Goal: Task Accomplishment & Management: Complete application form

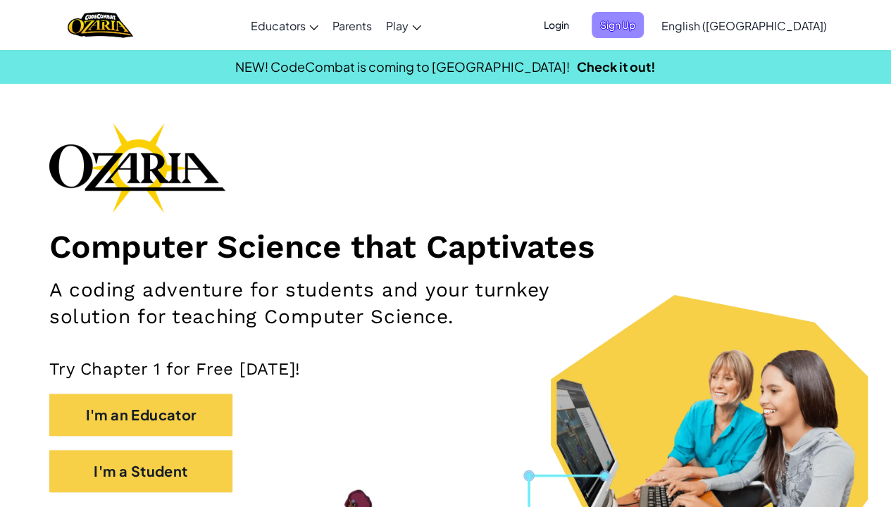
click at [644, 25] on span "Sign Up" at bounding box center [618, 25] width 52 height 26
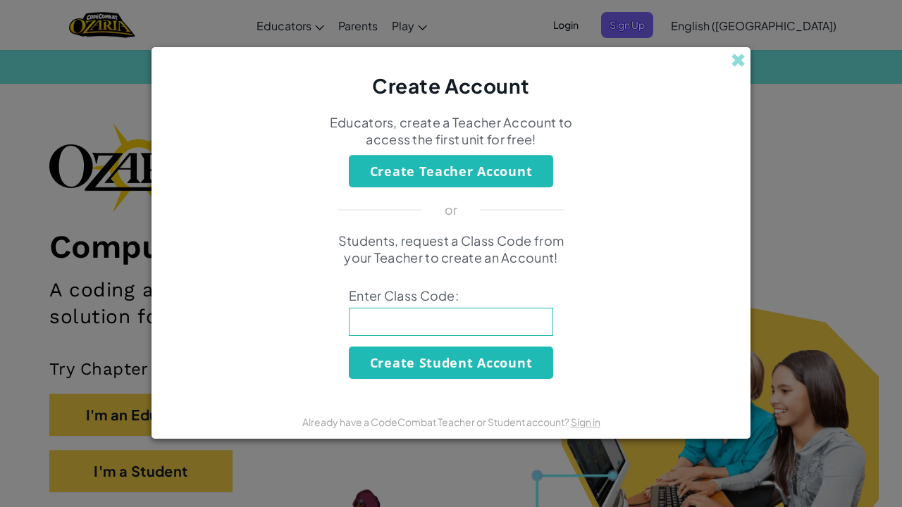
click at [461, 318] on input at bounding box center [451, 322] width 204 height 28
click at [513, 316] on input at bounding box center [451, 322] width 204 height 28
type input "PowerShopCorn"
click at [471, 361] on button "Create Student Account" at bounding box center [451, 363] width 204 height 32
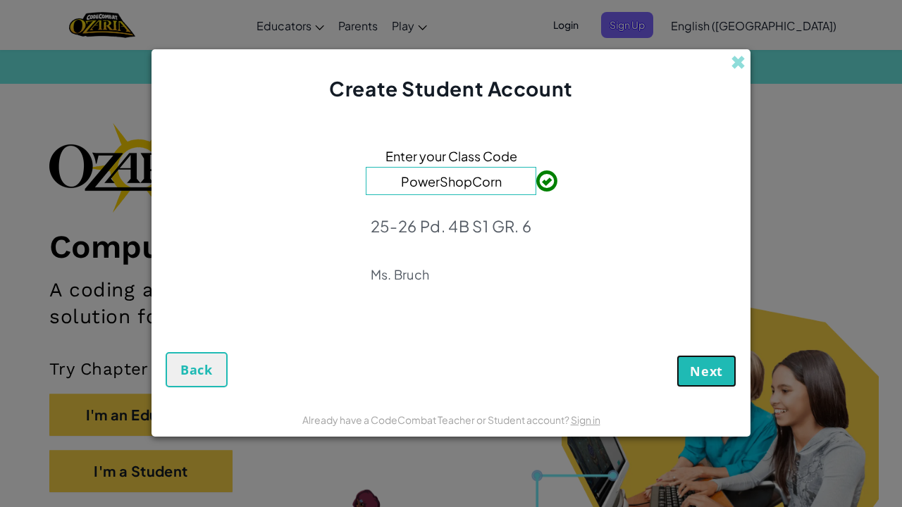
click at [706, 378] on span "Next" at bounding box center [706, 371] width 33 height 17
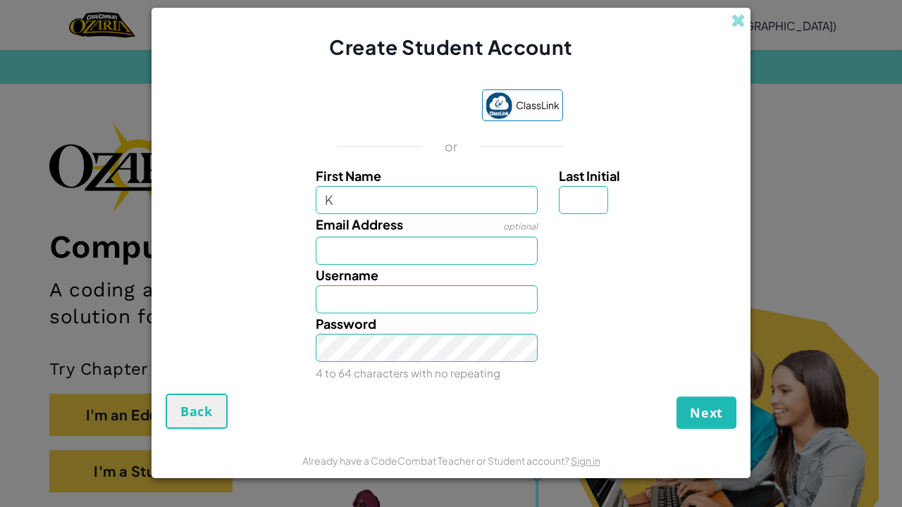
type input "K"
click at [436, 198] on input "K" at bounding box center [427, 200] width 223 height 28
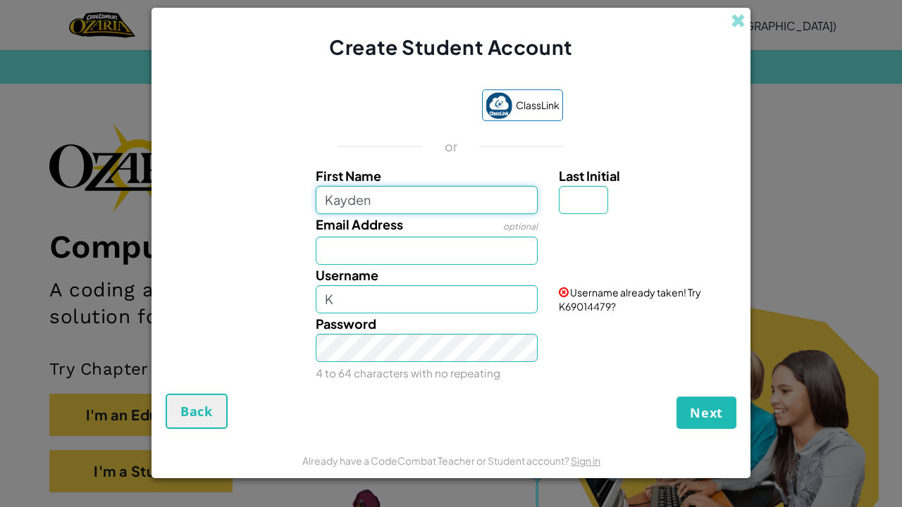
type input "Kayden"
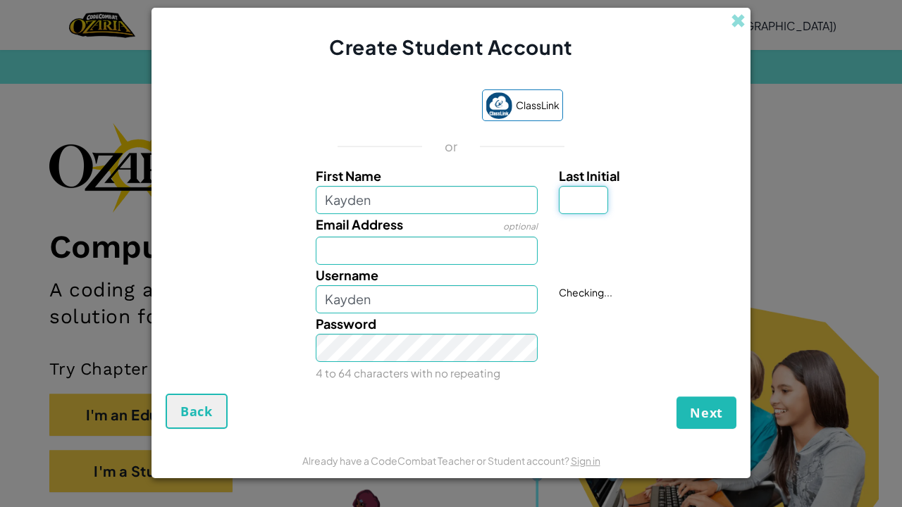
click at [585, 209] on input "Last Initial" at bounding box center [583, 200] width 49 height 28
type input "D"
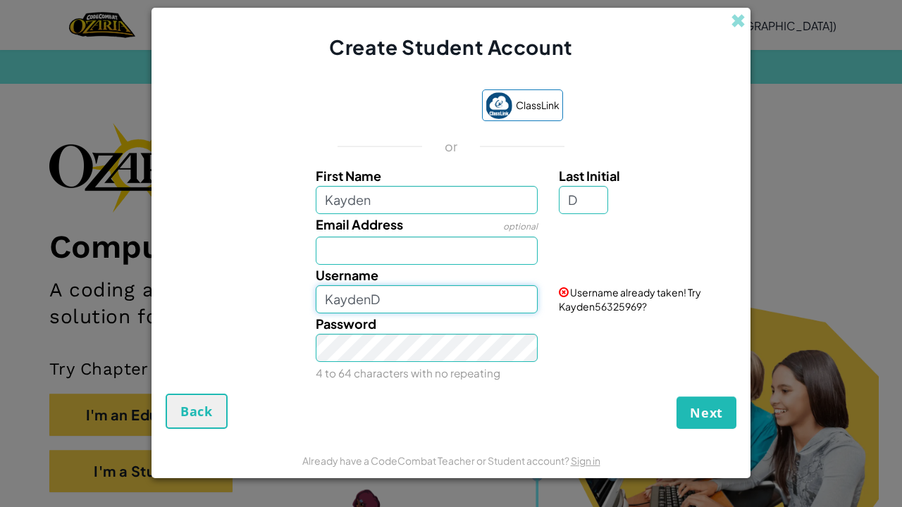
click at [406, 299] on input "KaydenD" at bounding box center [427, 299] width 223 height 28
type input "K"
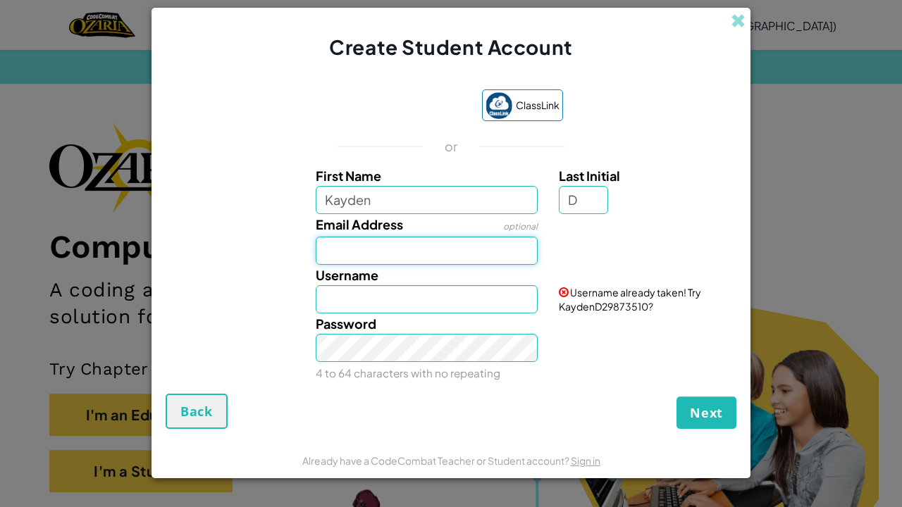
click at [358, 245] on input "Email Address" at bounding box center [427, 251] width 223 height 28
type input "804987@aacps.org"
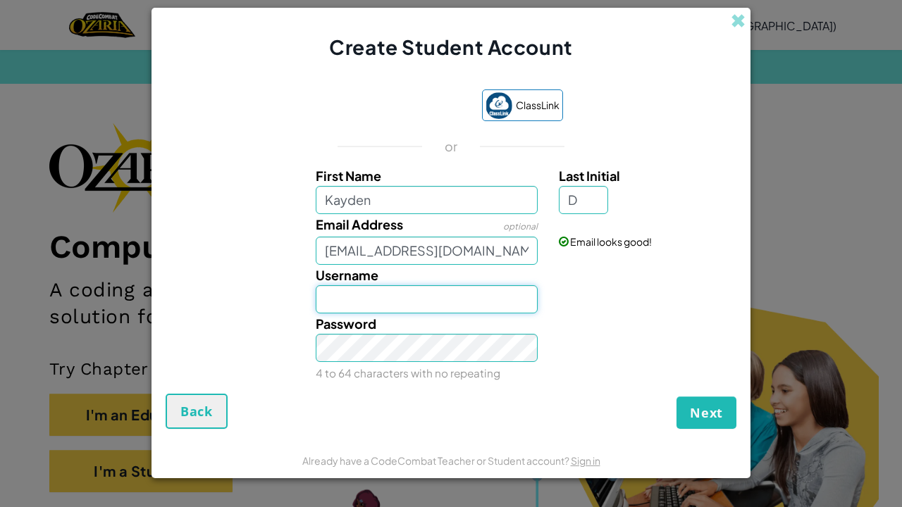
click at [389, 304] on input "Username" at bounding box center [427, 299] width 223 height 28
click at [526, 300] on input "Username" at bounding box center [427, 299] width 223 height 28
click at [443, 292] on input "Kayden" at bounding box center [427, 299] width 223 height 28
click at [436, 298] on input "KaydenD" at bounding box center [427, 299] width 223 height 28
click at [435, 310] on input "KaydenDangs" at bounding box center [427, 299] width 223 height 28
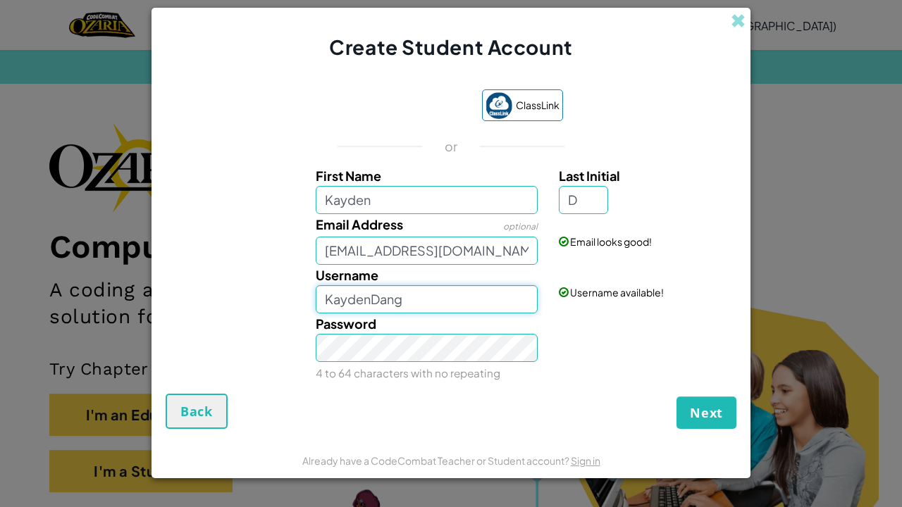
click at [433, 304] on input "KaydenDang" at bounding box center [427, 299] width 223 height 28
click at [714, 397] on span "Next" at bounding box center [706, 412] width 33 height 17
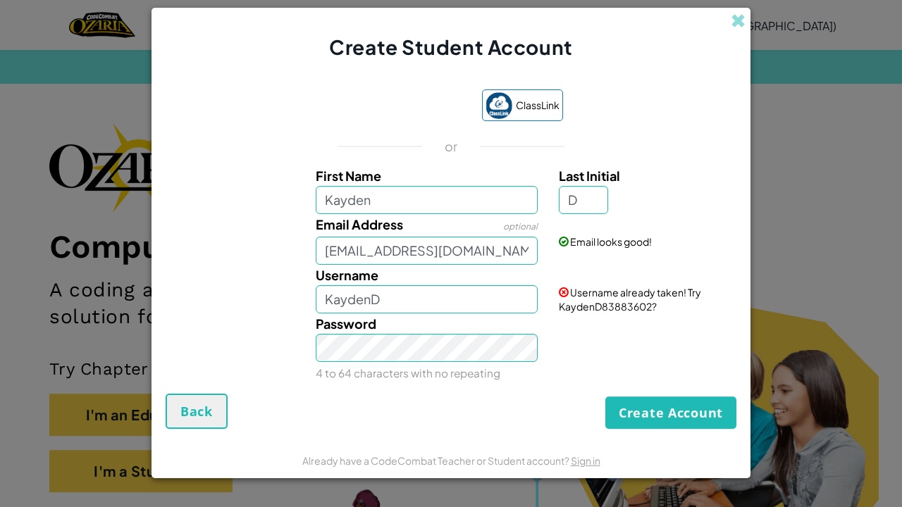
drag, startPoint x: 714, startPoint y: 404, endPoint x: 581, endPoint y: 404, distance: 133.2
click at [581, 397] on div "Create Account Back" at bounding box center [451, 411] width 571 height 35
click at [604, 397] on div "Create Account Back" at bounding box center [451, 411] width 571 height 35
click at [621, 397] on button "Create Account" at bounding box center [670, 413] width 131 height 32
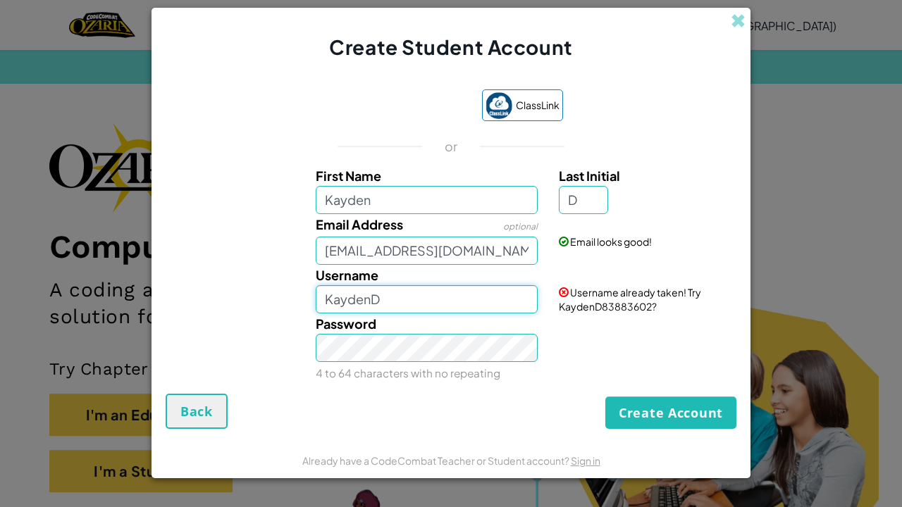
click at [445, 296] on input "KaydenD" at bounding box center [427, 299] width 223 height 28
type input "KaydenDang"
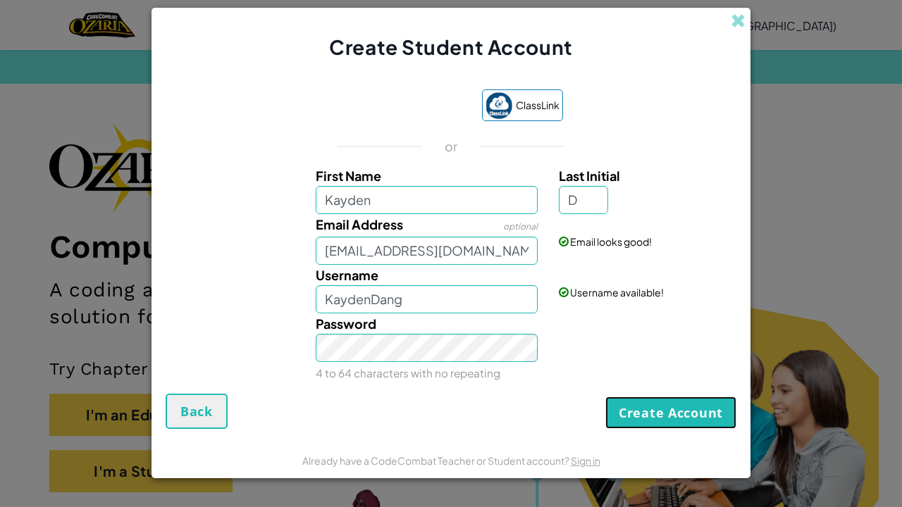
click at [638, 397] on button "Create Account" at bounding box center [670, 413] width 131 height 32
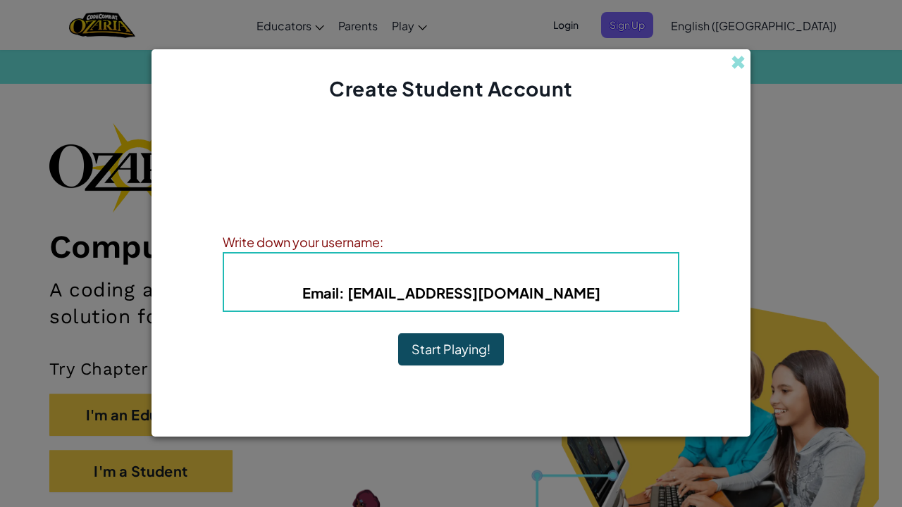
click at [449, 351] on button "Start Playing!" at bounding box center [451, 349] width 106 height 32
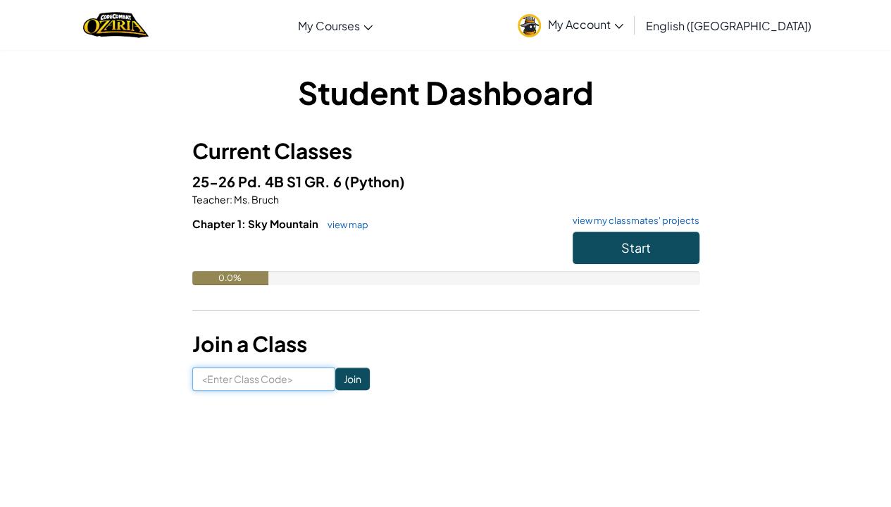
click at [230, 388] on input at bounding box center [263, 379] width 143 height 24
click at [640, 233] on button "Start" at bounding box center [636, 248] width 127 height 32
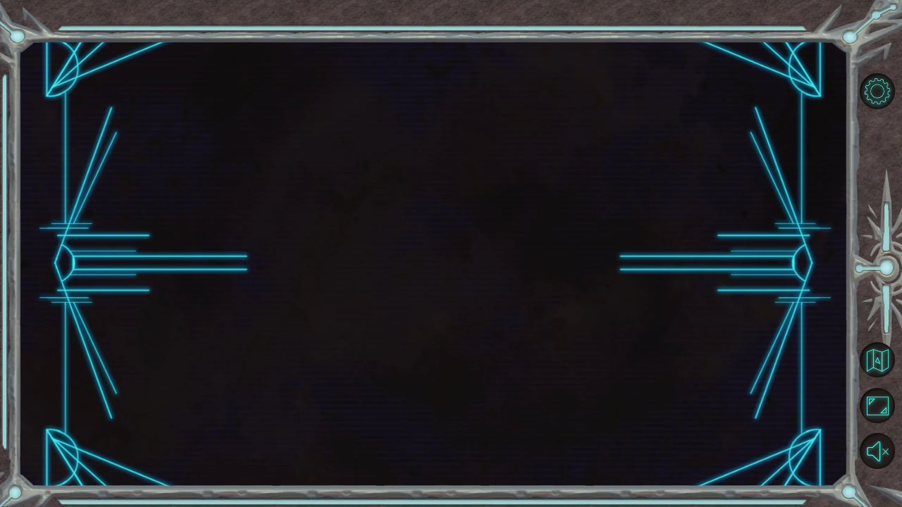
click at [624, 243] on div at bounding box center [433, 264] width 830 height 447
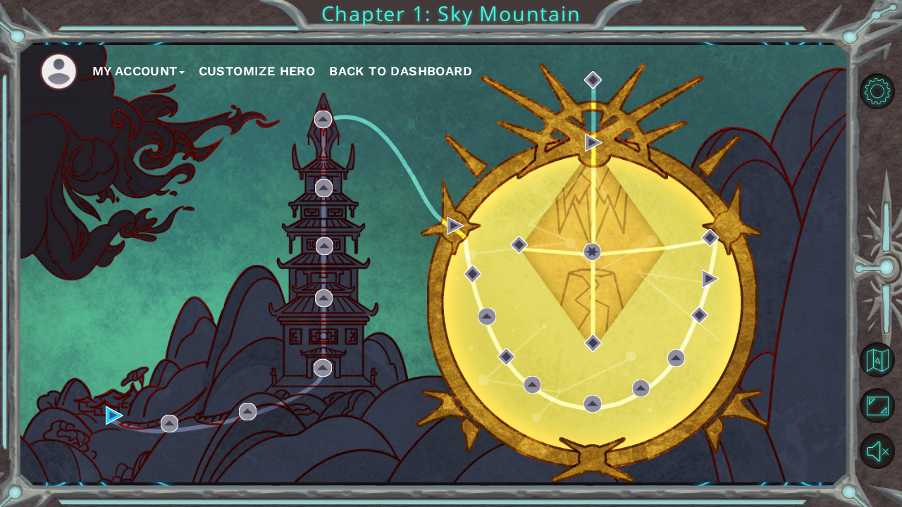
click at [106, 406] on div "My Account Customize Hero Back to Dashboard" at bounding box center [433, 264] width 830 height 438
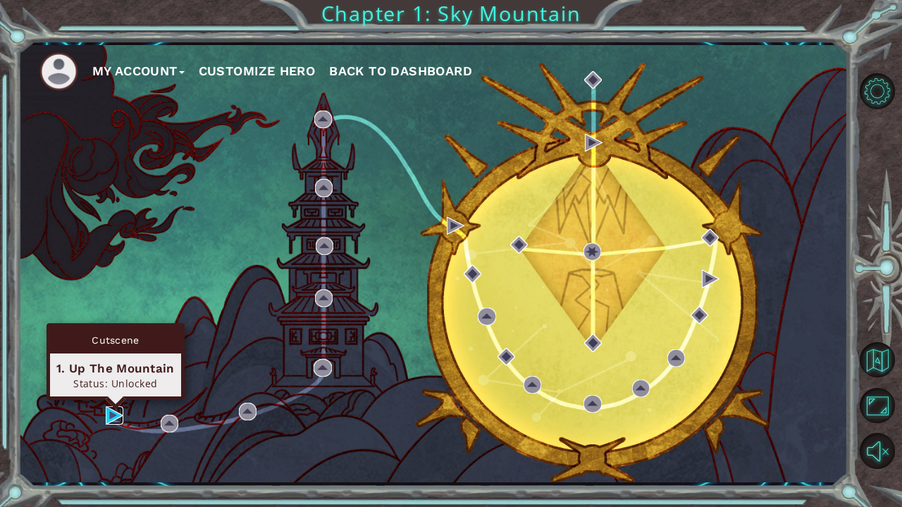
click at [113, 411] on img at bounding box center [115, 416] width 18 height 18
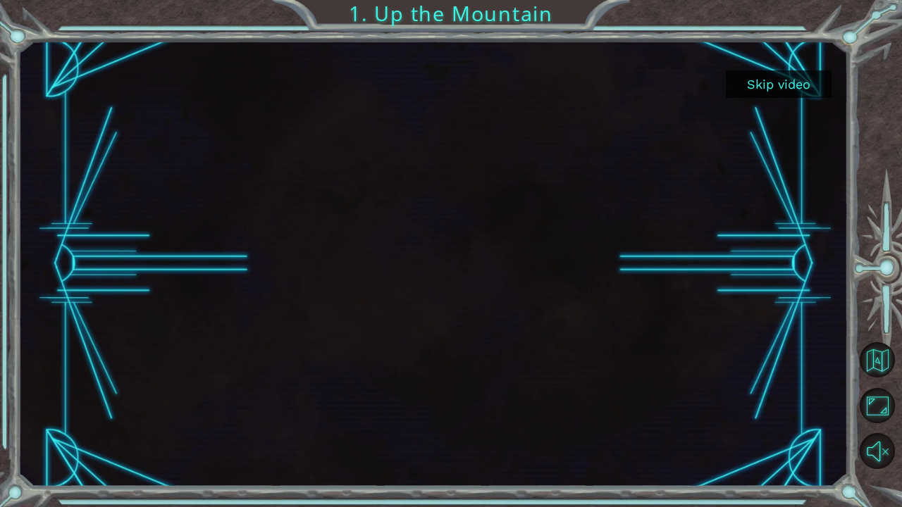
click at [778, 85] on button "Skip video" at bounding box center [779, 83] width 106 height 27
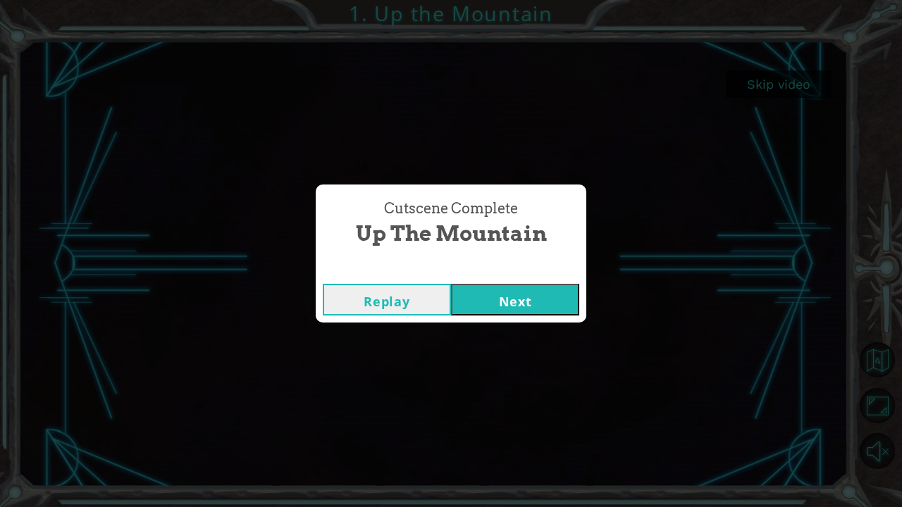
click at [493, 288] on button "Next" at bounding box center [515, 300] width 128 height 32
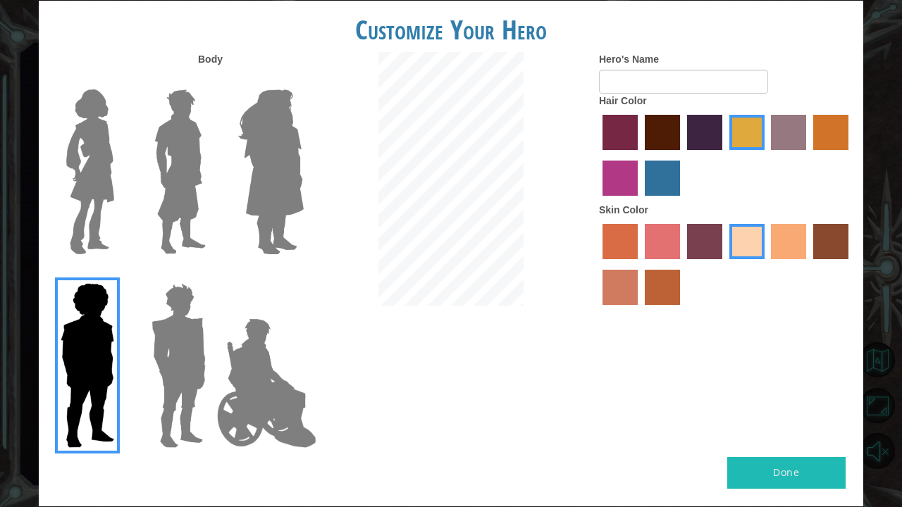
click at [163, 353] on img at bounding box center [179, 366] width 66 height 176
click at [211, 274] on input "Hero Garnet" at bounding box center [211, 274] width 0 height 0
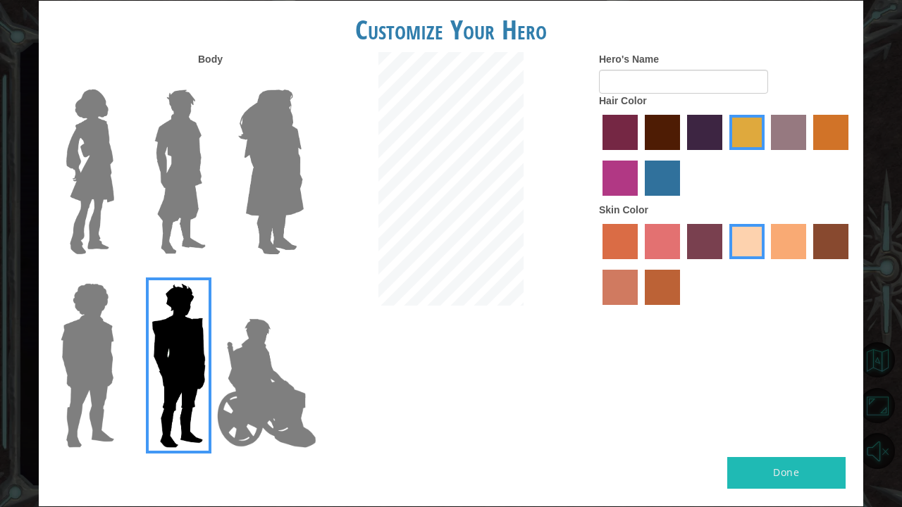
click at [289, 376] on img at bounding box center [266, 383] width 111 height 141
click at [303, 274] on input "Hero Jamie" at bounding box center [303, 274] width 0 height 0
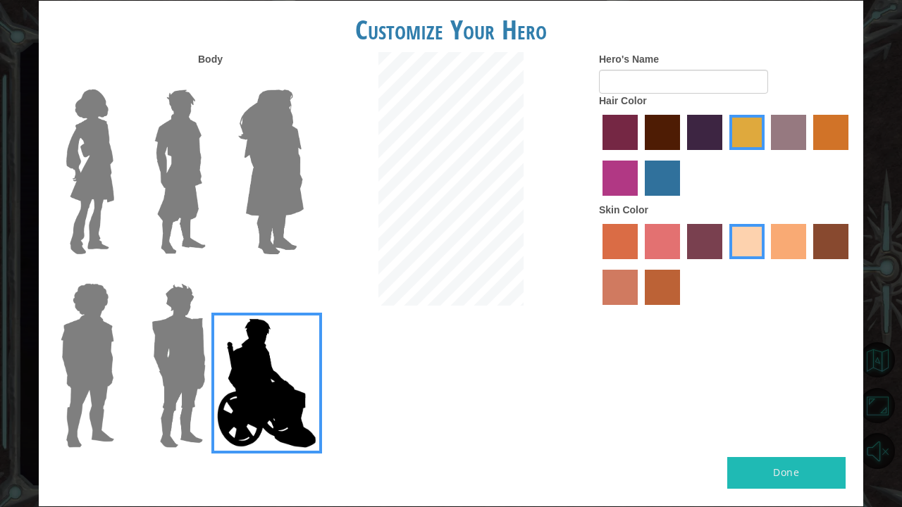
click at [194, 182] on img at bounding box center [180, 172] width 63 height 176
click at [211, 80] on input "Hero Lars" at bounding box center [211, 80] width 0 height 0
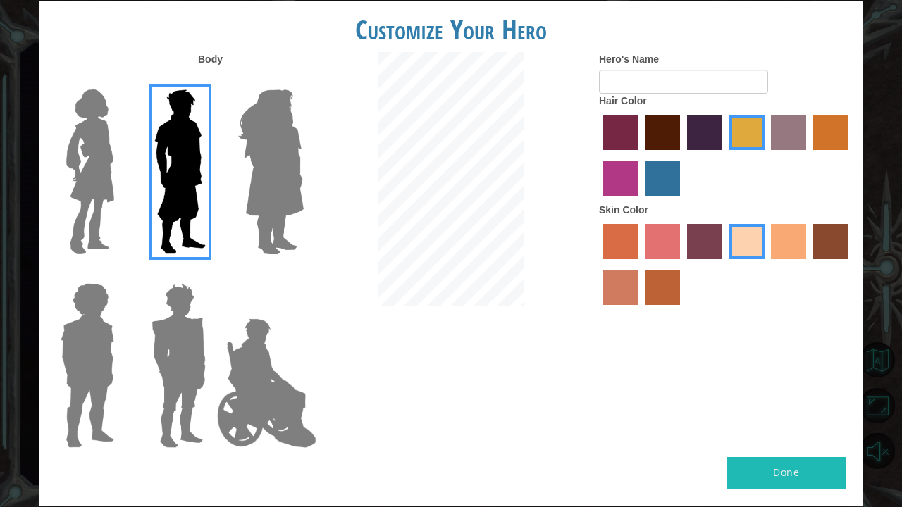
click at [86, 161] on img at bounding box center [90, 172] width 59 height 176
click at [120, 80] on input "Hero Connie" at bounding box center [120, 80] width 0 height 0
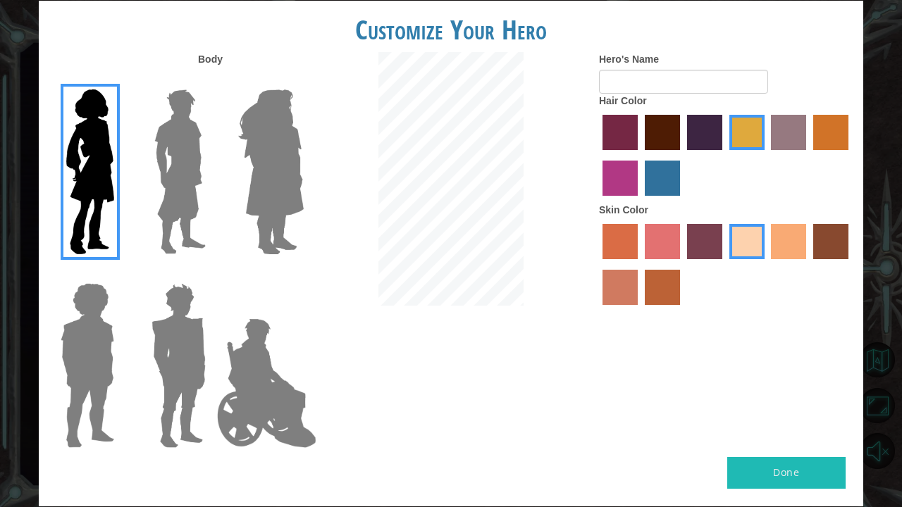
click at [186, 142] on img at bounding box center [180, 172] width 63 height 176
click at [211, 80] on input "Hero Lars" at bounding box center [211, 80] width 0 height 0
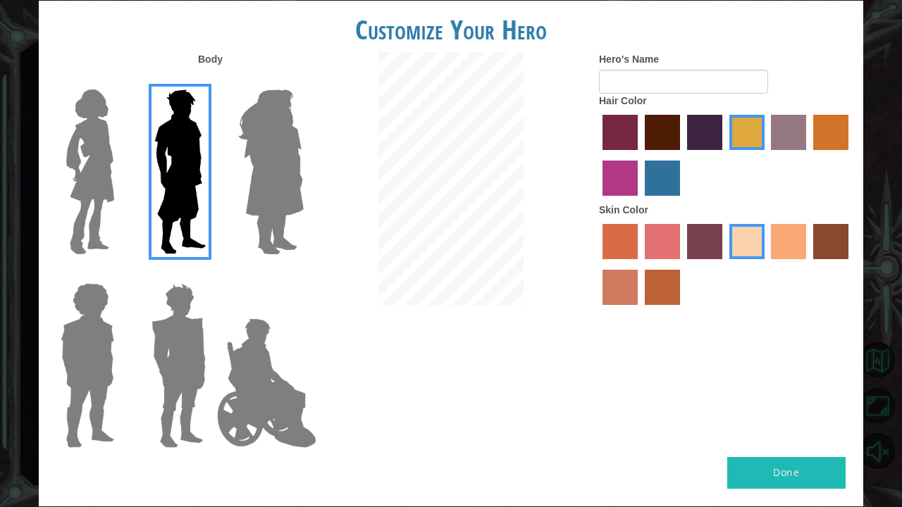
click at [254, 161] on img at bounding box center [270, 172] width 77 height 176
click at [303, 80] on input "Hero Amethyst" at bounding box center [303, 80] width 0 height 0
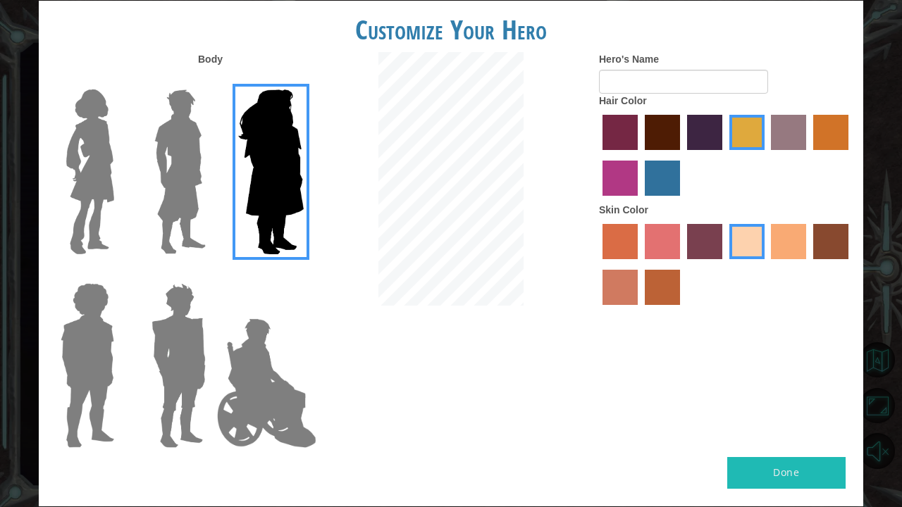
click at [179, 387] on img at bounding box center [179, 366] width 66 height 176
click at [211, 274] on input "Hero Garnet" at bounding box center [211, 274] width 0 height 0
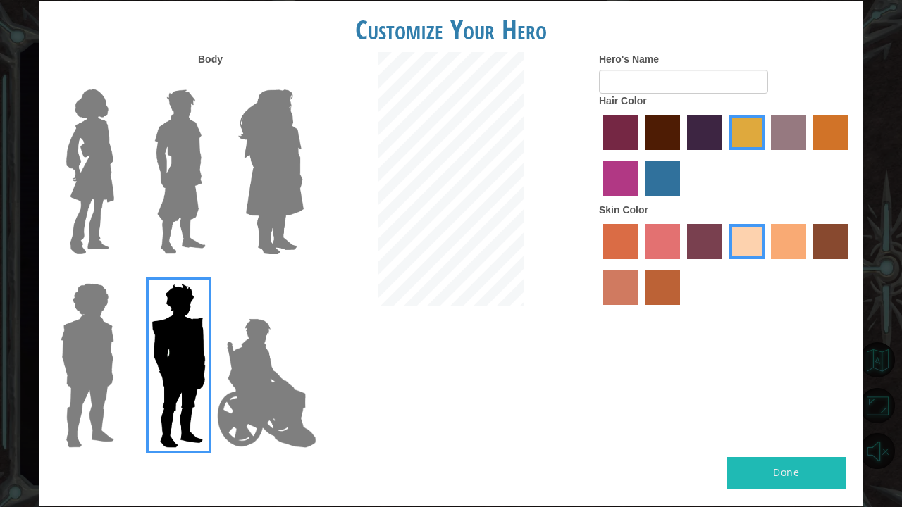
click at [73, 360] on img at bounding box center [87, 366] width 65 height 176
click at [120, 274] on input "Hero Steven" at bounding box center [120, 274] width 0 height 0
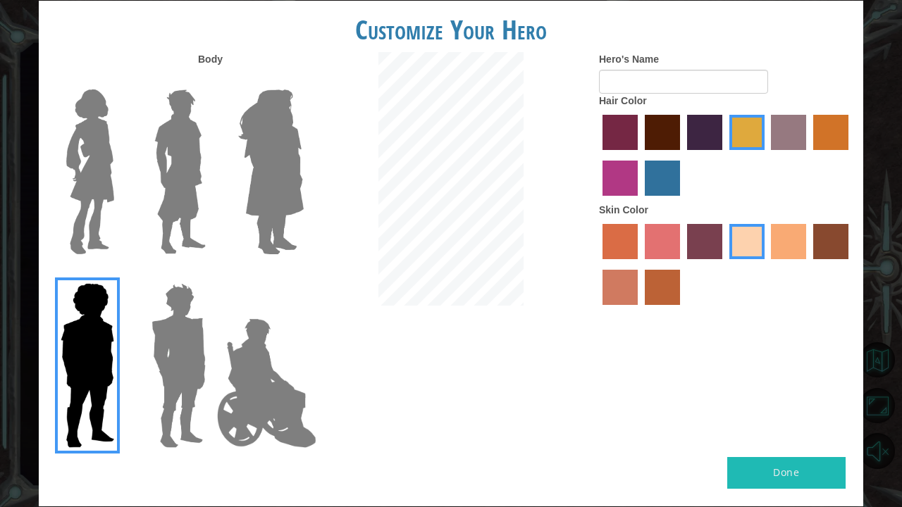
click at [170, 366] on img at bounding box center [179, 366] width 66 height 176
click at [211, 274] on input "Hero Garnet" at bounding box center [211, 274] width 0 height 0
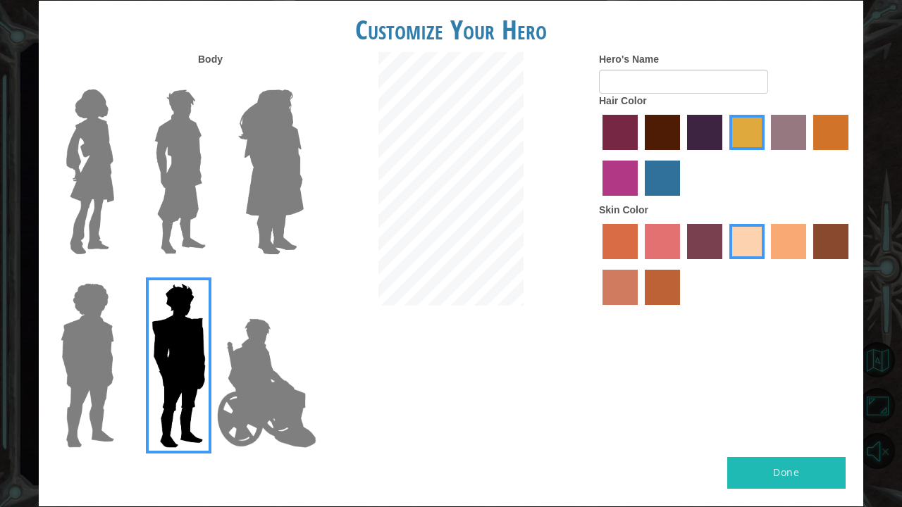
click at [268, 398] on img at bounding box center [266, 383] width 111 height 141
click at [303, 274] on input "Hero Jamie" at bounding box center [303, 274] width 0 height 0
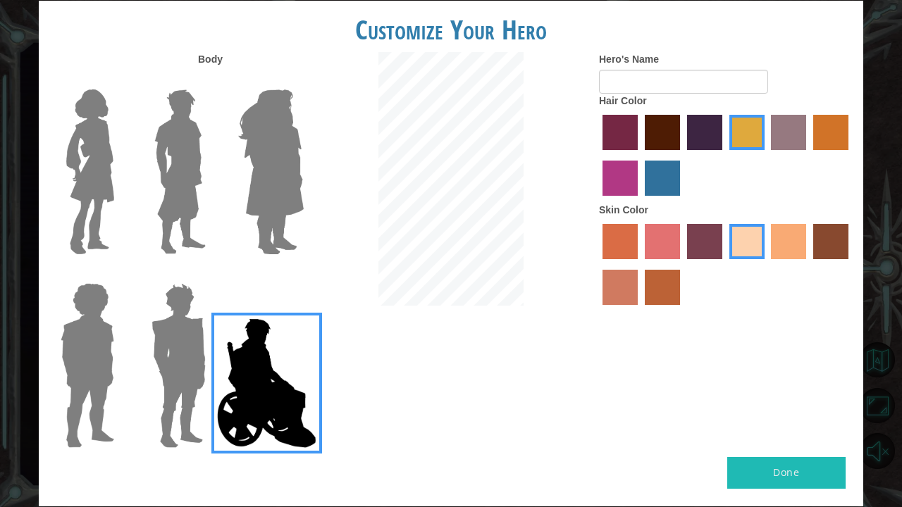
click at [171, 385] on img at bounding box center [179, 366] width 66 height 176
click at [211, 274] on input "Hero Garnet" at bounding box center [211, 274] width 0 height 0
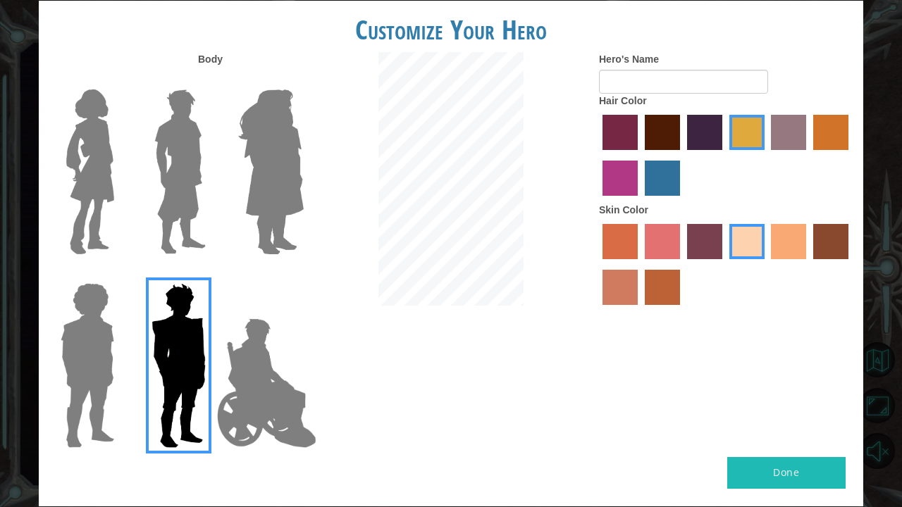
click at [252, 372] on img at bounding box center [266, 383] width 111 height 141
click at [303, 274] on input "Hero Jamie" at bounding box center [303, 274] width 0 height 0
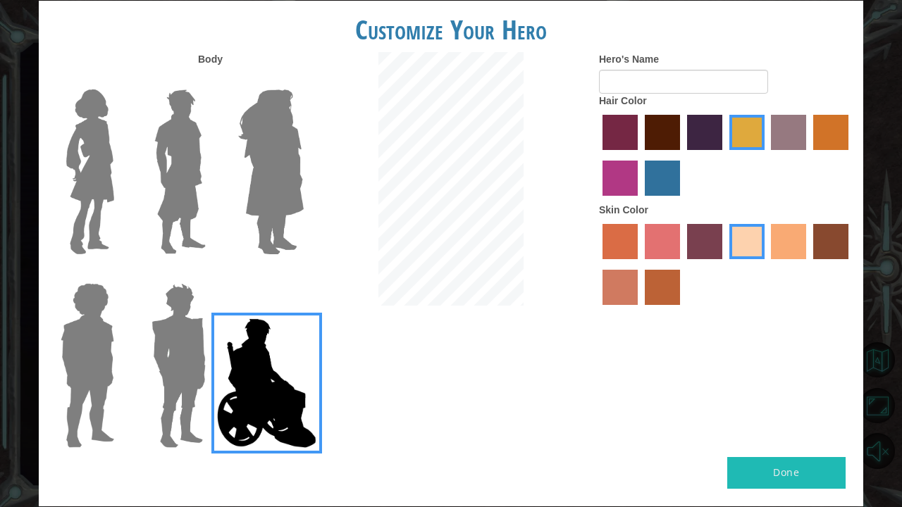
click at [270, 145] on img at bounding box center [270, 172] width 77 height 176
click at [303, 80] on input "Hero Amethyst" at bounding box center [303, 80] width 0 height 0
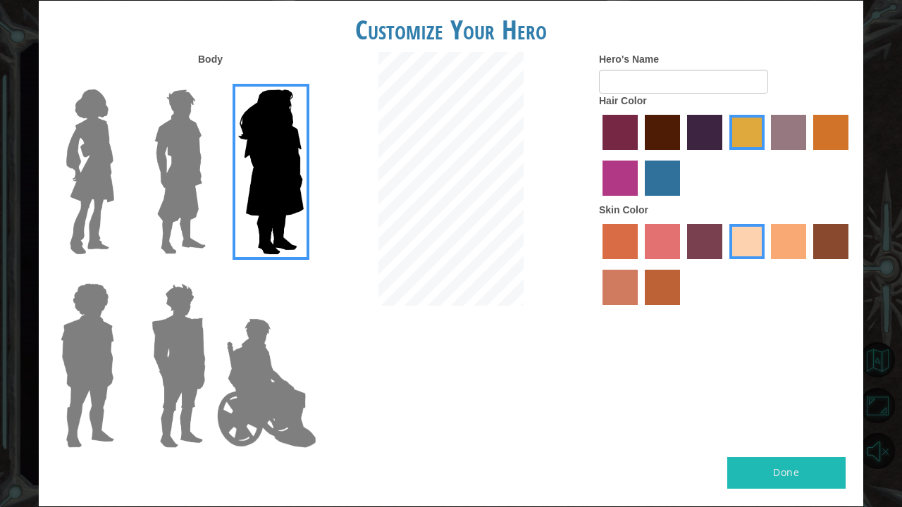
click at [204, 169] on img at bounding box center [180, 172] width 63 height 176
click at [211, 80] on input "Hero Lars" at bounding box center [211, 80] width 0 height 0
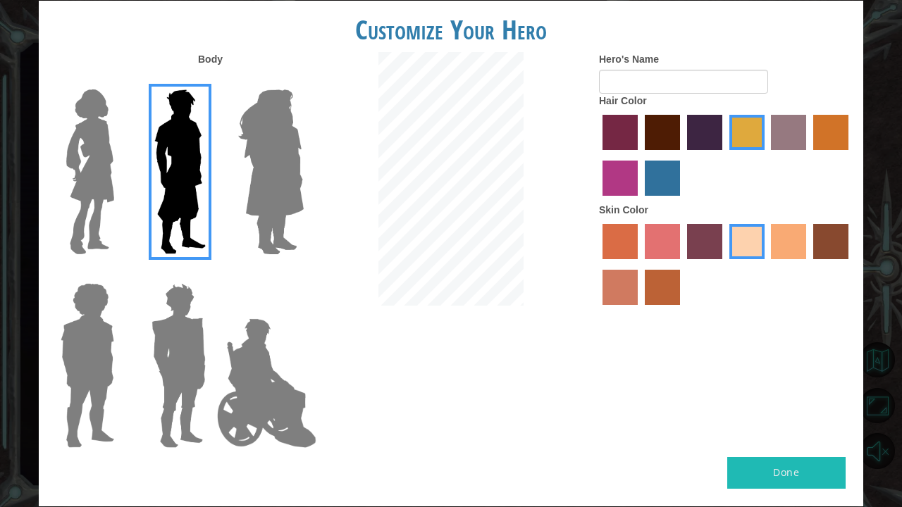
click at [147, 361] on img at bounding box center [179, 366] width 66 height 176
click at [211, 274] on input "Hero Garnet" at bounding box center [211, 274] width 0 height 0
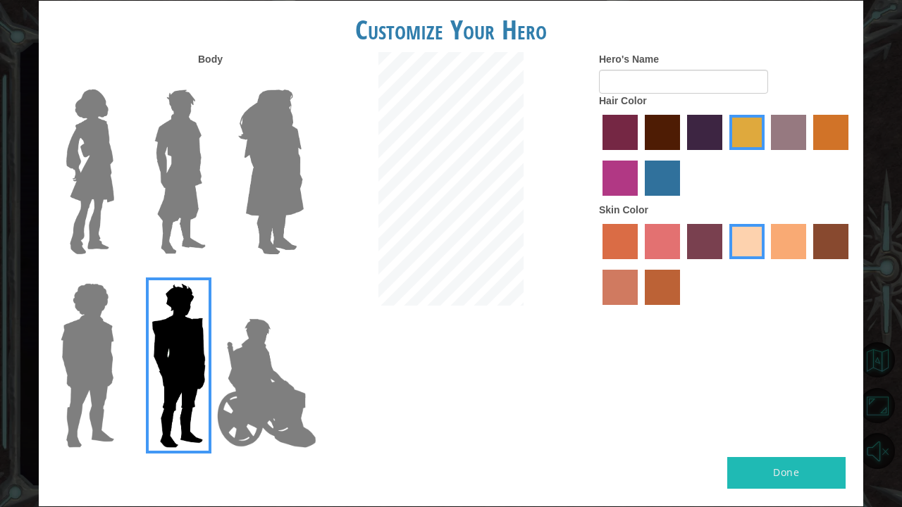
click at [90, 356] on img at bounding box center [87, 366] width 65 height 176
click at [120, 274] on input "Hero Steven" at bounding box center [120, 274] width 0 height 0
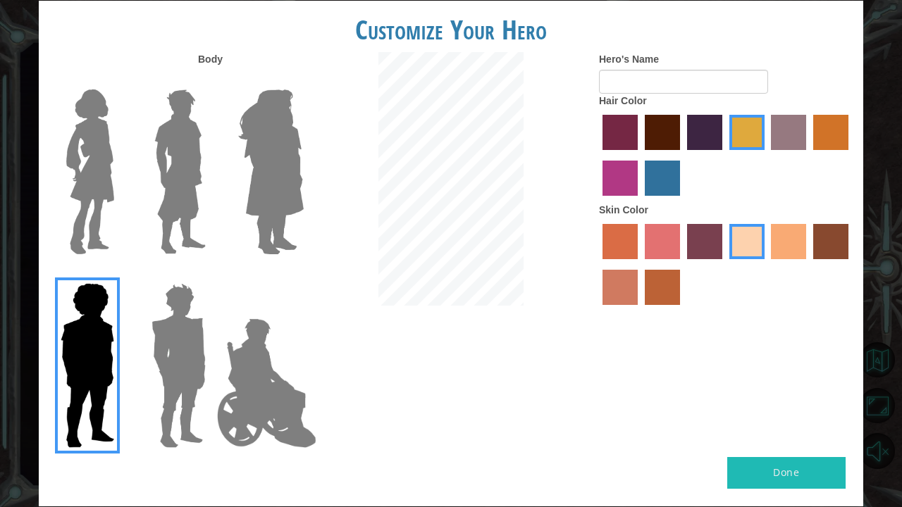
click at [185, 351] on img at bounding box center [179, 366] width 66 height 176
click at [211, 274] on input "Hero Garnet" at bounding box center [211, 274] width 0 height 0
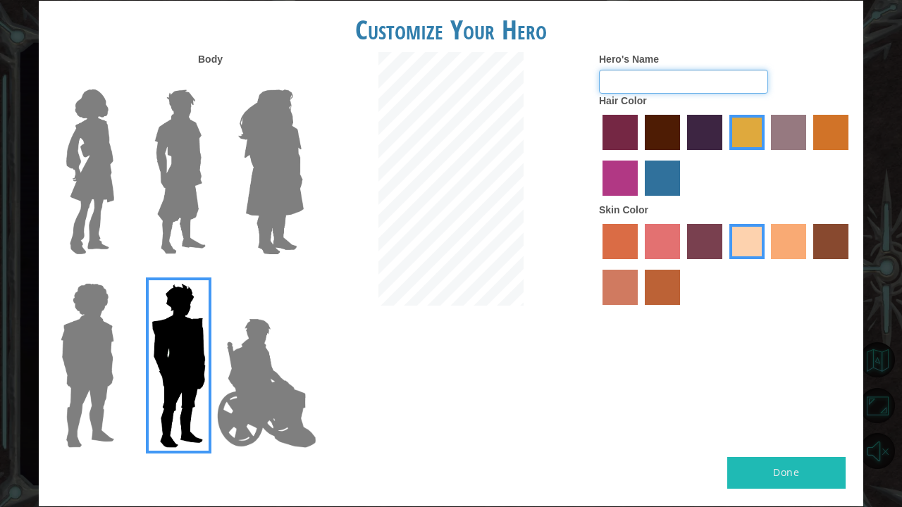
click at [680, 80] on input "Hero's Name" at bounding box center [683, 82] width 169 height 24
type input "Kayden"
click at [607, 243] on label "sorbus skin color" at bounding box center [619, 241] width 35 height 35
click at [597, 264] on input "sorbus skin color" at bounding box center [597, 264] width 0 height 0
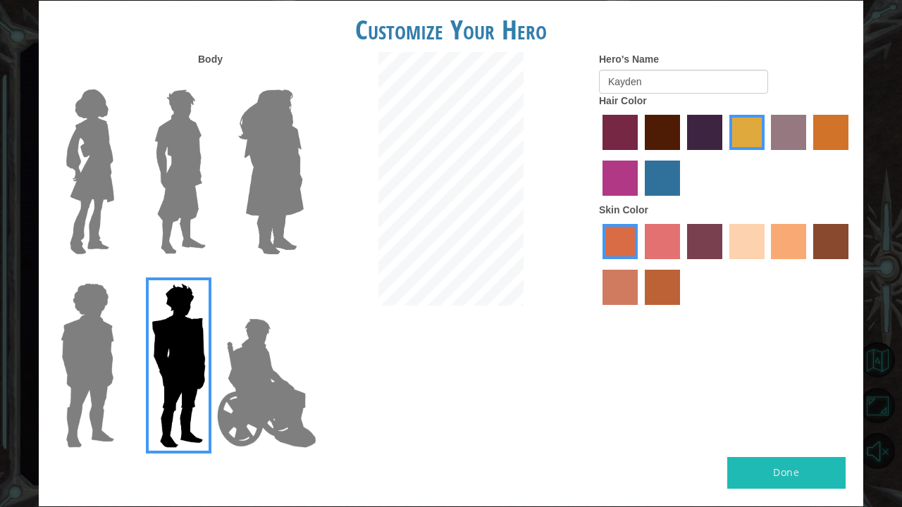
click at [661, 241] on label "froly skin color" at bounding box center [662, 241] width 35 height 35
click at [640, 264] on input "froly skin color" at bounding box center [640, 264] width 0 height 0
click at [705, 262] on div at bounding box center [726, 267] width 254 height 92
click at [702, 242] on label "tosca skin color" at bounding box center [704, 241] width 35 height 35
click at [682, 264] on input "tosca skin color" at bounding box center [682, 264] width 0 height 0
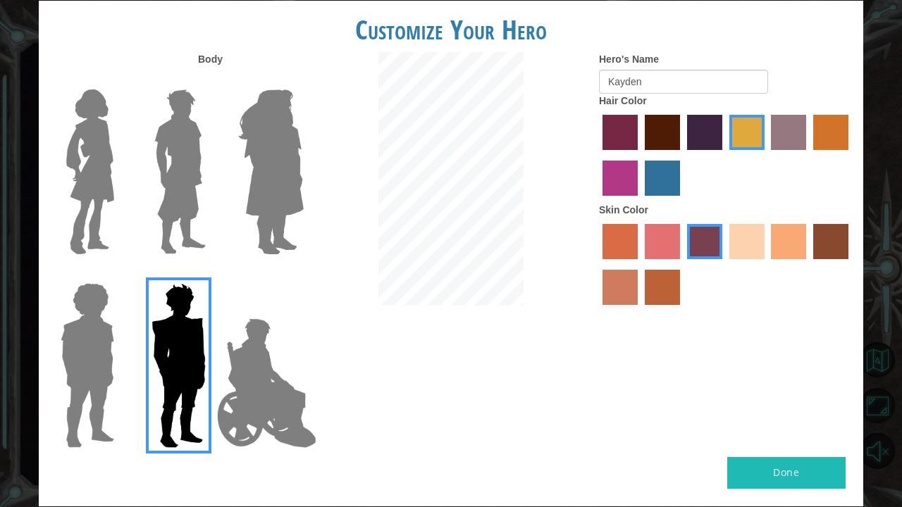
click at [593, 290] on div "Hero's Name [PERSON_NAME] Hair Color Skin Color" at bounding box center [725, 182] width 275 height 260
click at [603, 290] on label "burning sand skin color" at bounding box center [619, 287] width 35 height 35
click at [850, 264] on input "burning sand skin color" at bounding box center [850, 264] width 0 height 0
click at [755, 234] on label "sandy beach skin color" at bounding box center [746, 241] width 35 height 35
click at [724, 264] on input "sandy beach skin color" at bounding box center [724, 264] width 0 height 0
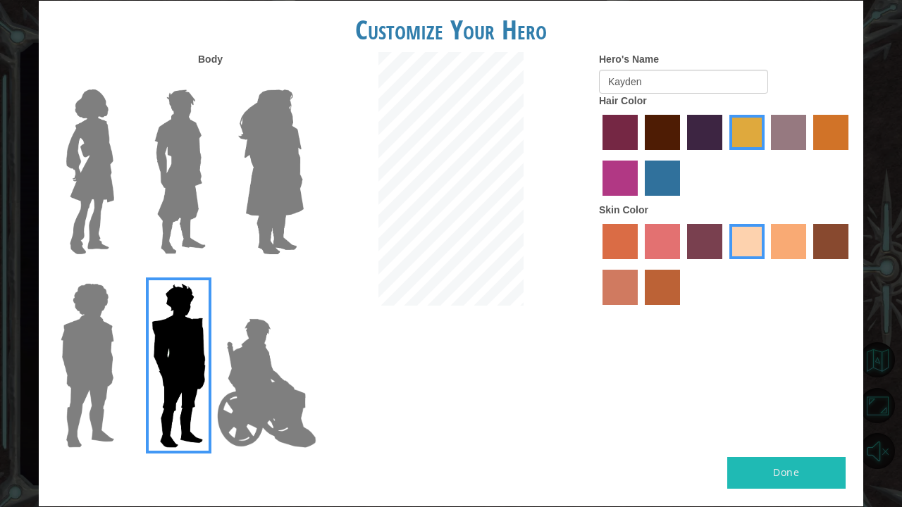
click at [610, 121] on label "paprika hair color" at bounding box center [619, 132] width 35 height 35
click at [597, 155] on input "paprika hair color" at bounding box center [597, 155] width 0 height 0
click at [664, 133] on label "maroon hair color" at bounding box center [662, 132] width 35 height 35
click at [640, 155] on input "maroon hair color" at bounding box center [640, 155] width 0 height 0
click at [709, 142] on label "hot purple hair color" at bounding box center [704, 132] width 35 height 35
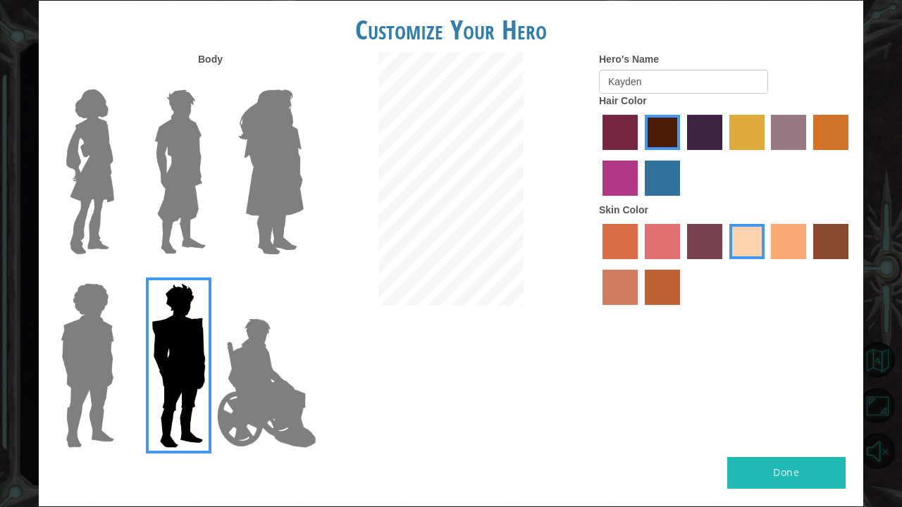
click at [682, 155] on input "hot purple hair color" at bounding box center [682, 155] width 0 height 0
click at [754, 479] on button "Done" at bounding box center [786, 473] width 118 height 32
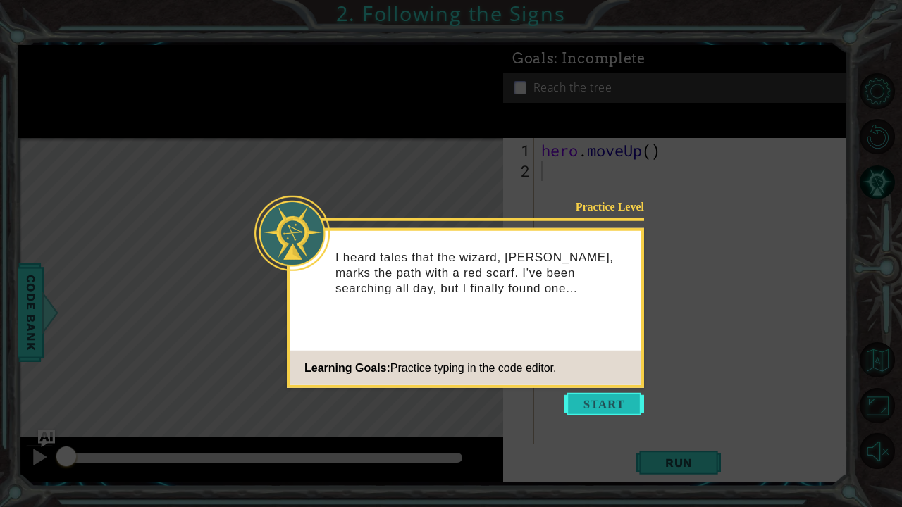
click at [605, 406] on button "Start" at bounding box center [604, 404] width 80 height 23
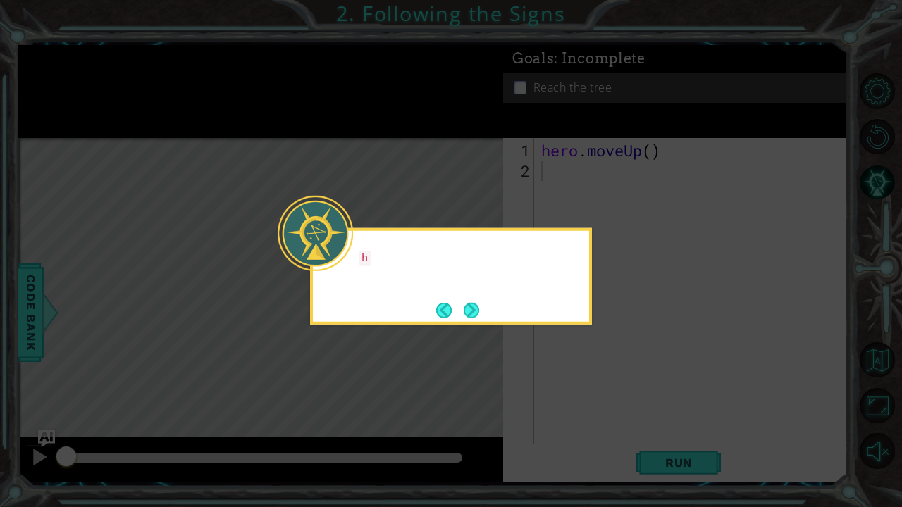
click at [602, 297] on icon at bounding box center [451, 253] width 902 height 507
click at [457, 316] on button "Back" at bounding box center [449, 309] width 27 height 15
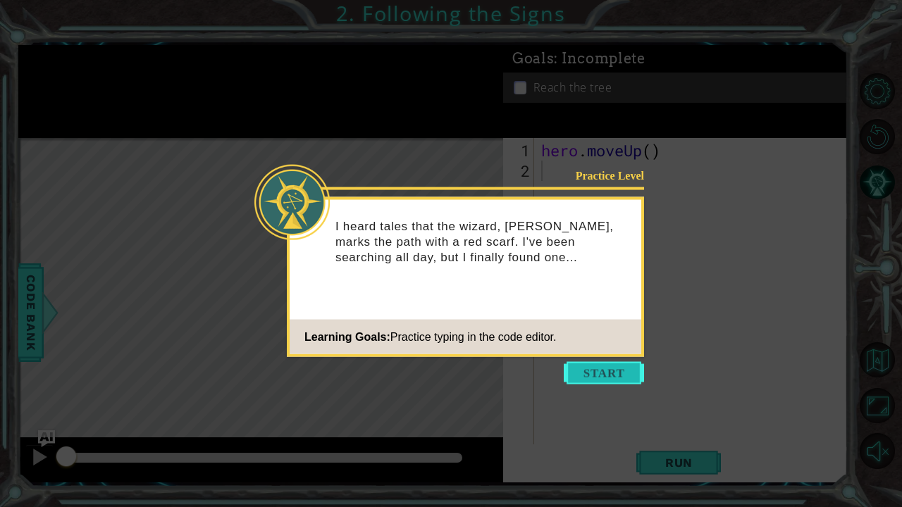
click at [576, 374] on button "Start" at bounding box center [604, 373] width 80 height 23
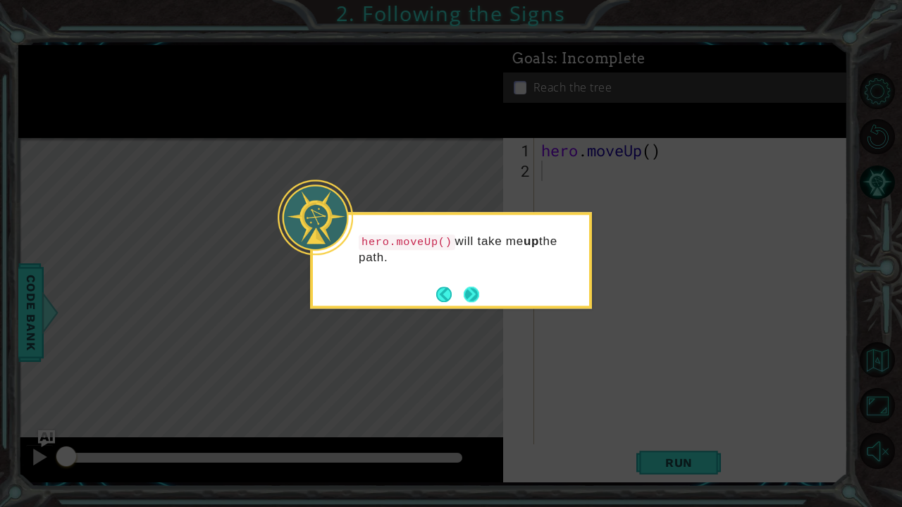
click at [466, 287] on button "Next" at bounding box center [471, 294] width 15 height 15
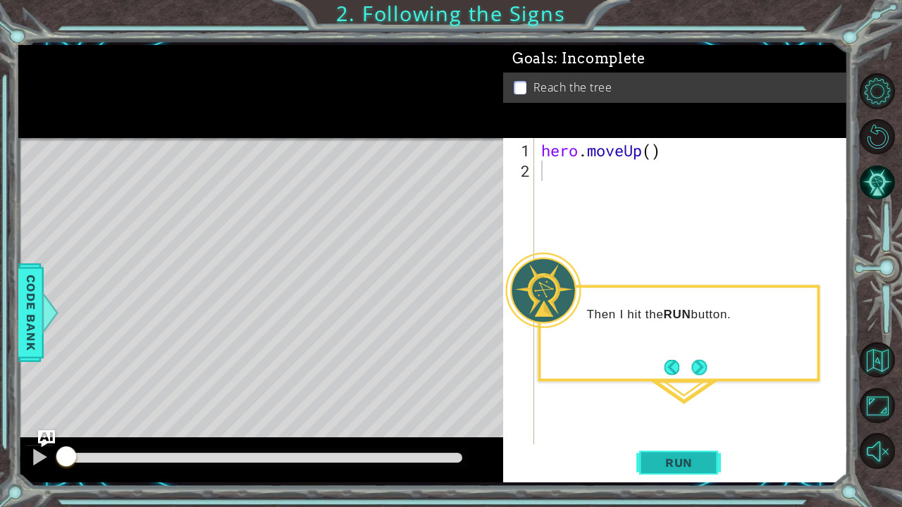
click at [686, 456] on span "Run" at bounding box center [679, 463] width 56 height 14
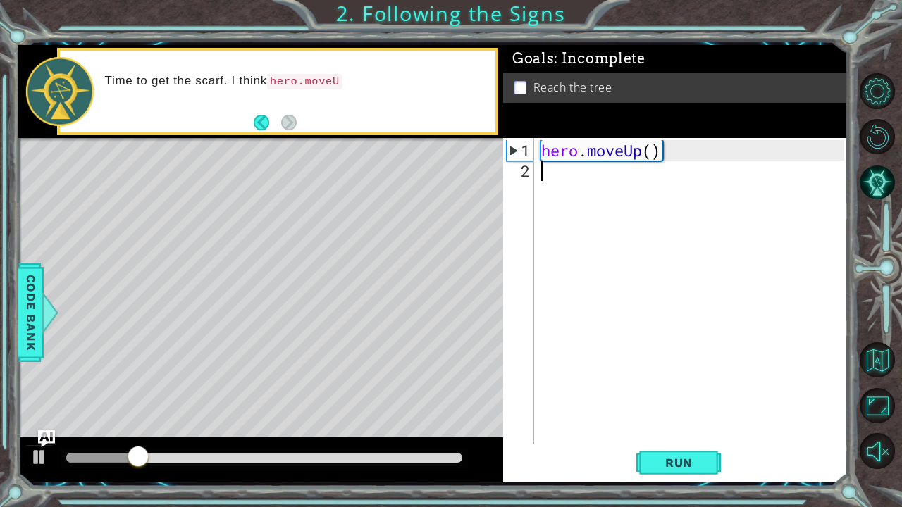
type textarea "w"
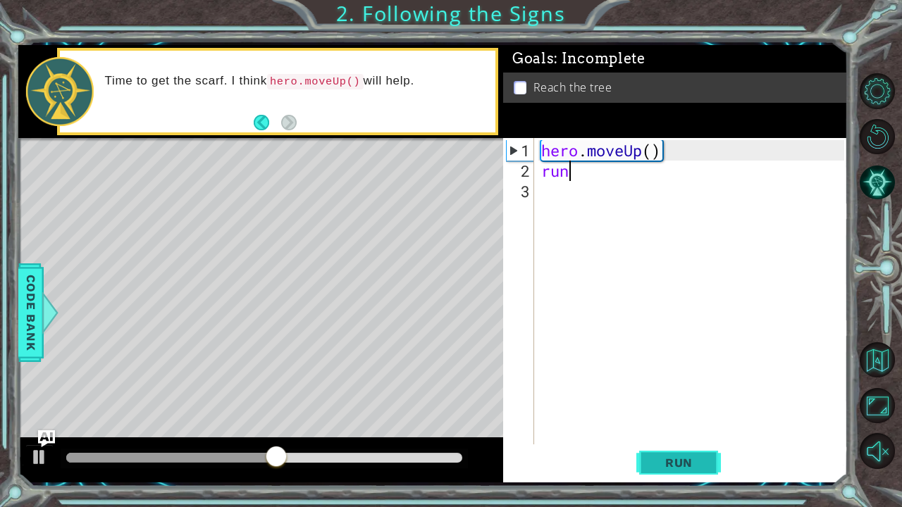
click at [673, 451] on button "Run" at bounding box center [678, 462] width 85 height 35
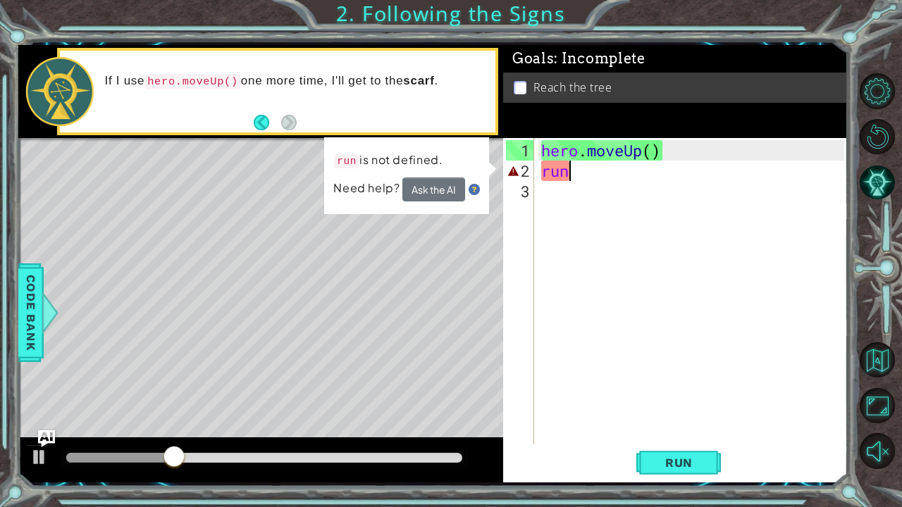
click at [613, 178] on div "hero . moveUp ( ) run" at bounding box center [694, 313] width 313 height 347
type textarea "r"
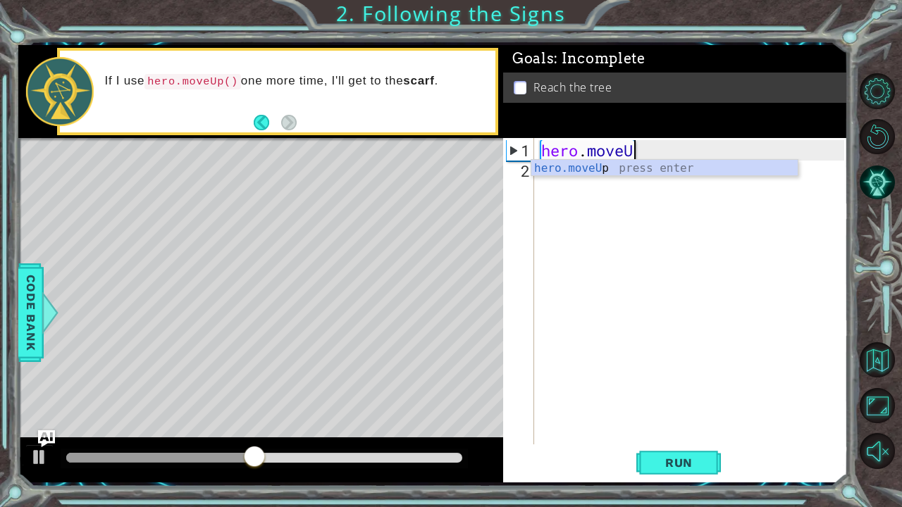
type textarea "hero.move"
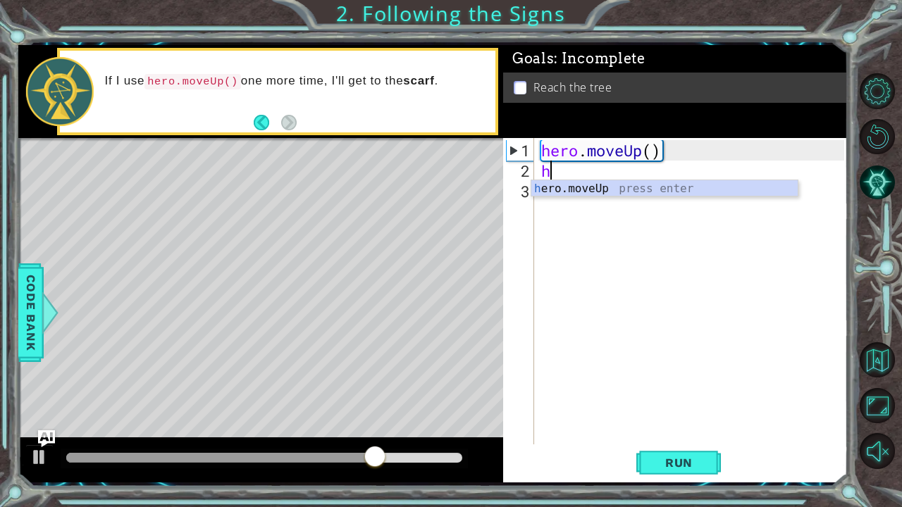
type textarea "hero"
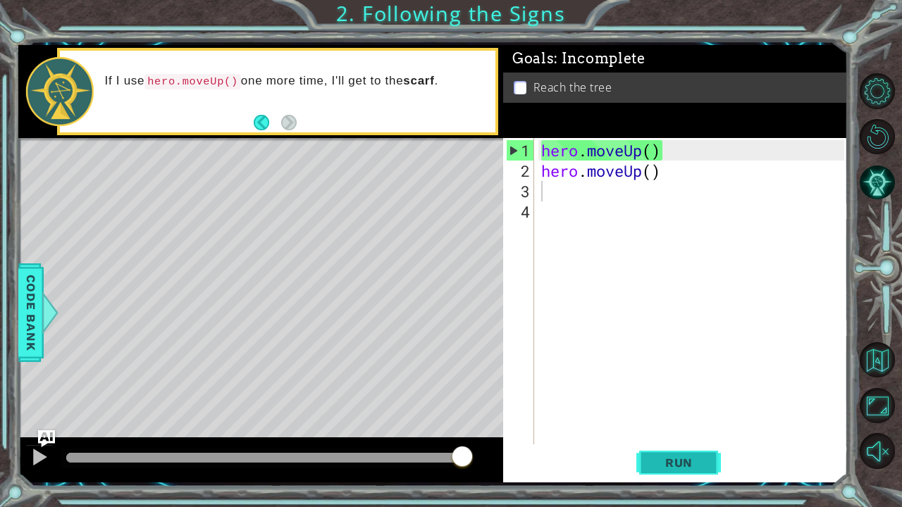
click at [669, 457] on span "Run" at bounding box center [679, 463] width 56 height 14
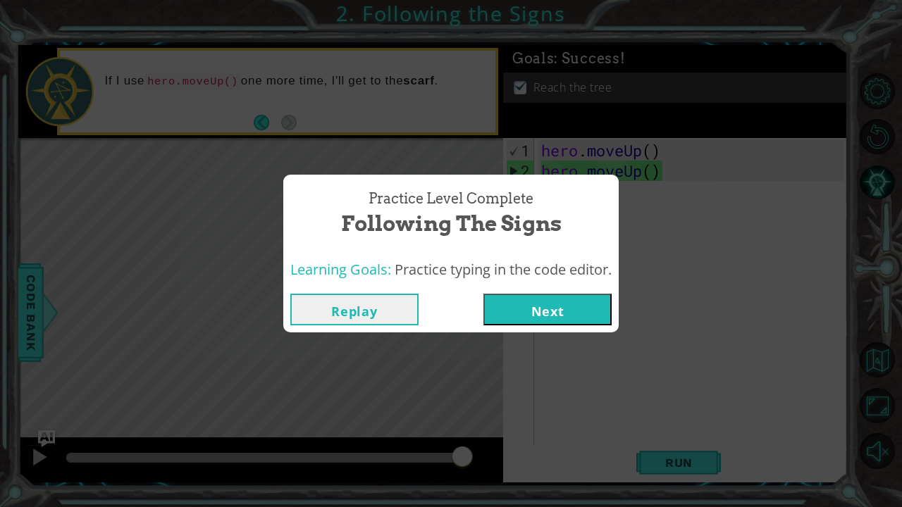
click at [529, 307] on button "Next" at bounding box center [547, 310] width 128 height 32
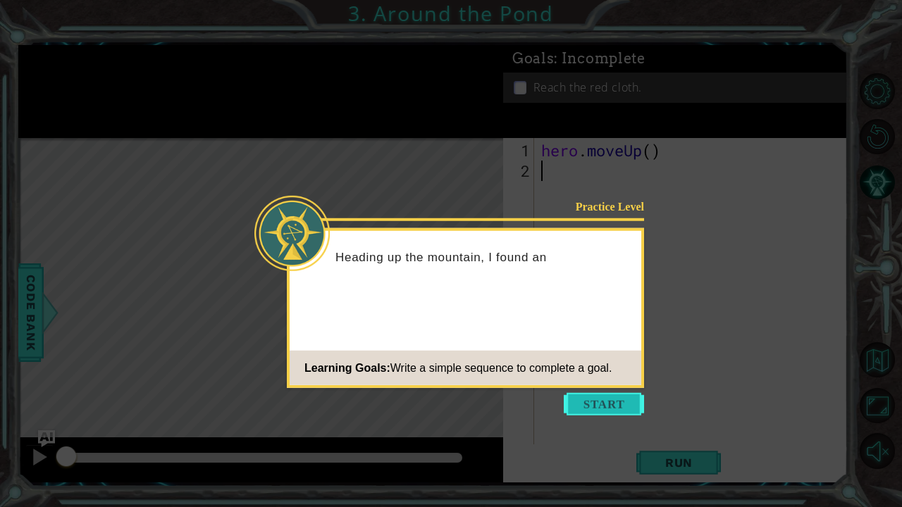
click at [613, 409] on button "Start" at bounding box center [604, 404] width 80 height 23
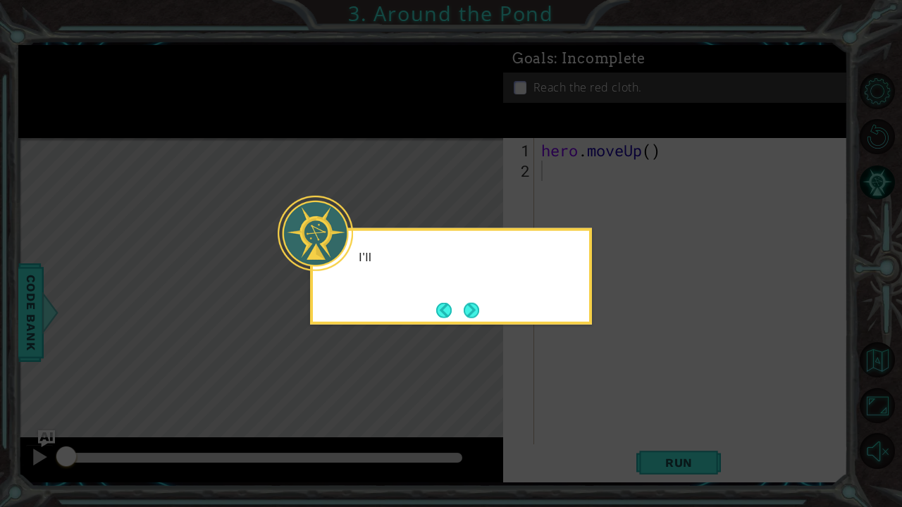
click at [647, 318] on icon at bounding box center [451, 253] width 902 height 507
click at [471, 307] on button "Next" at bounding box center [471, 309] width 15 height 15
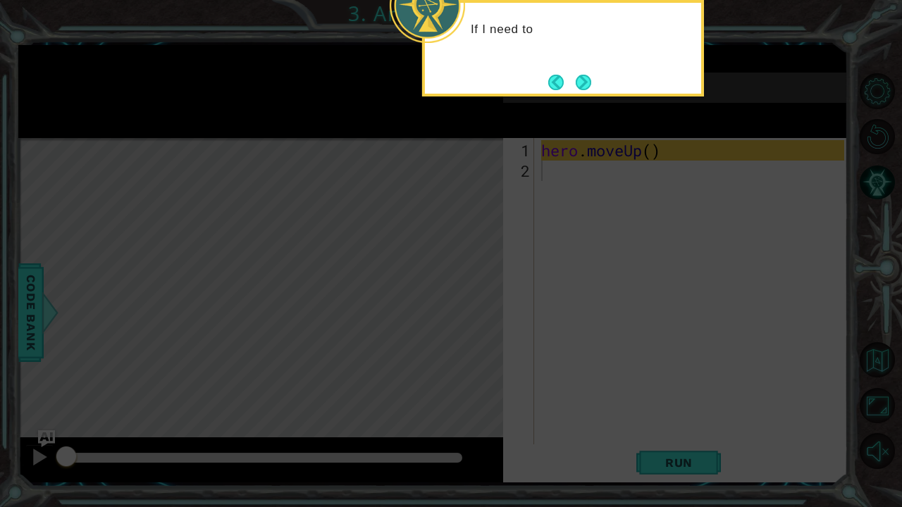
click at [551, 227] on icon at bounding box center [451, 82] width 902 height 850
click at [578, 84] on button "Next" at bounding box center [583, 82] width 15 height 15
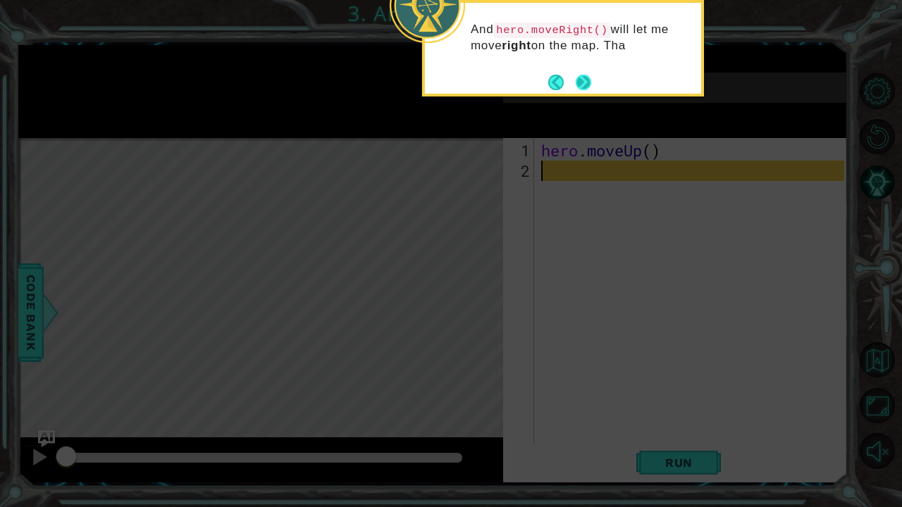
click at [582, 75] on button "Next" at bounding box center [583, 82] width 15 height 15
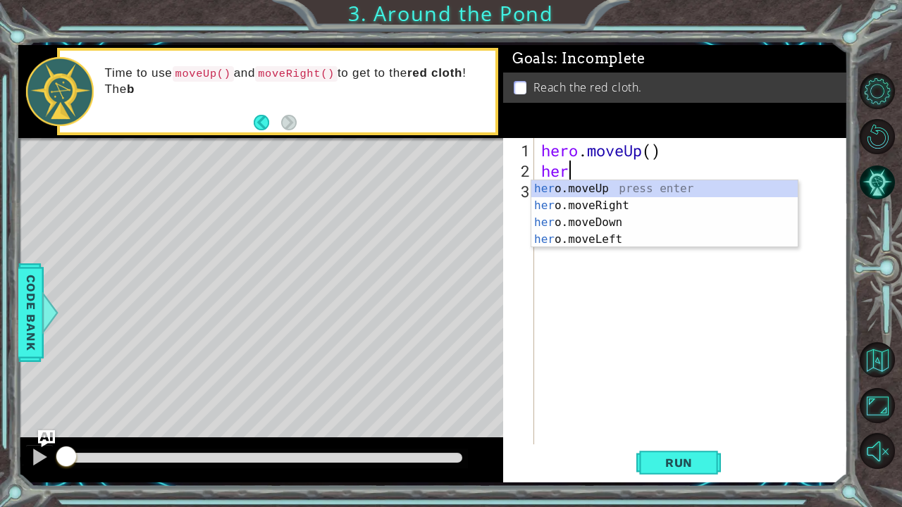
type textarea "hero"
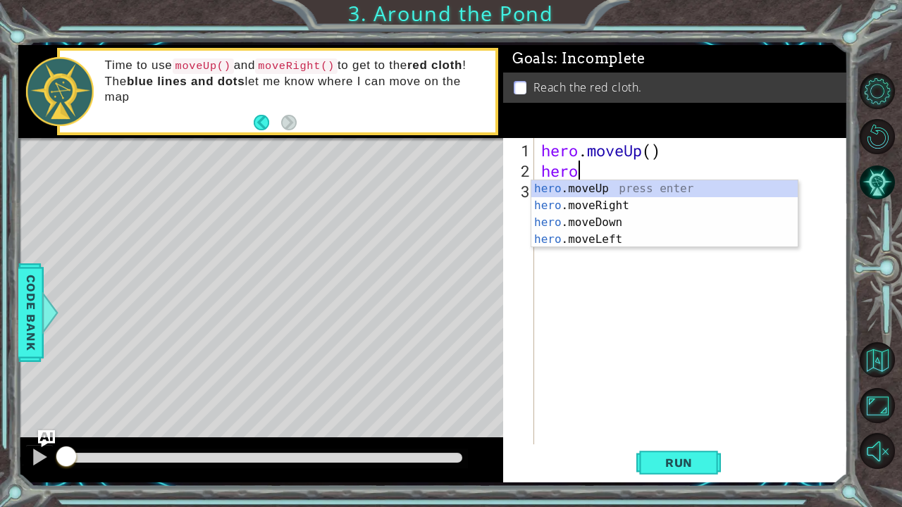
click at [586, 184] on div "hero .moveUp press enter hero .moveRight press enter hero .moveDown press enter…" at bounding box center [664, 230] width 267 height 101
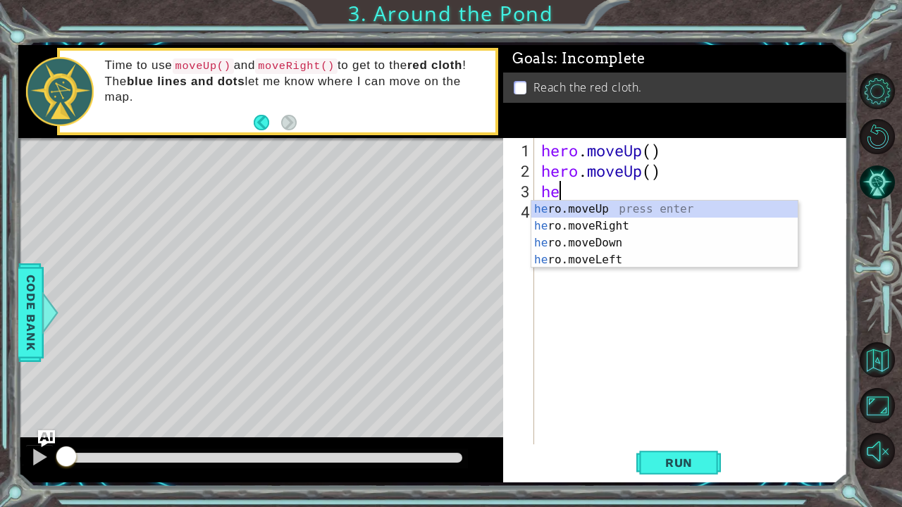
scroll to position [0, 0]
type textarea "hero"
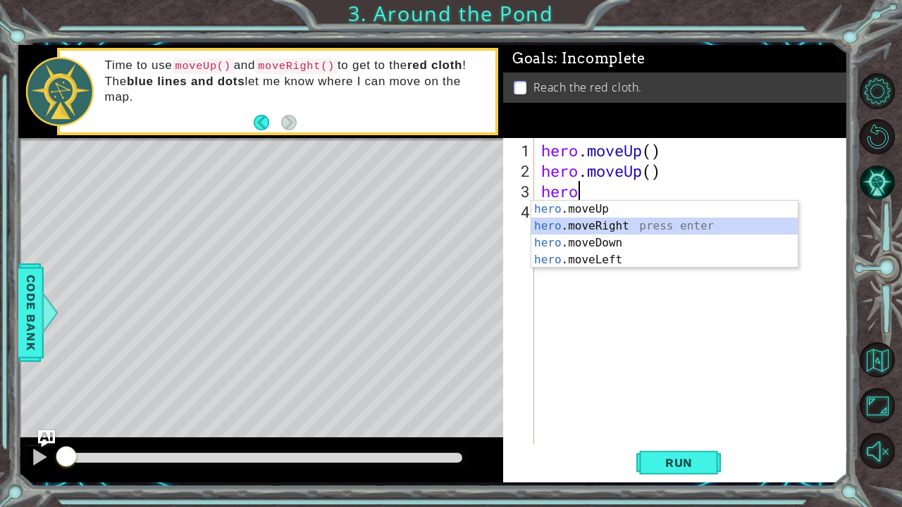
click at [651, 223] on div "hero .moveUp press enter hero .moveRight press enter hero .moveDown press enter…" at bounding box center [664, 251] width 267 height 101
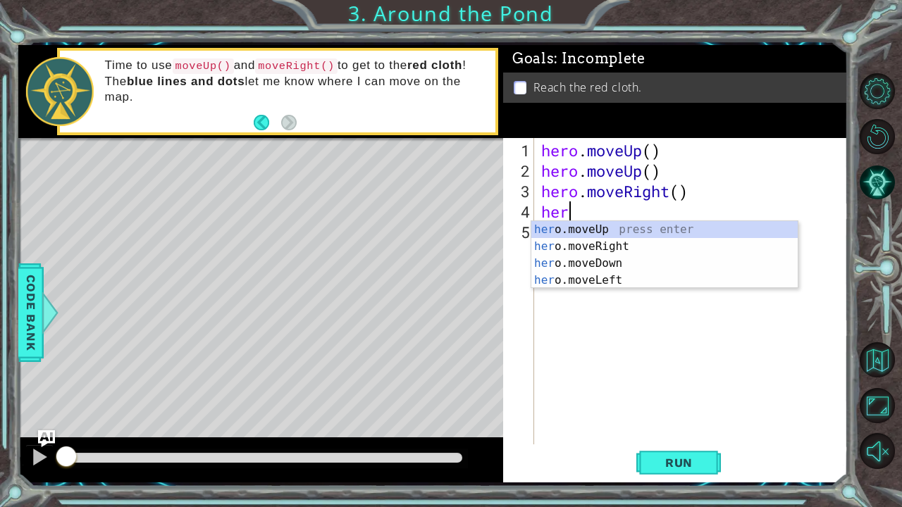
scroll to position [0, 0]
type textarea "hero"
click at [620, 225] on div "hero .moveUp press enter hero .moveRight press enter hero .moveDown press enter…" at bounding box center [664, 271] width 267 height 101
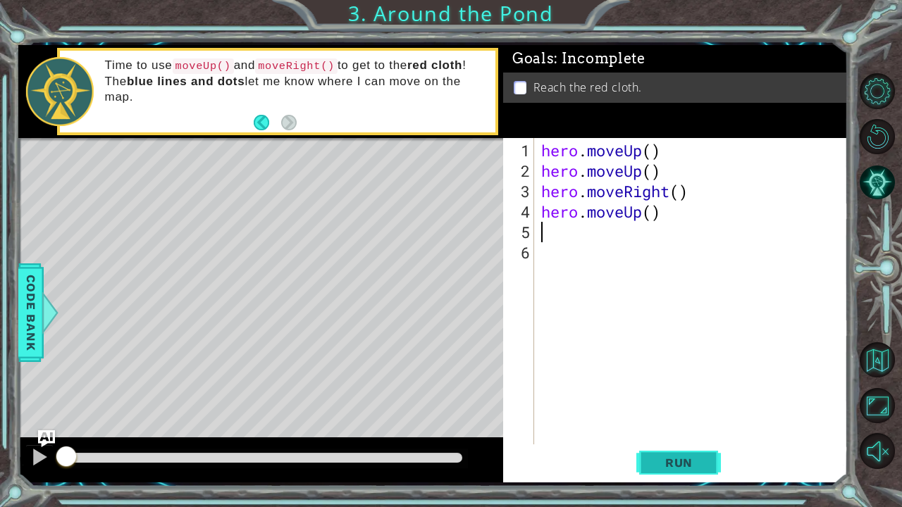
click at [659, 466] on span "Run" at bounding box center [679, 463] width 56 height 14
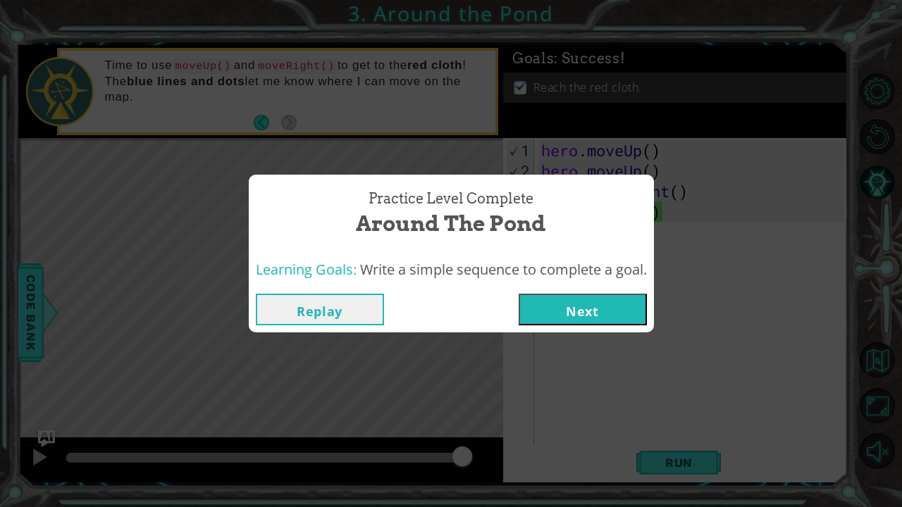
click at [578, 296] on button "Next" at bounding box center [583, 310] width 128 height 32
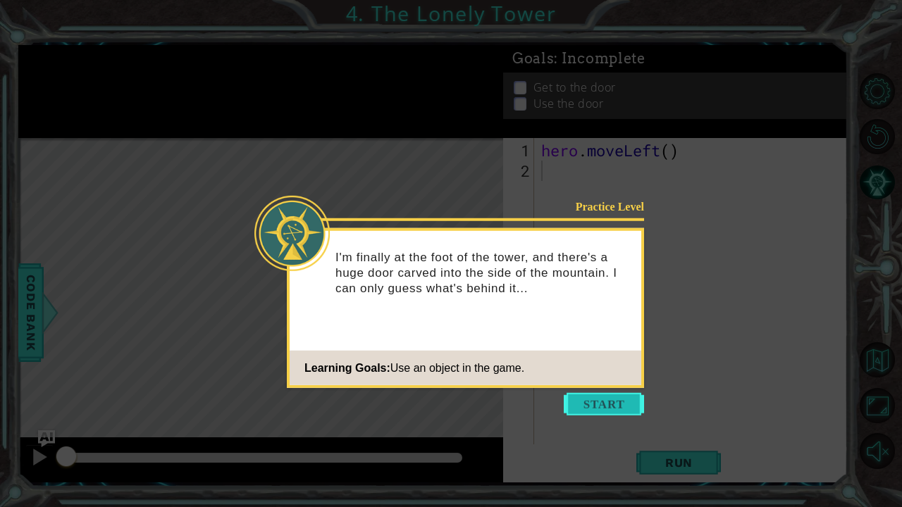
click at [609, 404] on button "Start" at bounding box center [604, 404] width 80 height 23
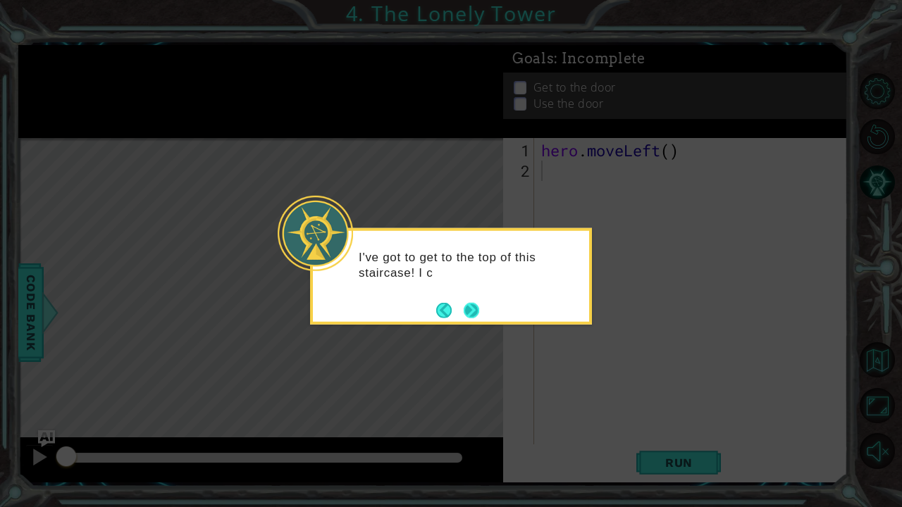
click at [479, 310] on button "Next" at bounding box center [471, 309] width 15 height 15
click at [472, 309] on button "Next" at bounding box center [471, 309] width 15 height 15
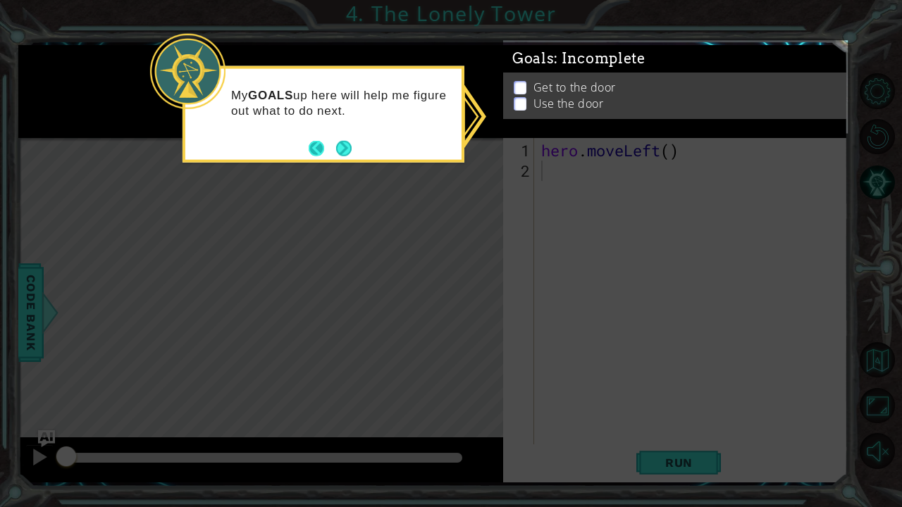
click at [335, 147] on button "Back" at bounding box center [322, 147] width 27 height 15
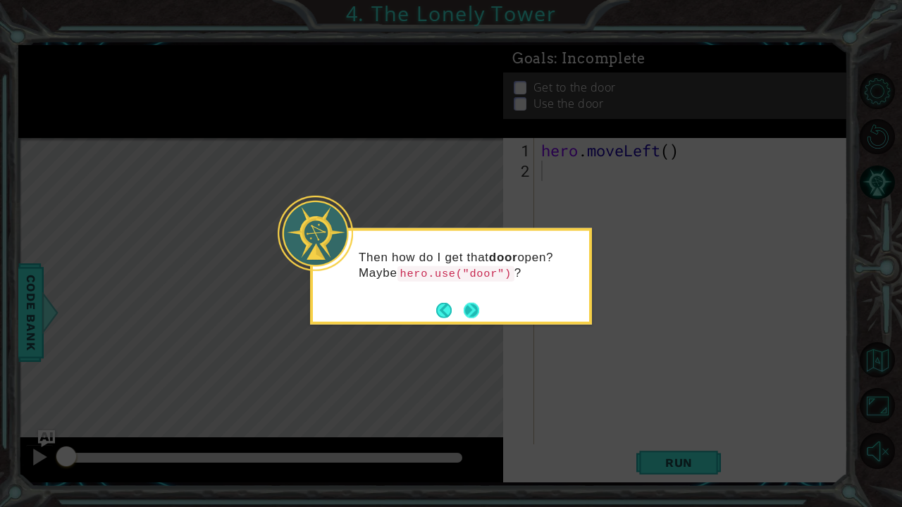
click at [473, 309] on button "Next" at bounding box center [471, 309] width 15 height 15
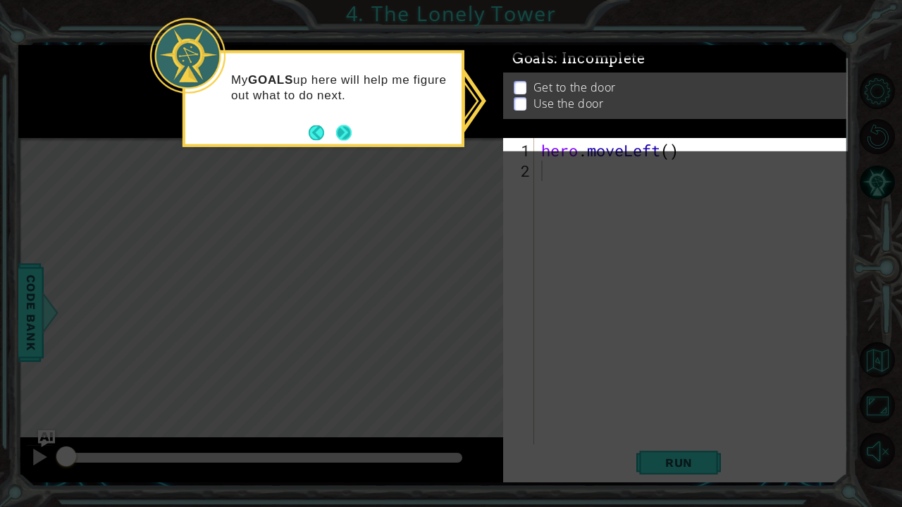
click at [344, 125] on button "Next" at bounding box center [343, 132] width 15 height 15
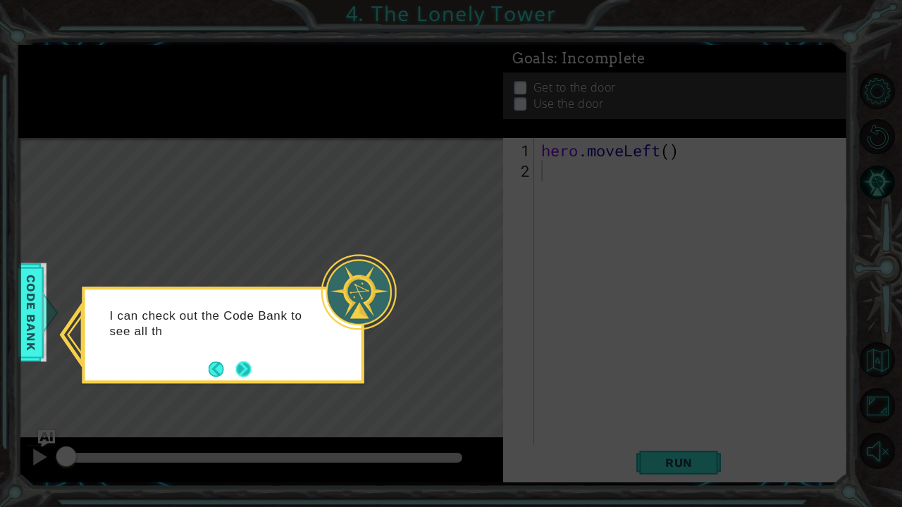
click at [236, 361] on button "Next" at bounding box center [243, 368] width 15 height 15
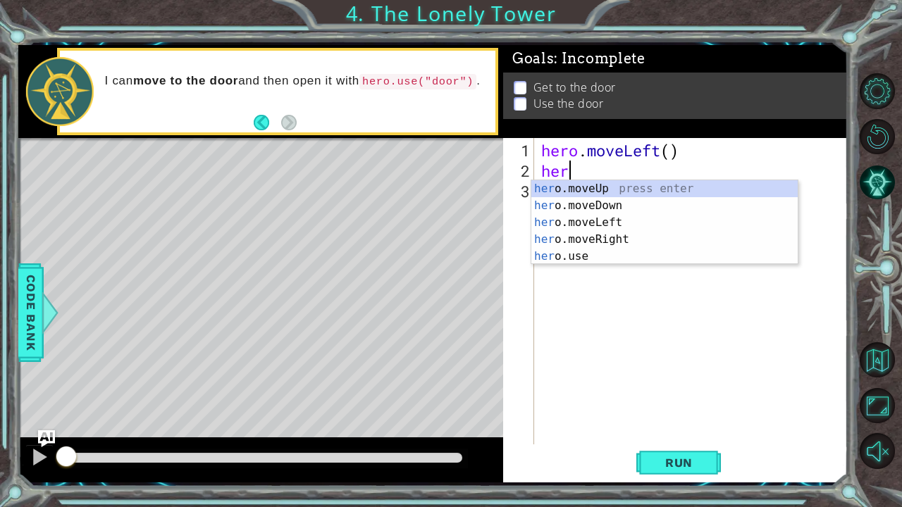
type textarea "hero"
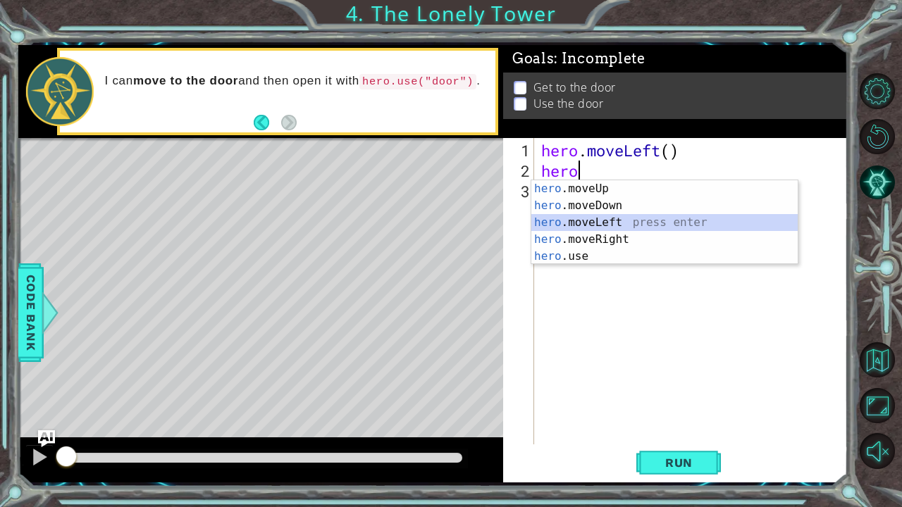
click at [644, 218] on div "hero .moveUp press enter hero .moveDown press enter hero .moveLeft press enter …" at bounding box center [664, 239] width 267 height 118
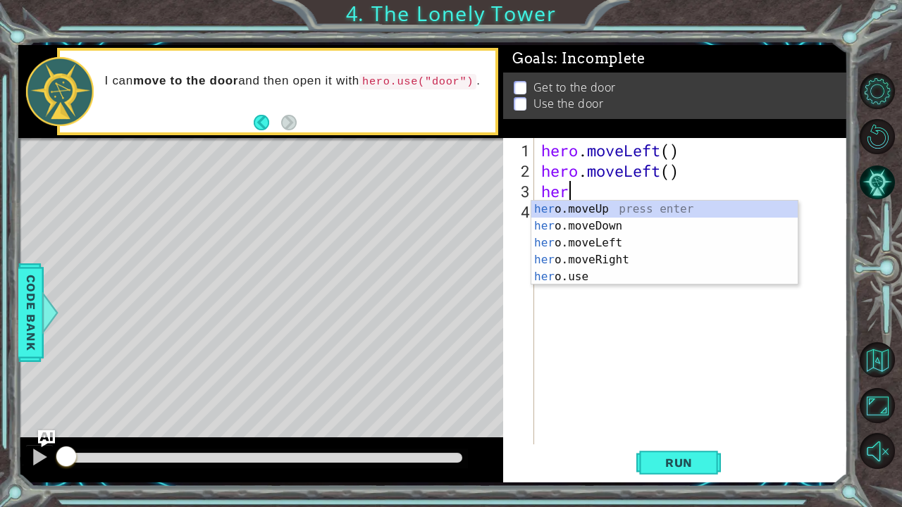
type textarea "hero"
click at [609, 206] on div "hero .moveUp press enter hero .moveDown press enter hero .moveLeft press enter …" at bounding box center [664, 260] width 267 height 118
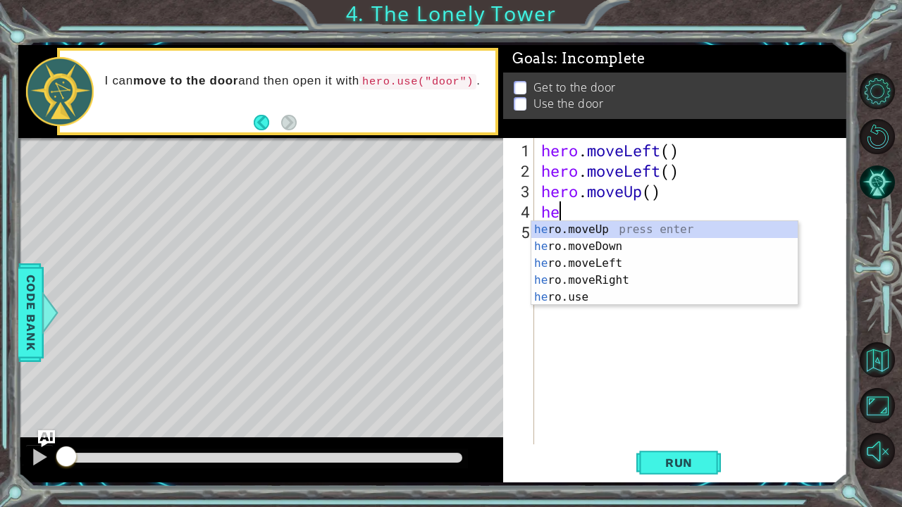
type textarea "hero"
click at [619, 223] on div "hero .moveUp press enter hero .moveDown press enter hero .moveLeft press enter …" at bounding box center [664, 280] width 267 height 118
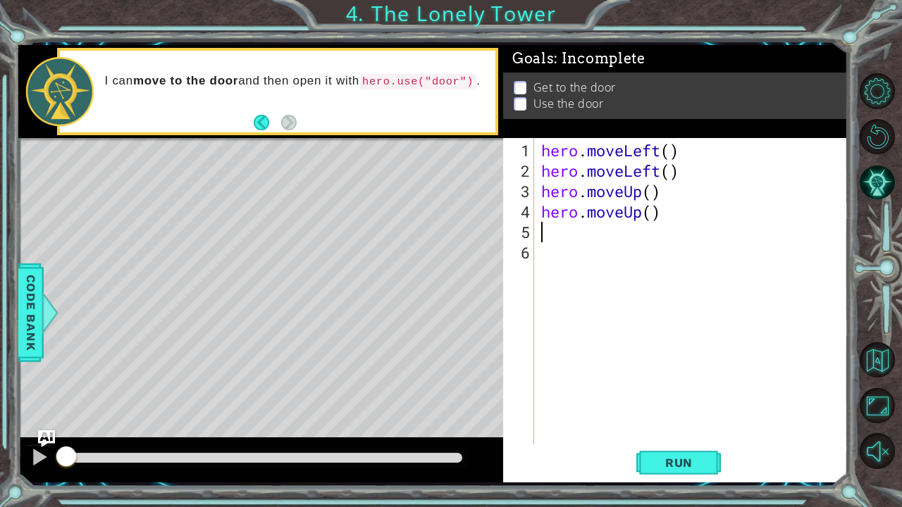
scroll to position [0, 0]
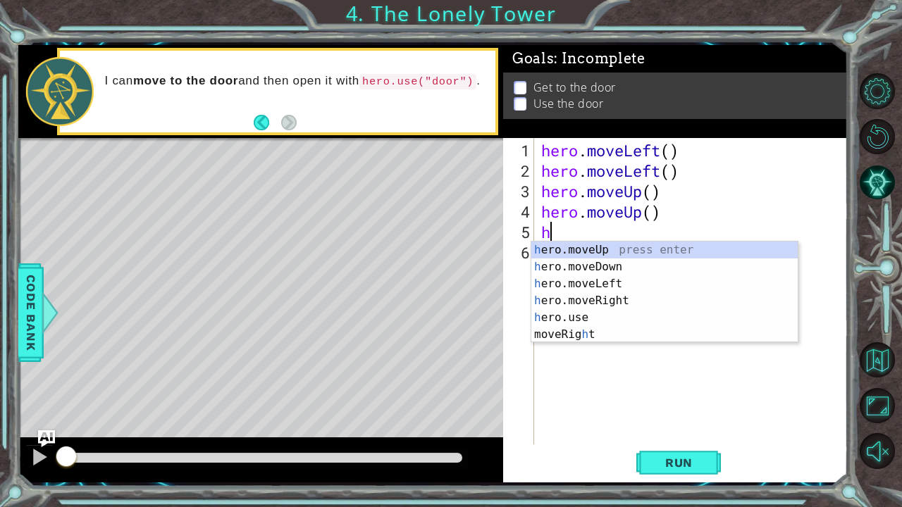
type textarea "hero"
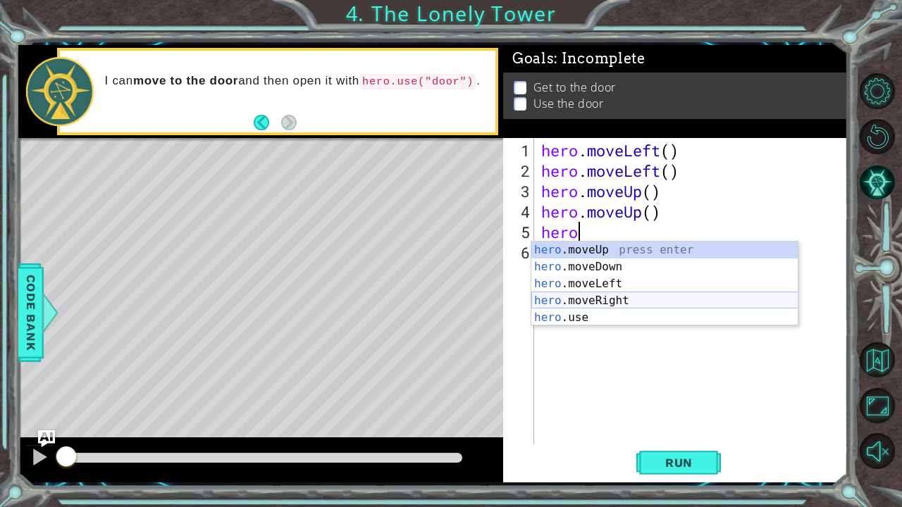
click at [612, 299] on div "hero .moveUp press enter hero .moveDown press enter hero .moveLeft press enter …" at bounding box center [664, 301] width 267 height 118
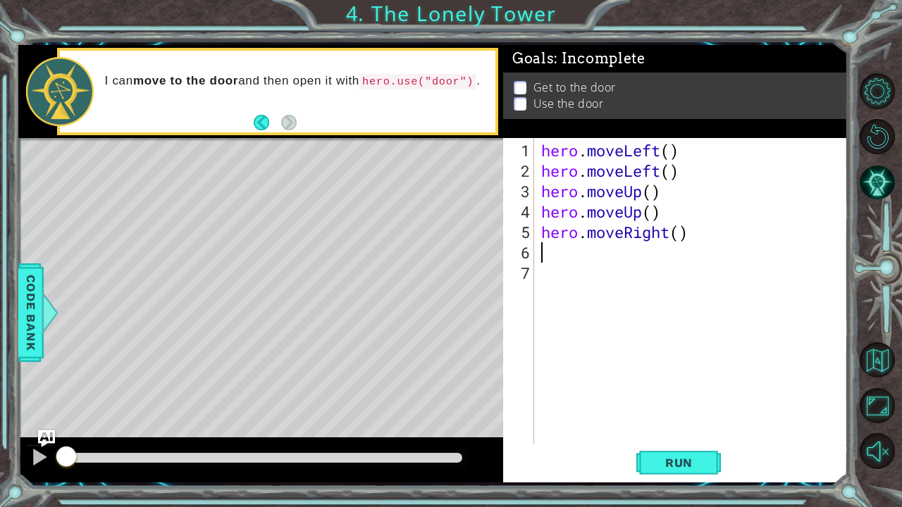
scroll to position [0, 0]
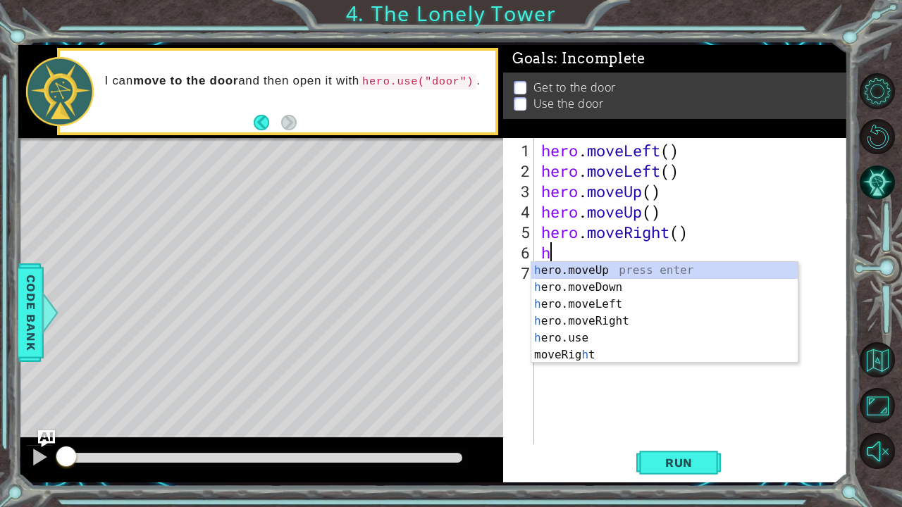
type textarea "hero"
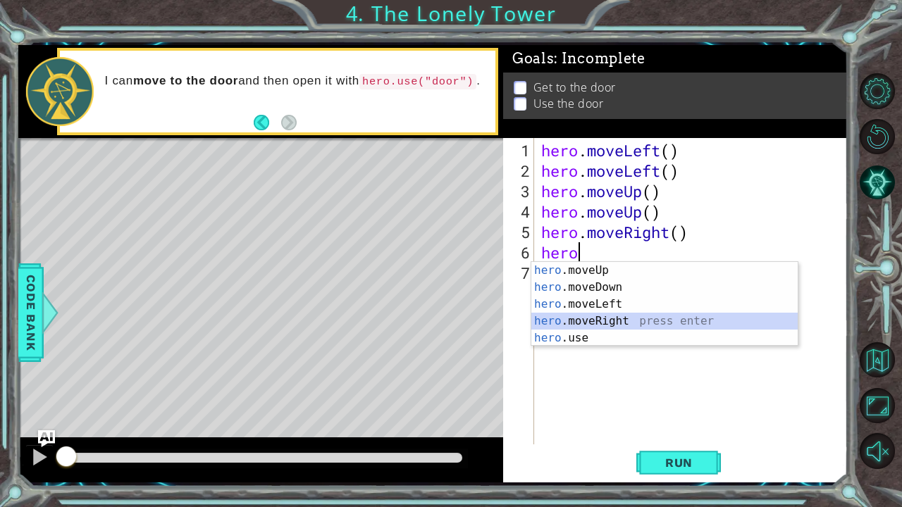
click at [624, 318] on div "hero .moveUp press enter hero .moveDown press enter hero .moveLeft press enter …" at bounding box center [664, 321] width 267 height 118
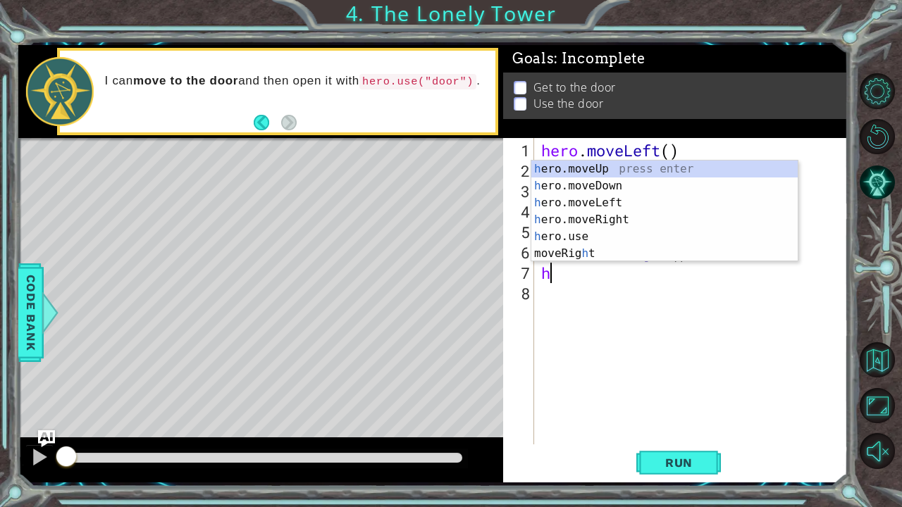
scroll to position [0, 0]
type textarea "hero"
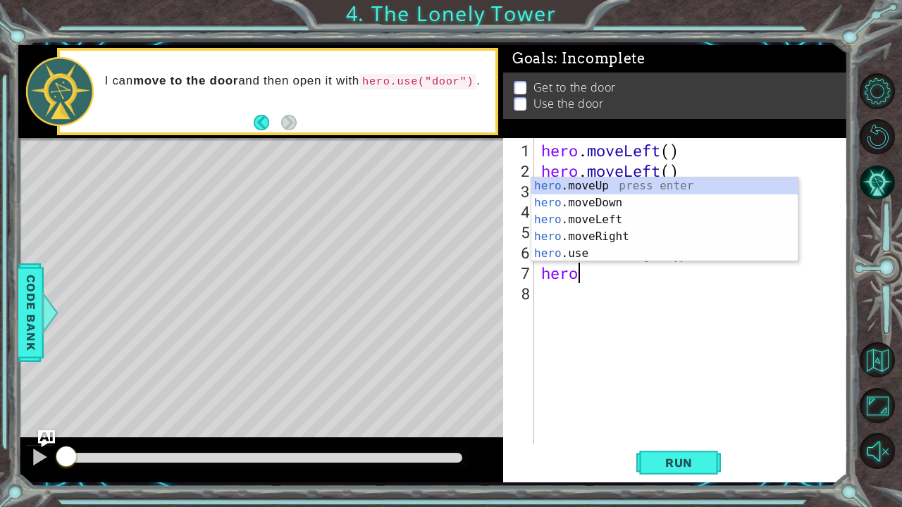
scroll to position [0, 1]
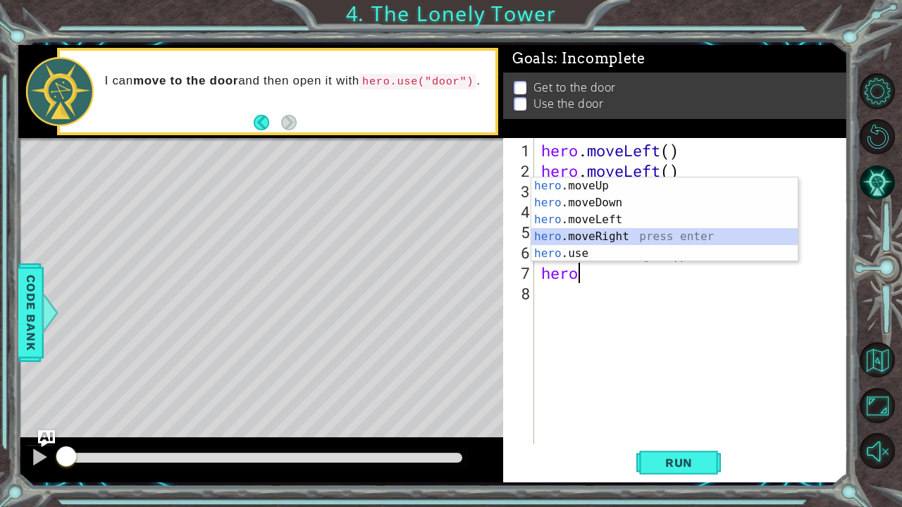
click at [615, 240] on div "hero .moveUp press enter hero .moveDown press enter hero .moveLeft press enter …" at bounding box center [664, 237] width 267 height 118
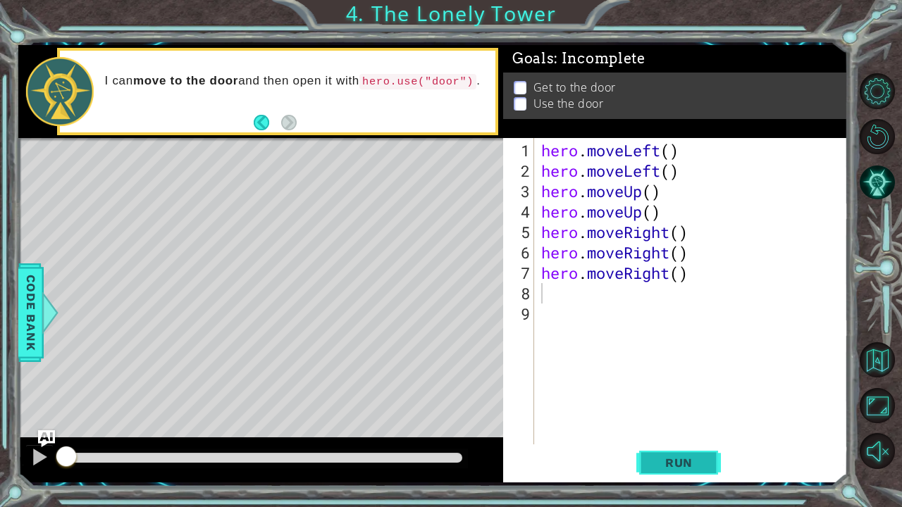
click at [680, 459] on span "Run" at bounding box center [679, 463] width 56 height 14
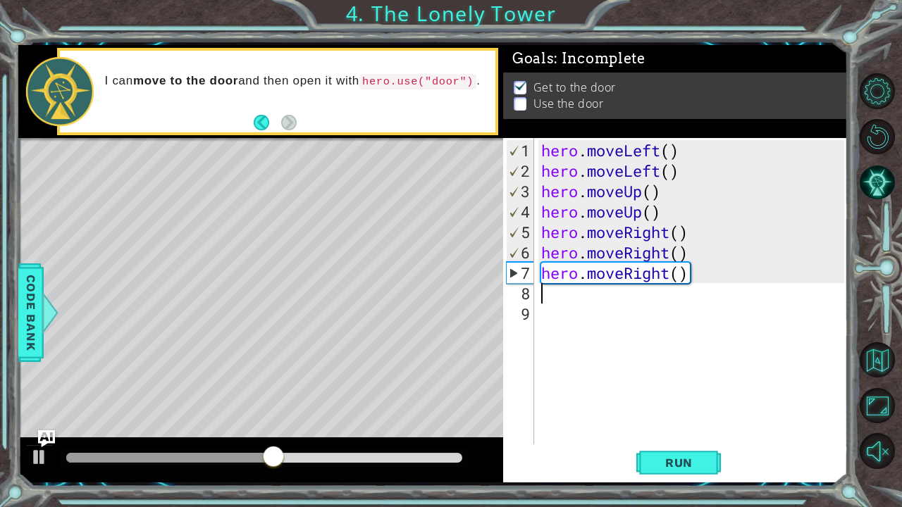
click at [685, 275] on div "hero . moveLeft ( ) hero . moveLeft ( ) hero . moveUp ( ) hero . moveUp ( ) her…" at bounding box center [694, 313] width 313 height 347
click at [691, 277] on div "hero . moveLeft ( ) hero . moveLeft ( ) hero . moveUp ( ) hero . moveUp ( ) her…" at bounding box center [694, 313] width 313 height 347
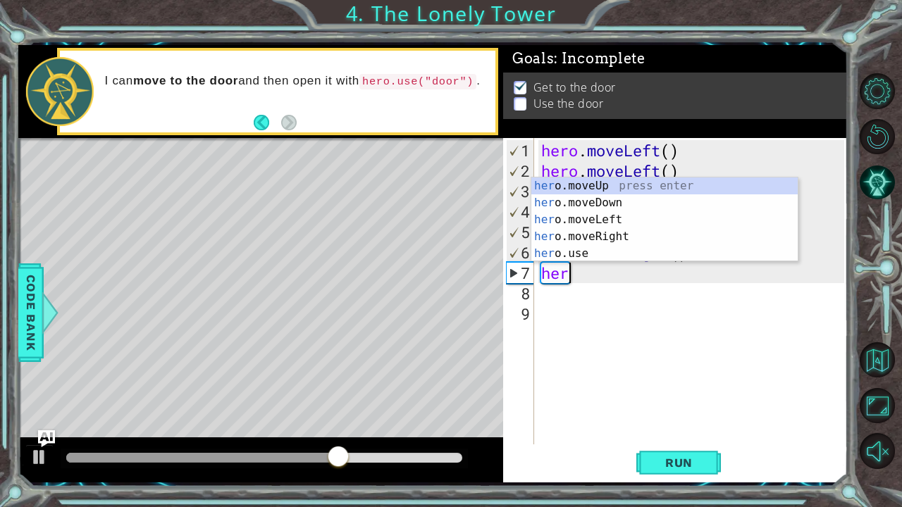
type textarea "h"
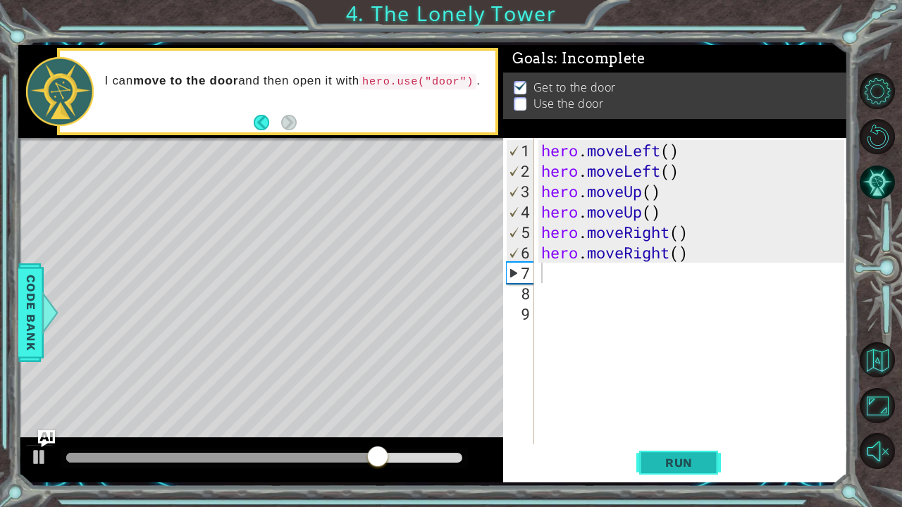
click at [674, 463] on span "Run" at bounding box center [679, 463] width 56 height 14
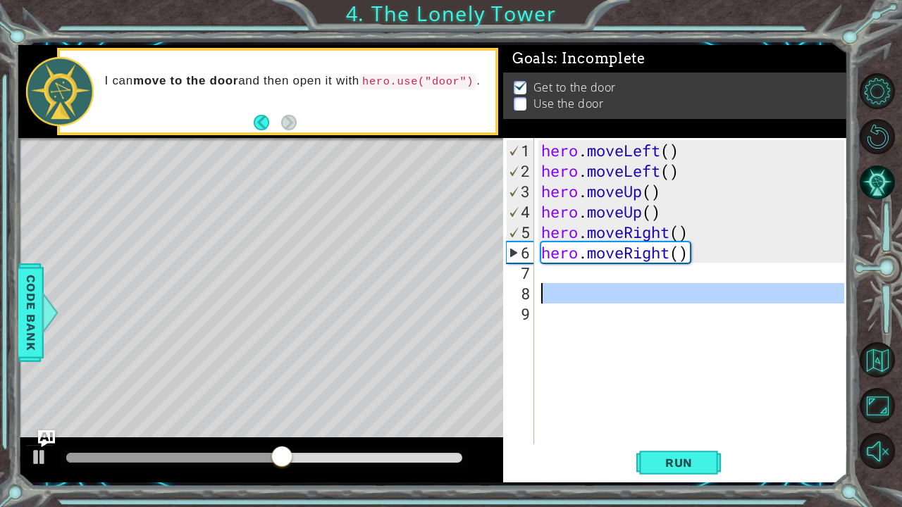
drag, startPoint x: 671, startPoint y: 414, endPoint x: 562, endPoint y: 284, distance: 170.0
click at [562, 284] on div "hero . moveLeft ( ) hero . moveLeft ( ) hero . moveUp ( ) hero . moveUp ( ) her…" at bounding box center [694, 313] width 313 height 347
click at [562, 284] on div "hero . moveLeft ( ) hero . moveLeft ( ) hero . moveUp ( ) hero . moveUp ( ) her…" at bounding box center [691, 291] width 306 height 306
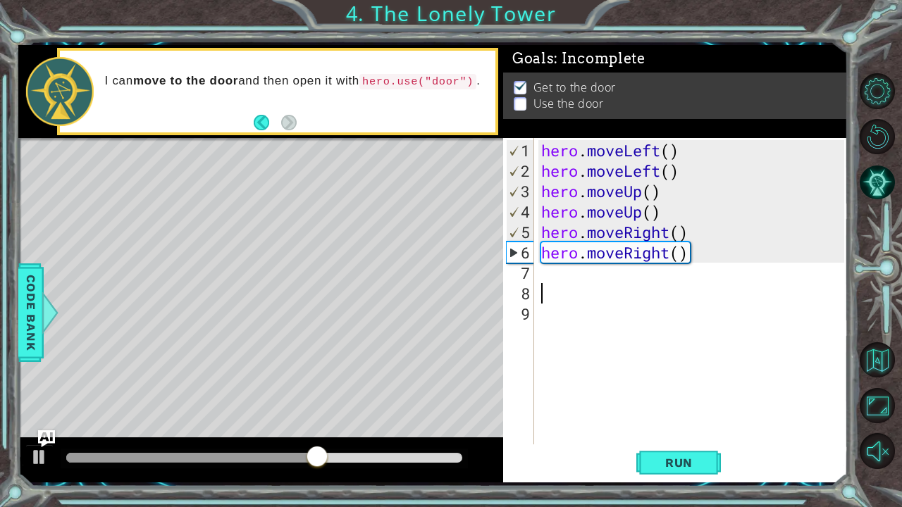
click at [553, 266] on div "hero . moveLeft ( ) hero . moveLeft ( ) hero . moveUp ( ) hero . moveUp ( ) her…" at bounding box center [694, 313] width 313 height 347
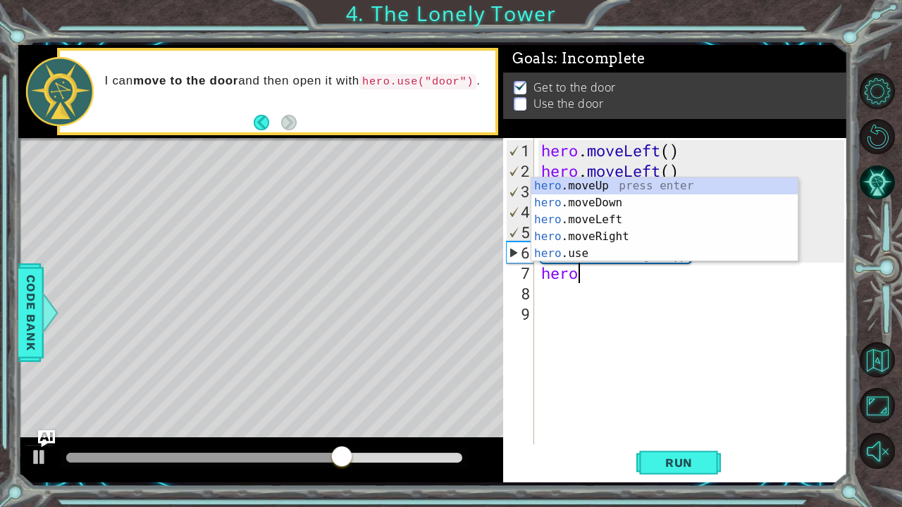
type textarea "hero"
click at [578, 183] on div "hero .moveUp press enter hero .moveDown press enter hero .moveLeft press enter …" at bounding box center [664, 237] width 267 height 118
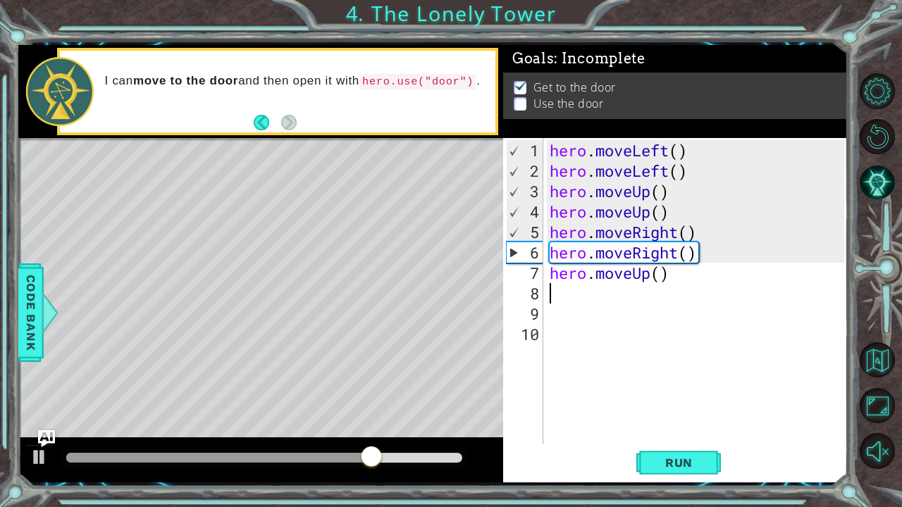
scroll to position [0, 0]
click at [675, 454] on button "Run" at bounding box center [678, 462] width 85 height 35
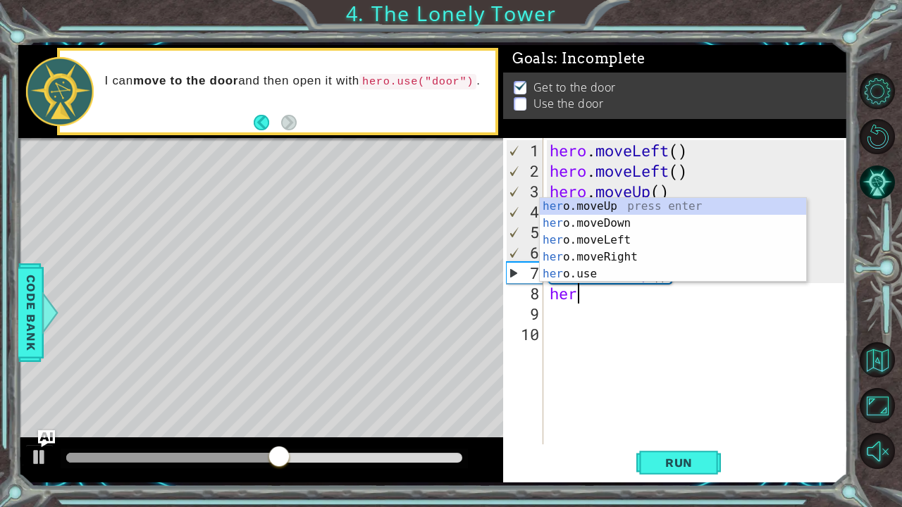
scroll to position [0, 1]
click at [598, 278] on div "hero .moveUp press enter hero .moveDown press enter hero .moveLeft press enter …" at bounding box center [673, 257] width 267 height 118
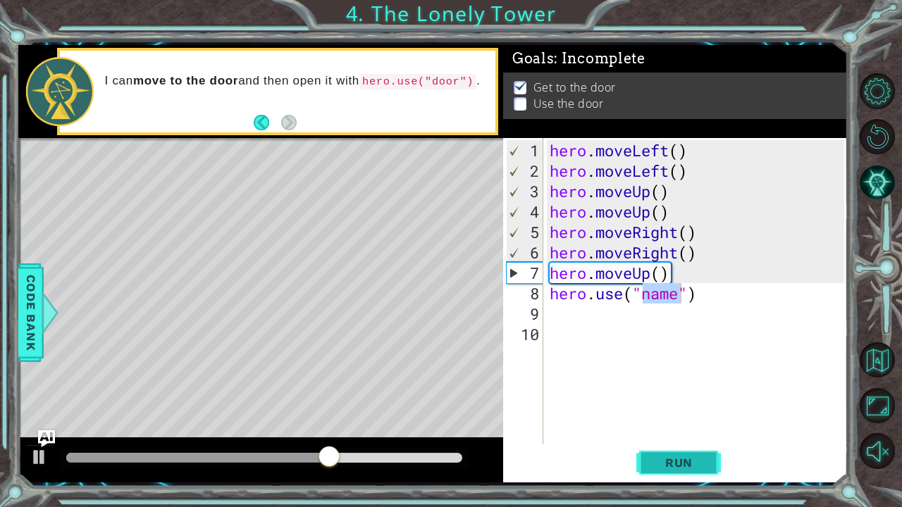
click at [689, 461] on span "Run" at bounding box center [679, 463] width 56 height 14
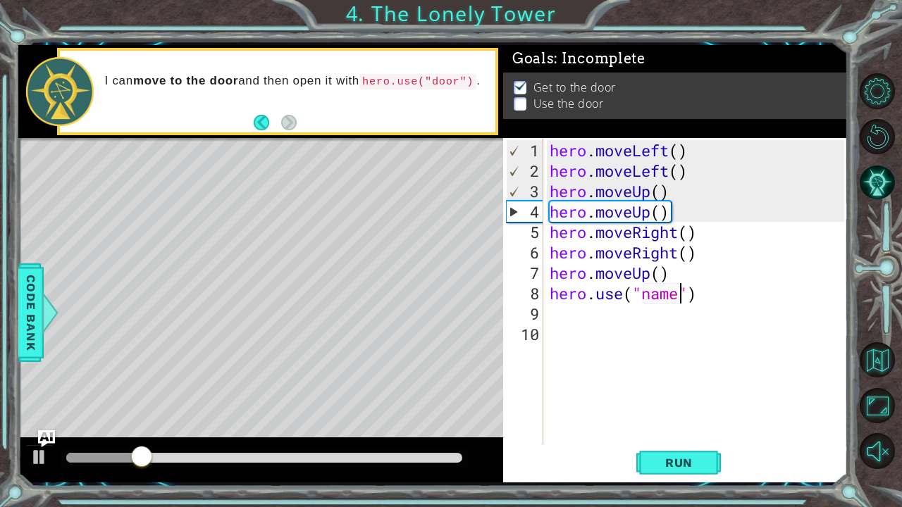
click at [682, 297] on div "hero . moveLeft ( ) hero . moveLeft ( ) hero . moveUp ( ) hero . moveUp ( ) her…" at bounding box center [699, 313] width 304 height 347
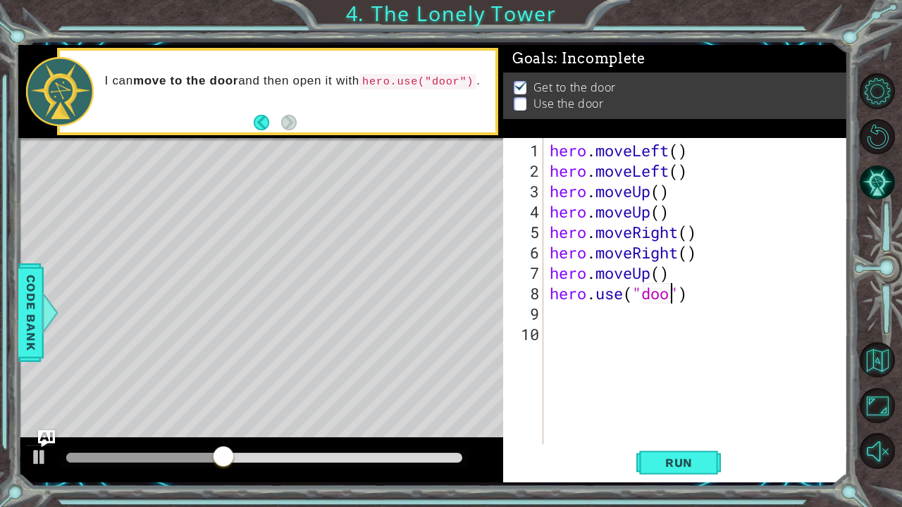
type textarea "hero.use("door")"
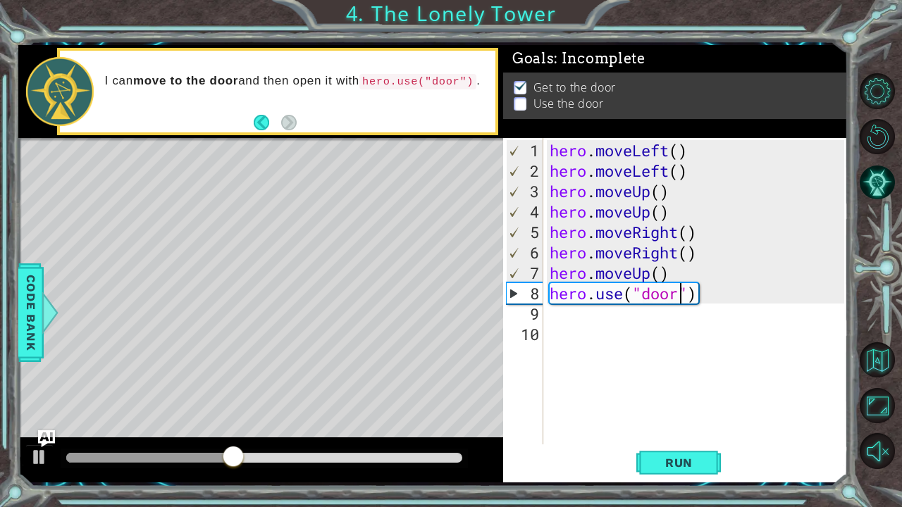
scroll to position [0, 0]
click at [657, 462] on span "Run" at bounding box center [679, 463] width 56 height 14
click at [581, 280] on div "hero . moveLeft ( ) hero . moveLeft ( ) hero . moveUp ( ) hero . moveUp ( ) her…" at bounding box center [699, 313] width 304 height 347
click at [672, 278] on div "hero . moveLeft ( ) hero . moveLeft ( ) hero . moveUp ( ) hero . moveUp ( ) her…" at bounding box center [699, 313] width 304 height 347
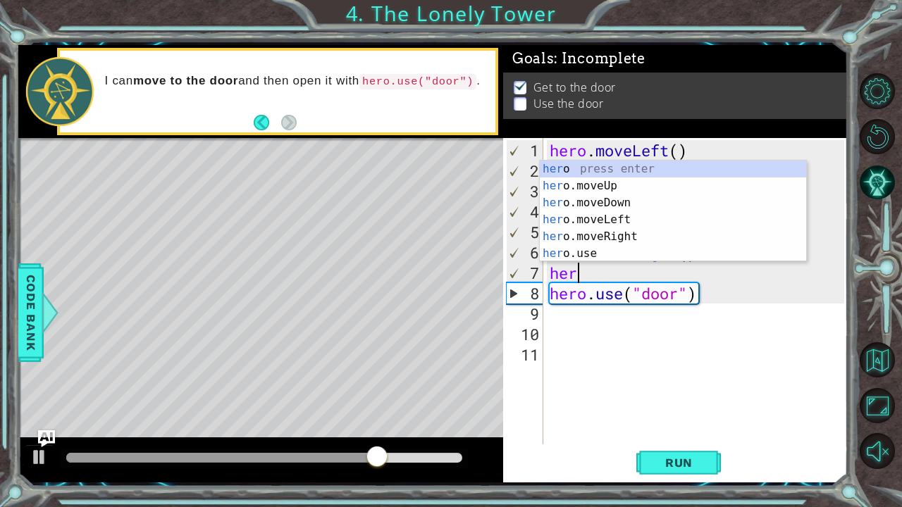
type textarea "h"
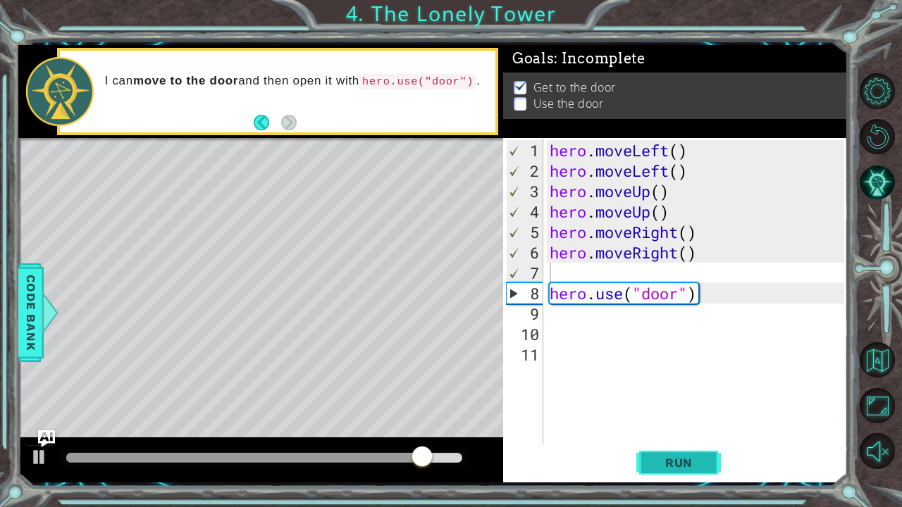
click at [664, 472] on button "Run" at bounding box center [678, 462] width 85 height 35
click at [666, 465] on span "Run" at bounding box center [679, 463] width 56 height 14
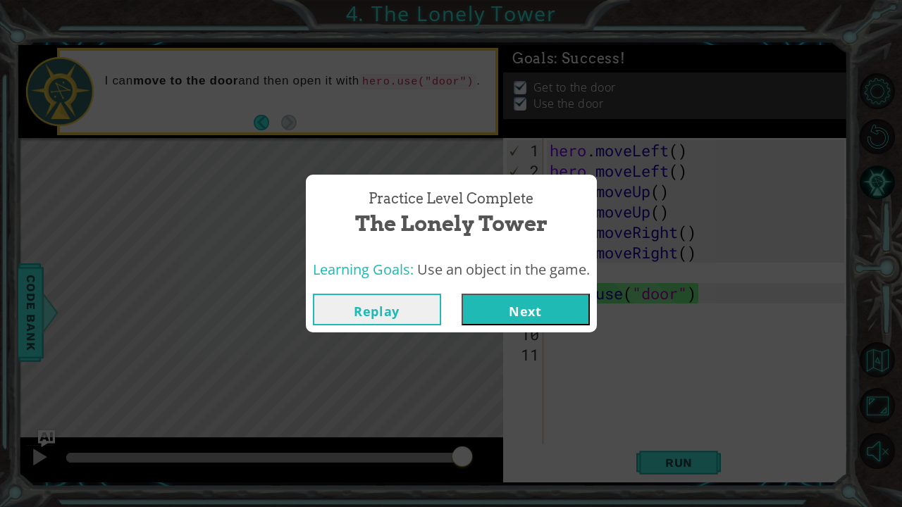
click at [540, 318] on button "Next" at bounding box center [525, 310] width 128 height 32
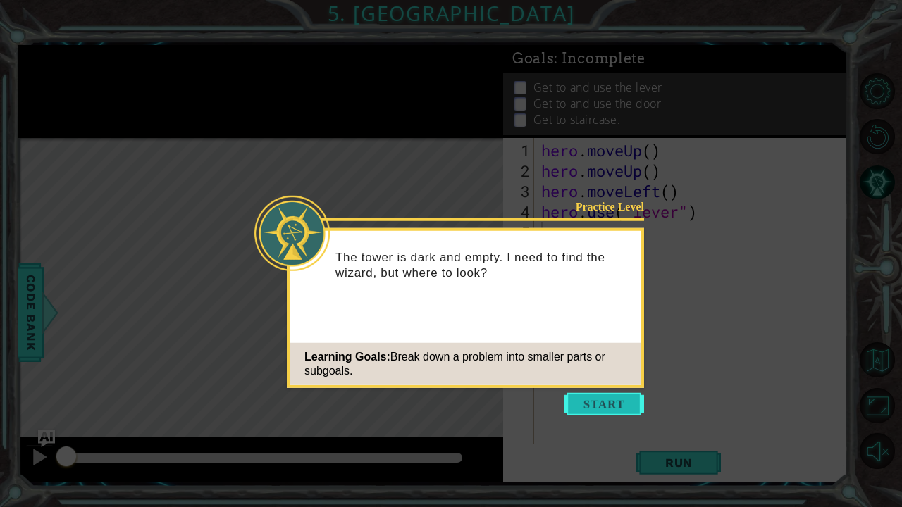
click at [604, 412] on button "Start" at bounding box center [604, 404] width 80 height 23
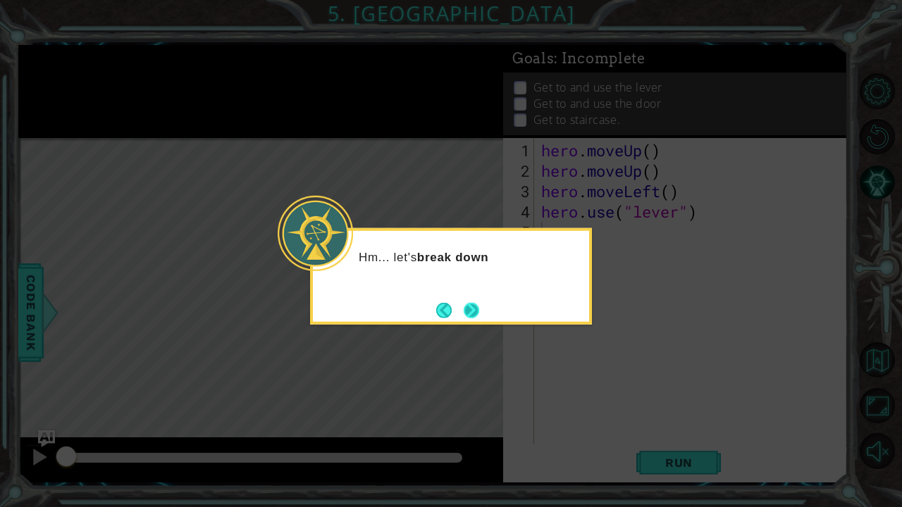
click at [478, 302] on button "Next" at bounding box center [471, 309] width 15 height 15
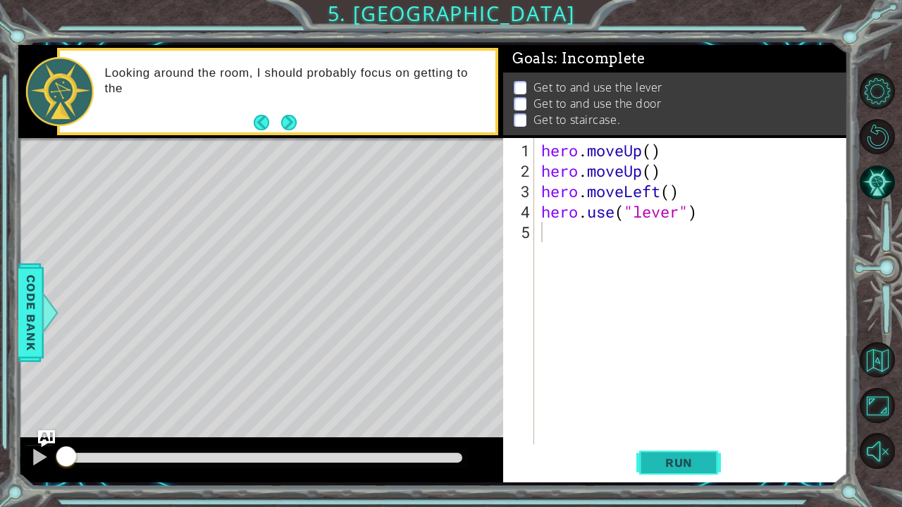
click at [679, 465] on span "Run" at bounding box center [679, 463] width 56 height 14
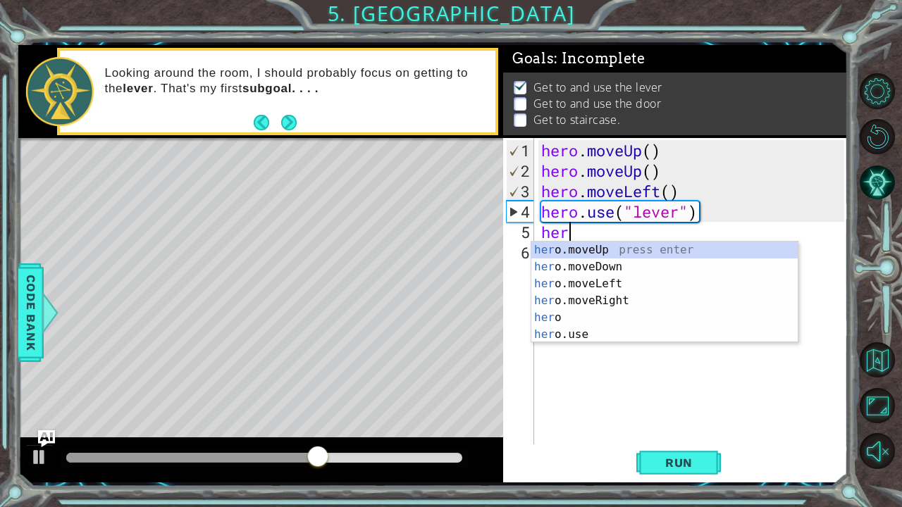
type textarea "hero"
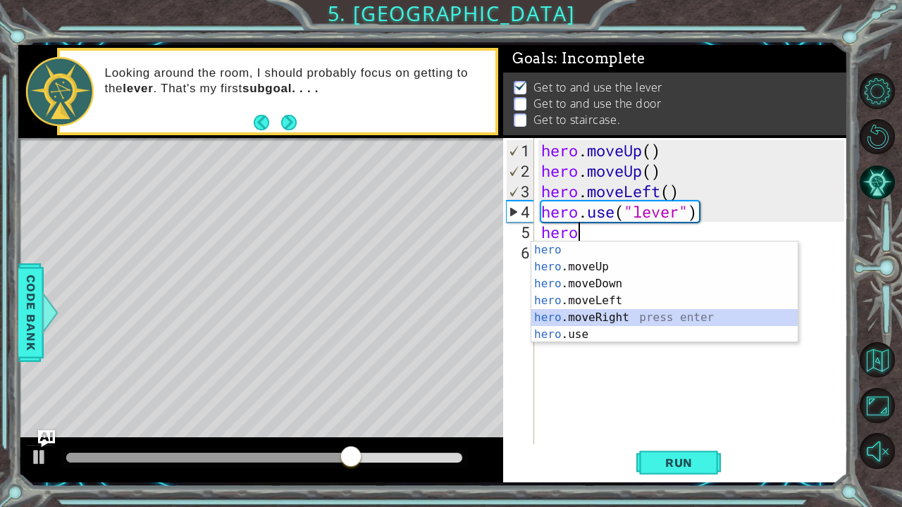
click at [631, 317] on div "hero press enter hero .moveUp press enter hero .moveDown press enter hero .move…" at bounding box center [664, 309] width 267 height 135
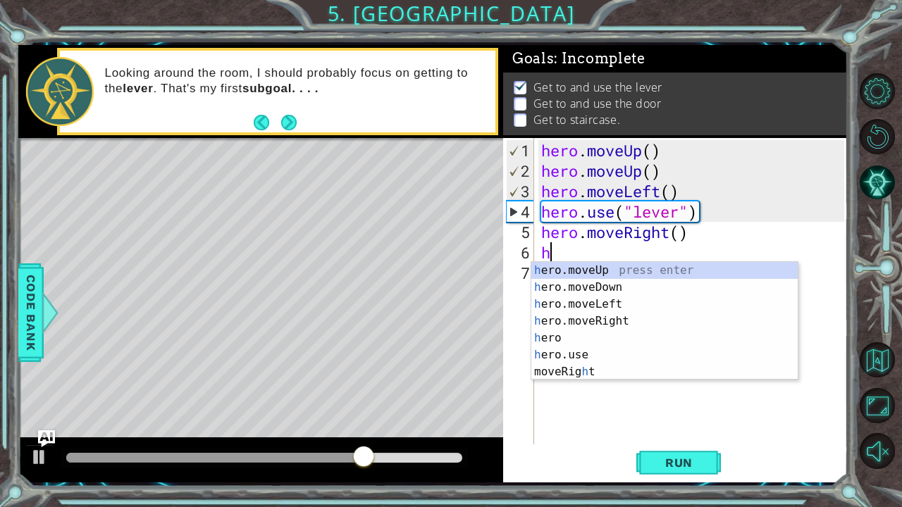
scroll to position [0, 0]
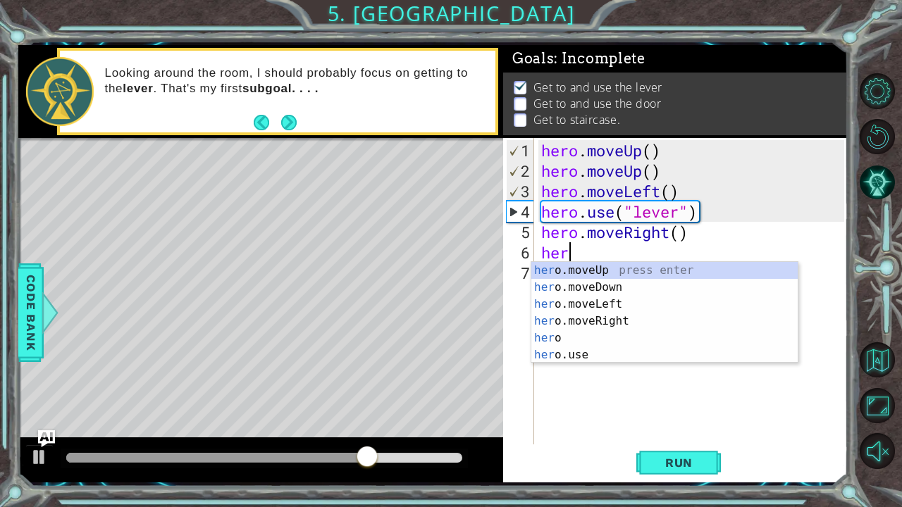
type textarea "hero"
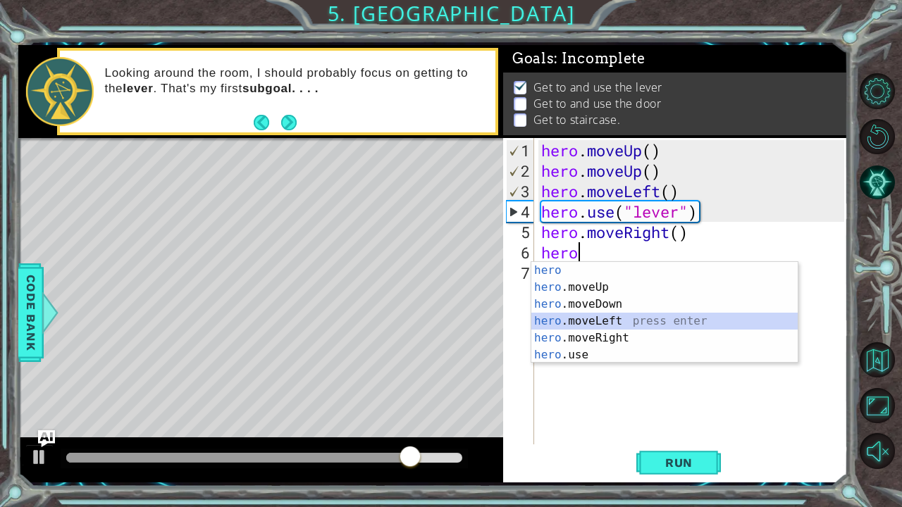
click at [625, 328] on div "hero press enter hero .moveUp press enter hero .moveDown press enter hero .move…" at bounding box center [664, 329] width 267 height 135
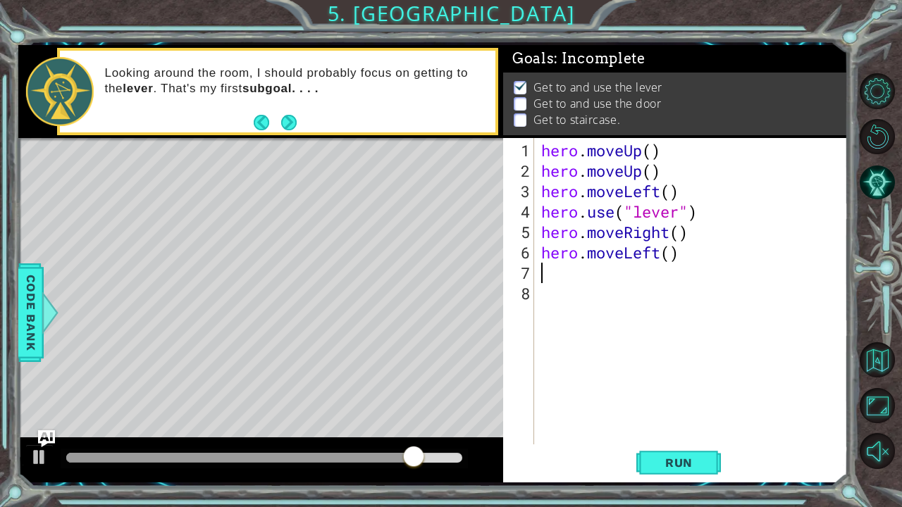
scroll to position [0, 0]
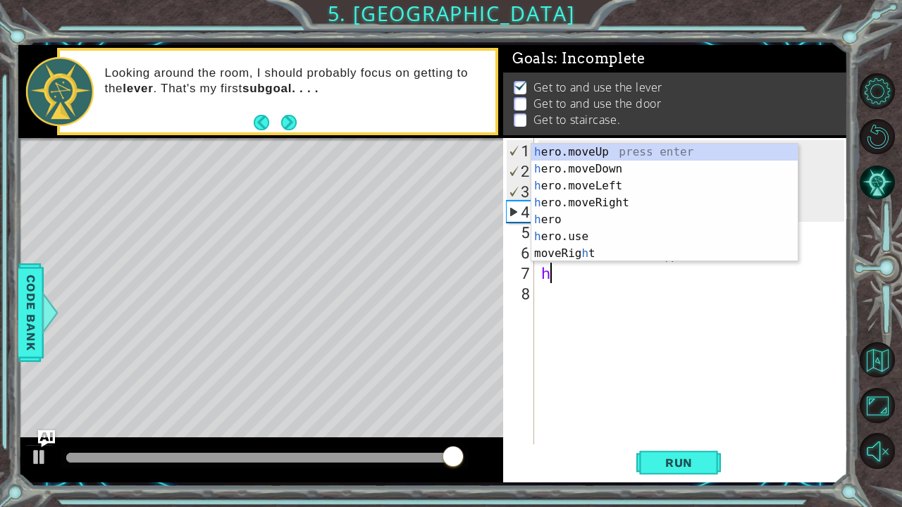
type textarea "hero"
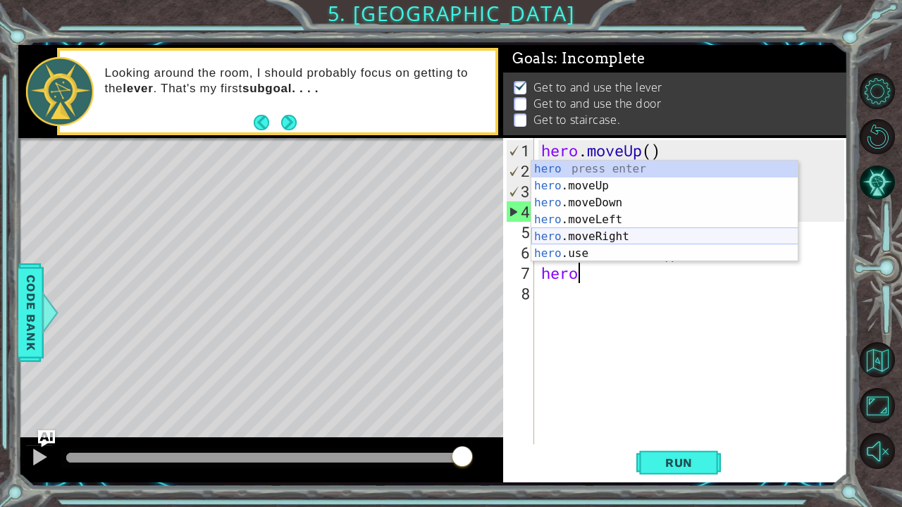
click at [624, 236] on div "hero press enter hero .moveUp press enter hero .moveDown press enter hero .move…" at bounding box center [664, 228] width 267 height 135
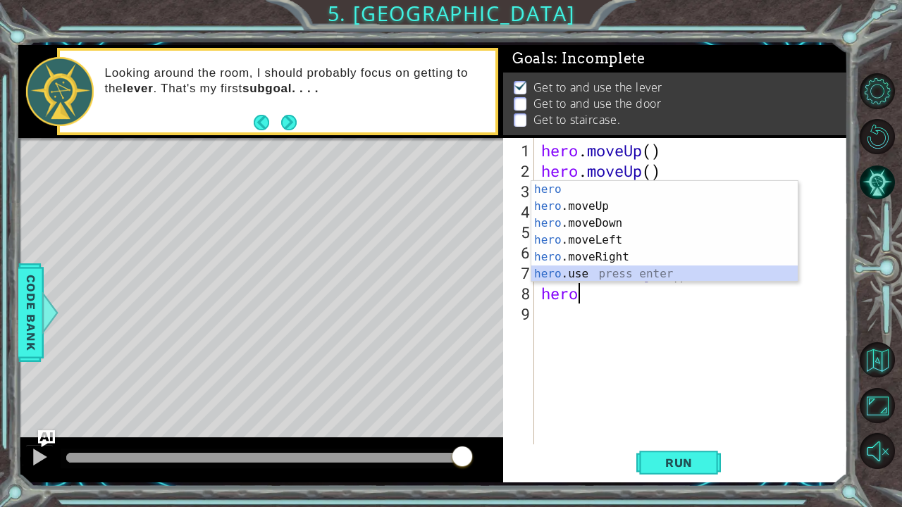
click at [593, 270] on div "hero press enter hero .moveUp press enter hero .moveDown press enter hero .move…" at bounding box center [664, 248] width 267 height 135
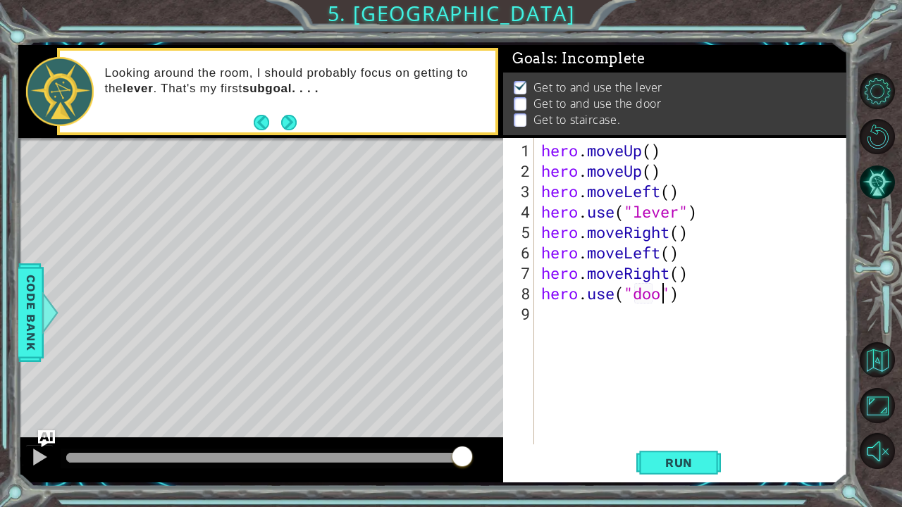
scroll to position [0, 6]
click at [671, 465] on span "Run" at bounding box center [679, 463] width 56 height 14
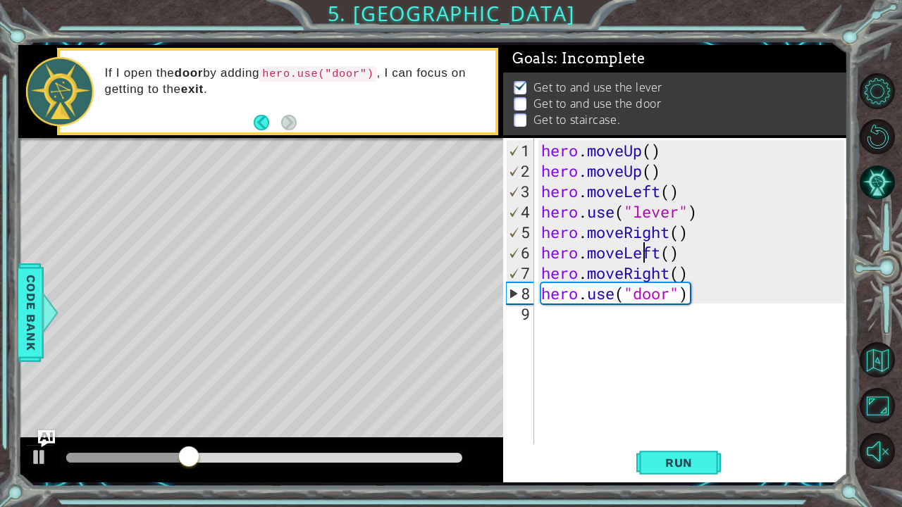
click at [643, 259] on div "hero . moveUp ( ) hero . moveUp ( ) hero . moveLeft ( ) hero . use ( "lever" ) …" at bounding box center [694, 313] width 313 height 347
click at [657, 256] on div "hero . moveUp ( ) hero . moveUp ( ) hero . moveLeft ( ) hero . use ( "lever" ) …" at bounding box center [694, 313] width 313 height 347
click at [658, 256] on div "hero . moveUp ( ) hero . moveUp ( ) hero . moveLeft ( ) hero . use ( "lever" ) …" at bounding box center [694, 313] width 313 height 347
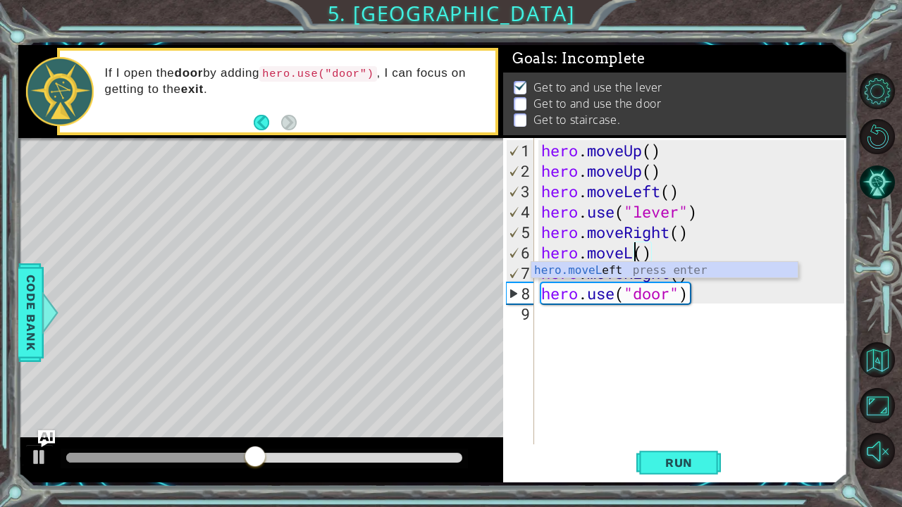
scroll to position [0, 4]
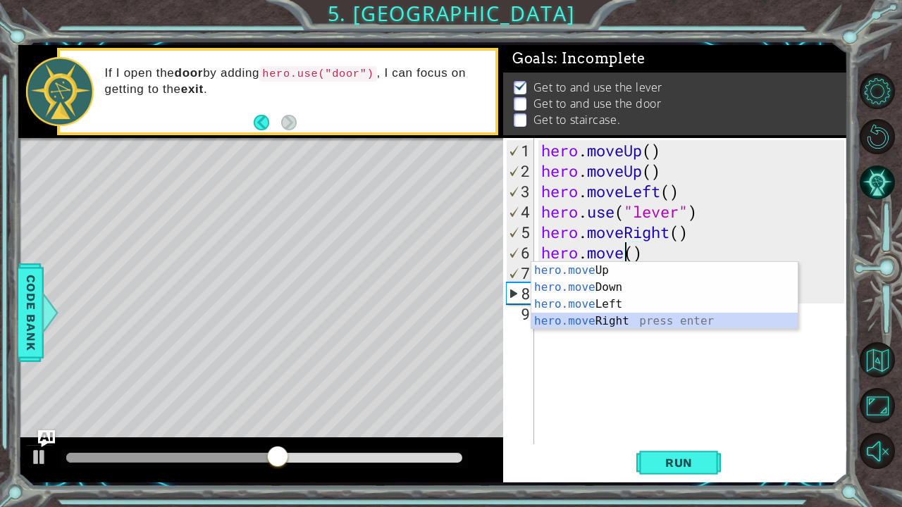
click at [647, 322] on div "hero.move Up press enter hero.move Down press enter hero.move Left press enter …" at bounding box center [664, 312] width 267 height 101
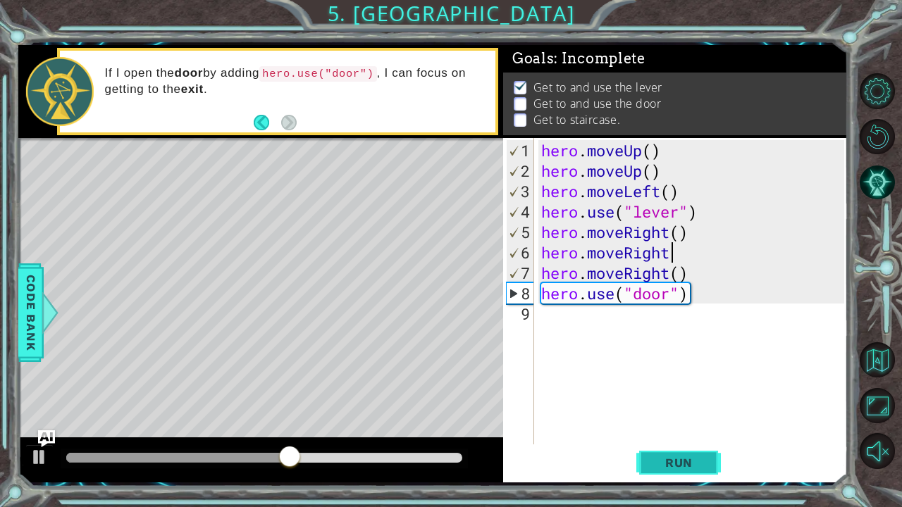
click at [668, 479] on button "Run" at bounding box center [678, 462] width 85 height 35
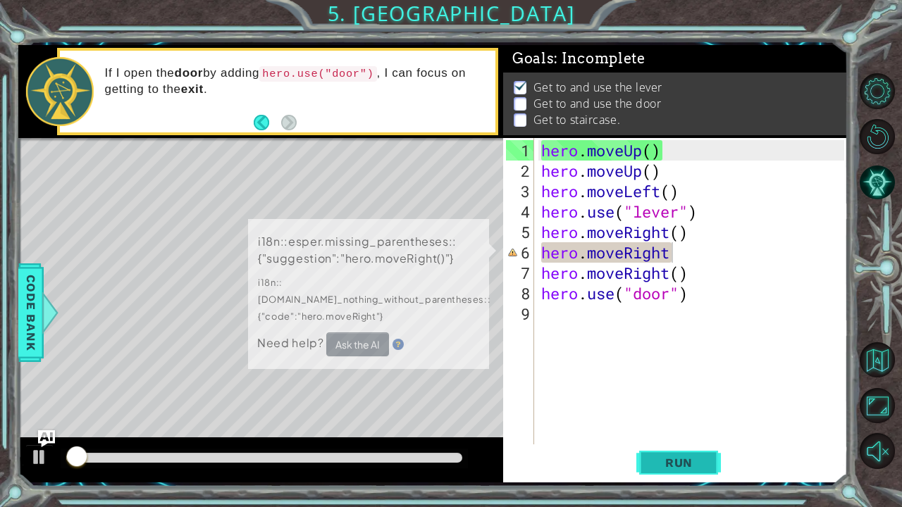
click at [664, 462] on span "Run" at bounding box center [679, 463] width 56 height 14
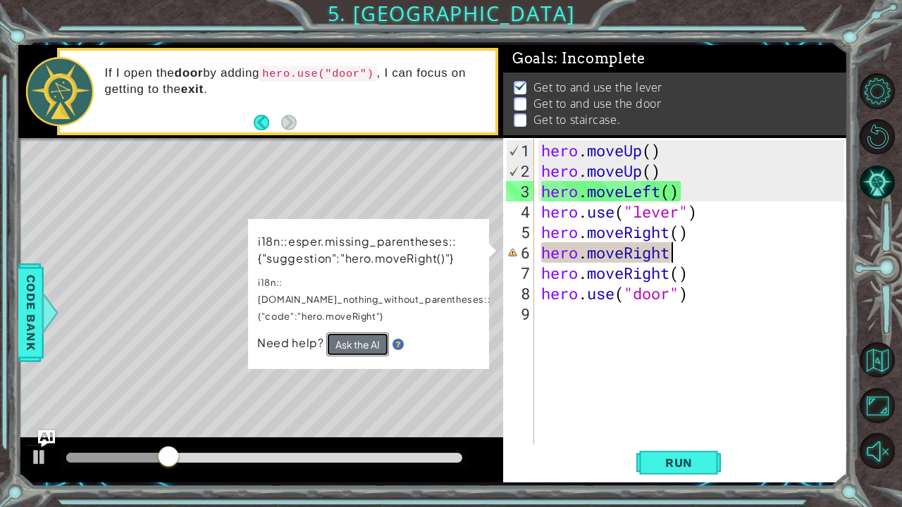
click at [357, 332] on button "Ask the AI" at bounding box center [357, 344] width 63 height 25
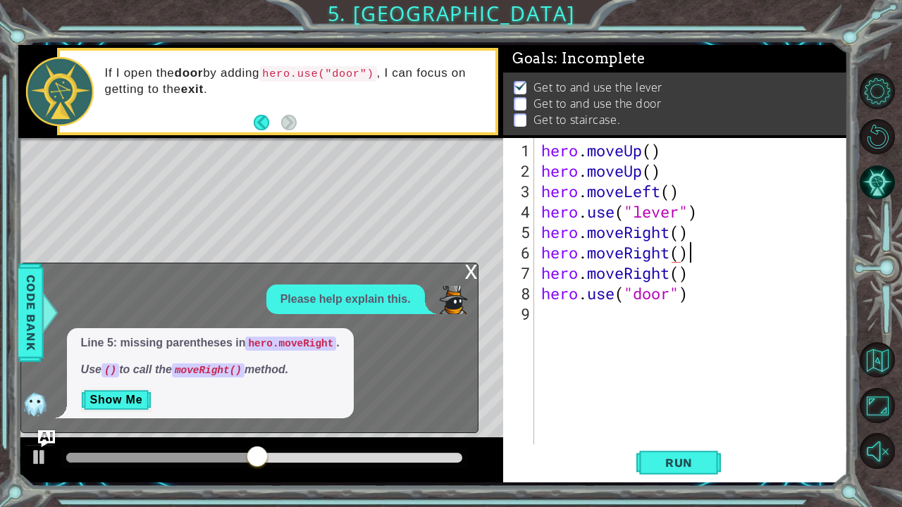
scroll to position [0, 6]
type textarea "hero.moveRight()"
click at [681, 462] on span "Run" at bounding box center [679, 463] width 56 height 14
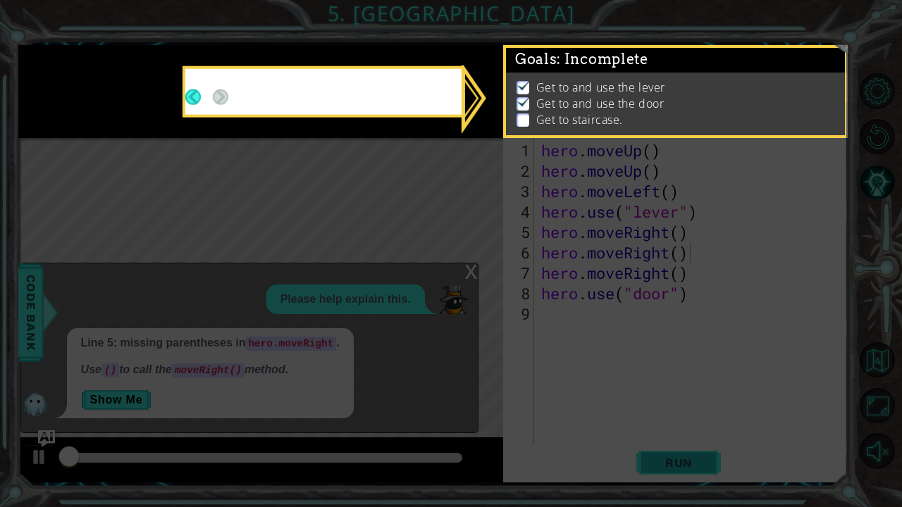
scroll to position [8, 0]
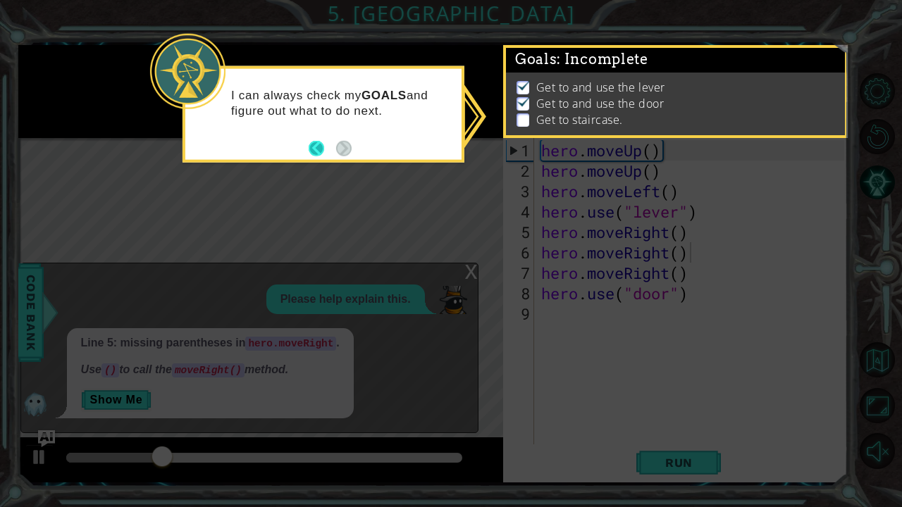
click at [311, 142] on button "Back" at bounding box center [322, 147] width 27 height 15
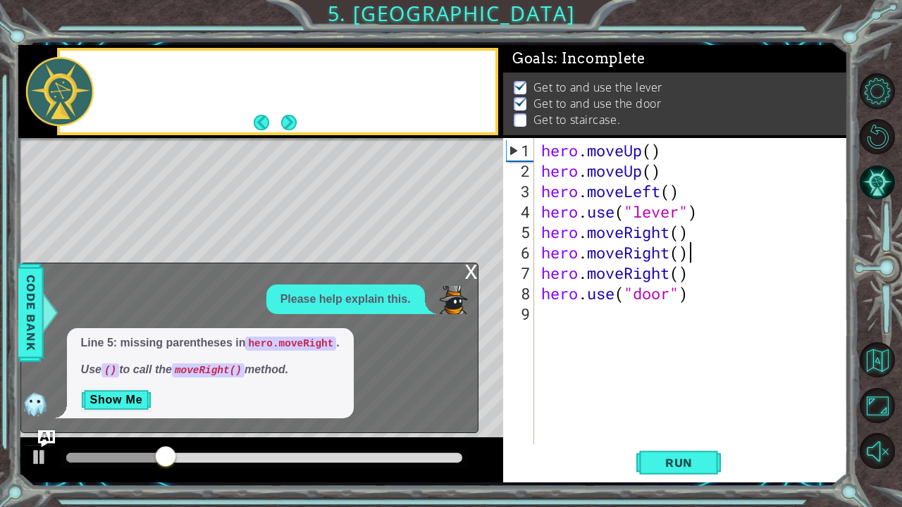
scroll to position [6, 0]
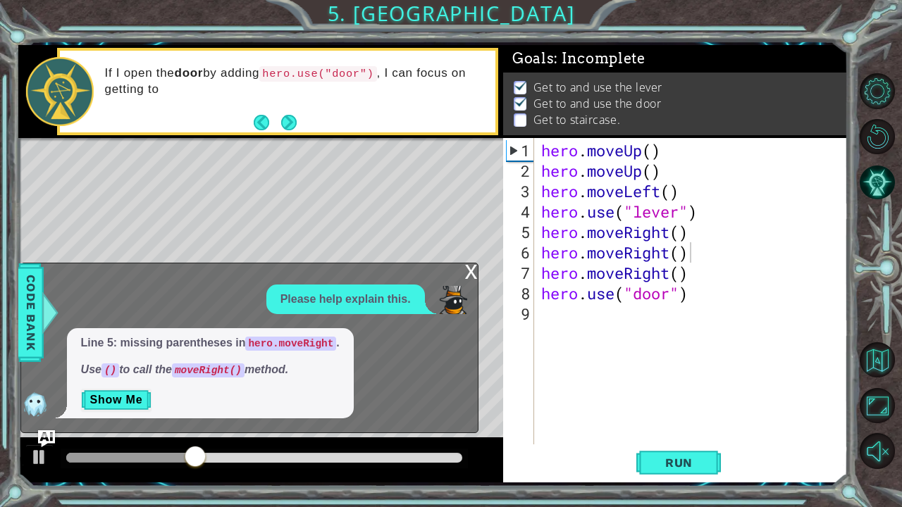
click at [470, 270] on div "x" at bounding box center [471, 270] width 13 height 14
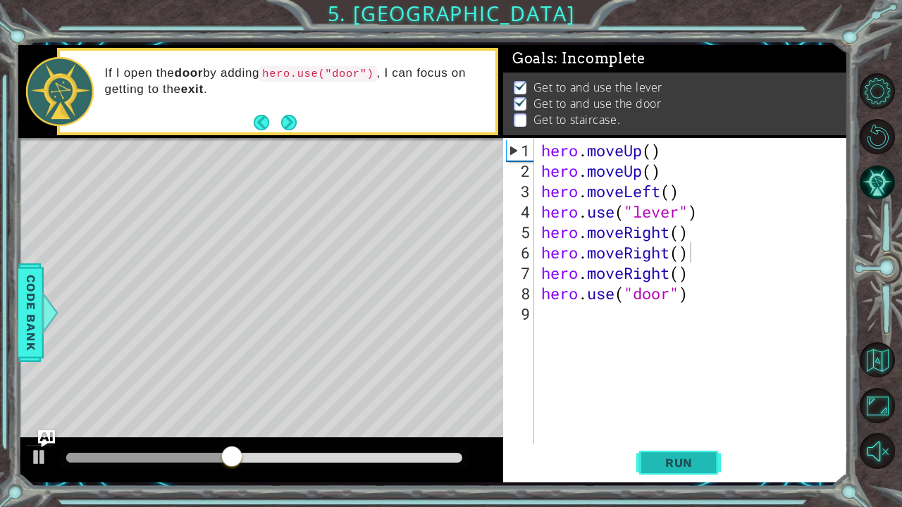
click at [665, 461] on span "Run" at bounding box center [679, 463] width 56 height 14
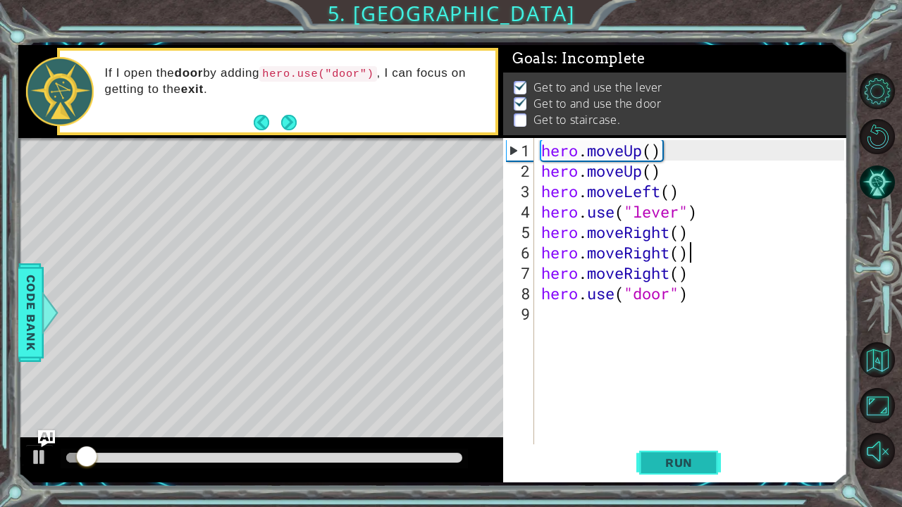
scroll to position [8, 0]
click at [664, 459] on span "Run" at bounding box center [679, 463] width 56 height 14
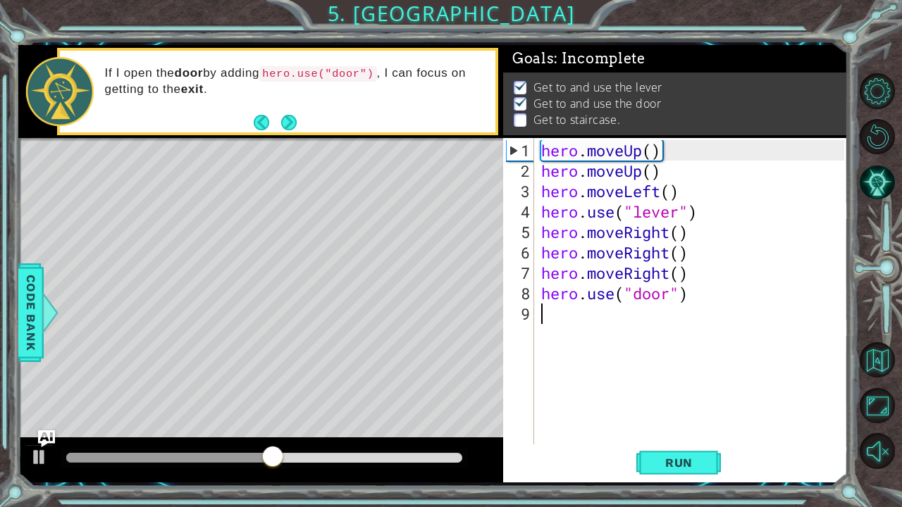
click at [547, 317] on div "hero . moveUp ( ) hero . moveUp ( ) hero . moveLeft ( ) hero . use ( "lever" ) …" at bounding box center [694, 313] width 313 height 347
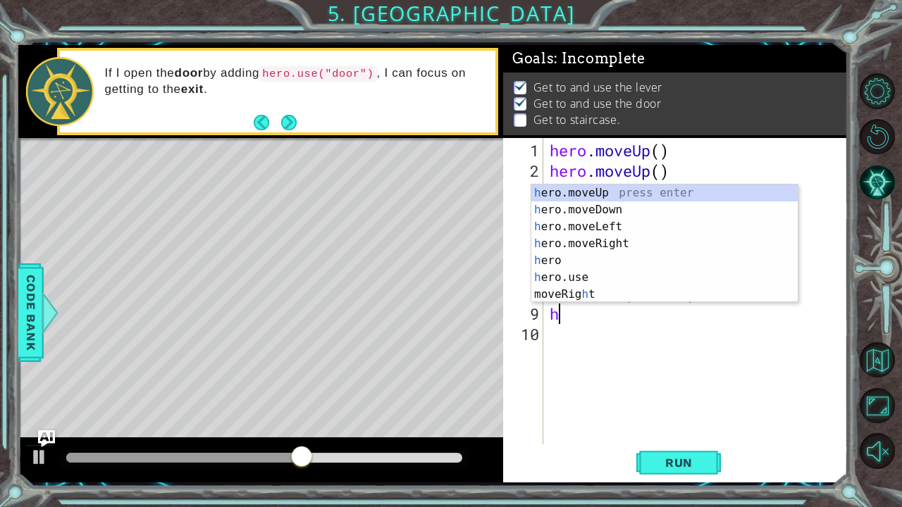
type textarea "hero"
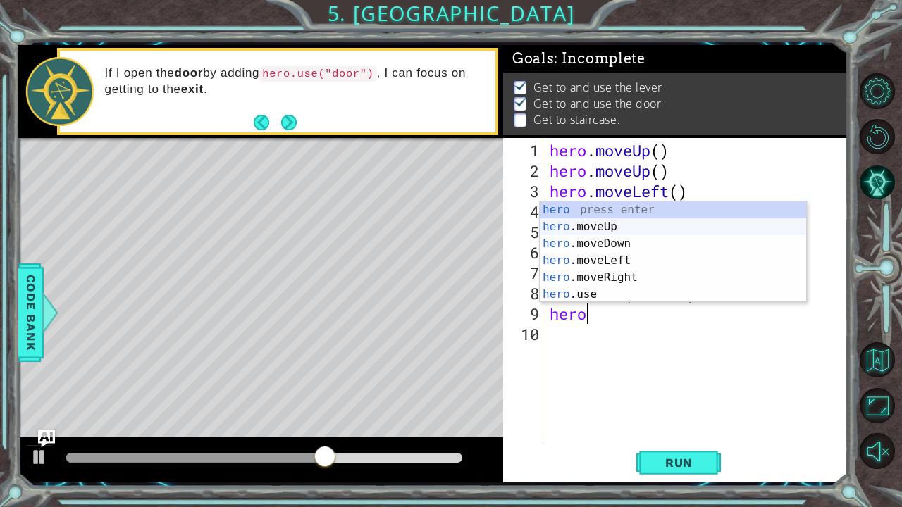
click at [625, 220] on div "hero press enter hero .moveUp press enter hero .moveDown press enter hero .move…" at bounding box center [673, 268] width 267 height 135
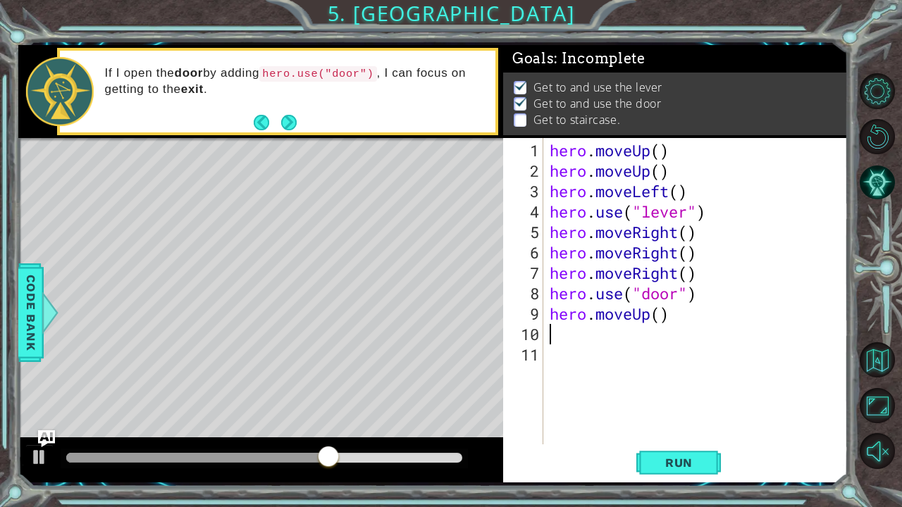
scroll to position [0, 0]
click at [688, 458] on span "Run" at bounding box center [679, 463] width 56 height 14
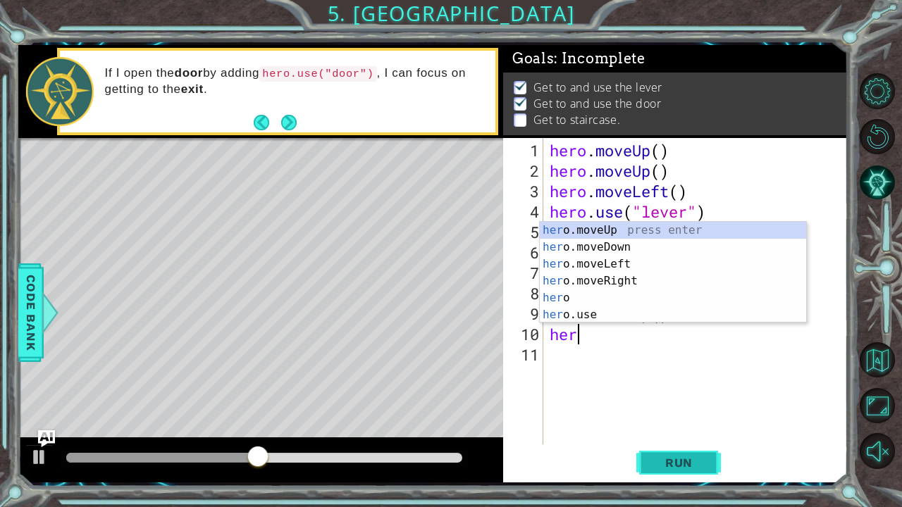
type textarea "hero"
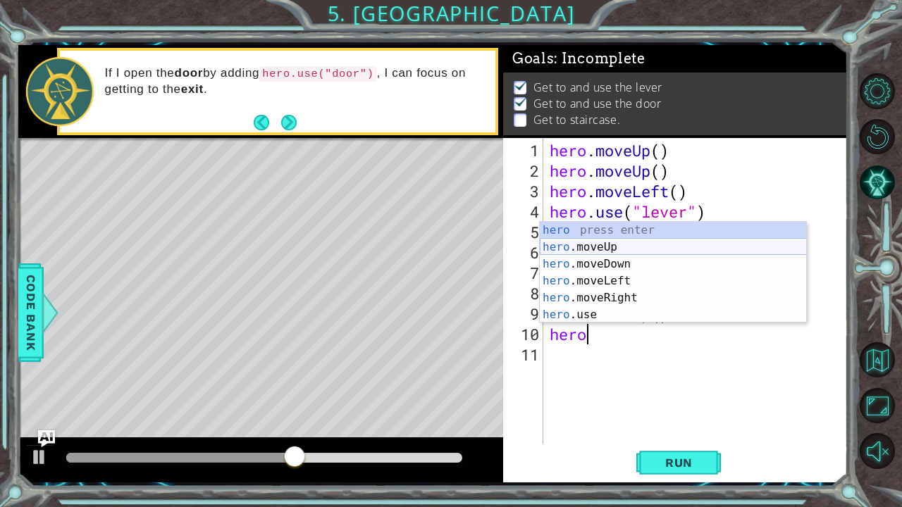
click at [635, 247] on div "hero press enter hero .moveUp press enter hero .moveDown press enter hero .move…" at bounding box center [673, 289] width 267 height 135
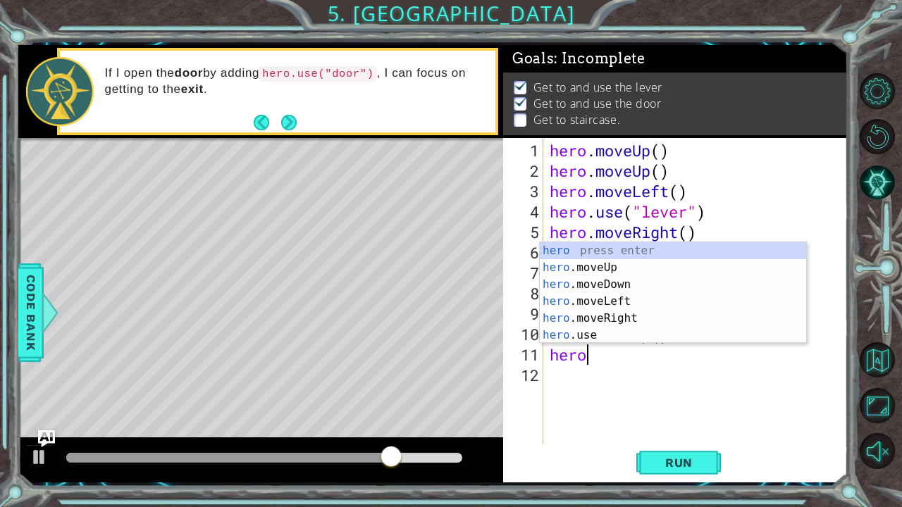
type textarea "hero"
click at [602, 299] on div "hero press enter hero .moveUp press enter hero .moveDown press enter hero .move…" at bounding box center [673, 309] width 267 height 135
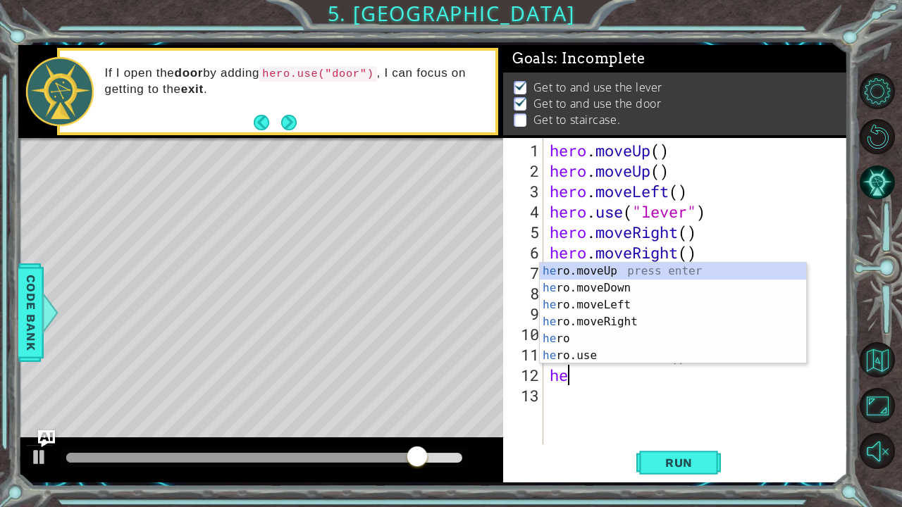
scroll to position [0, 0]
type textarea "hero"
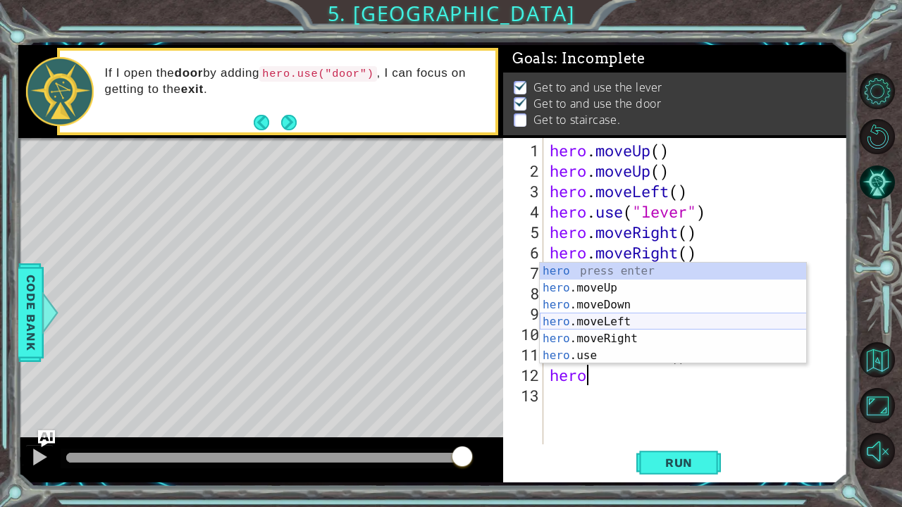
click at [614, 320] on div "hero press enter hero .moveUp press enter hero .moveDown press enter hero .move…" at bounding box center [673, 330] width 267 height 135
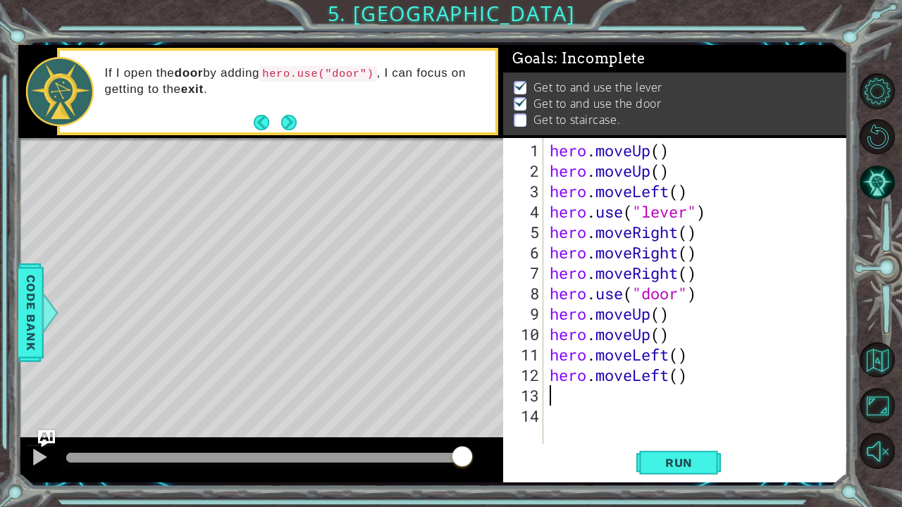
scroll to position [0, 0]
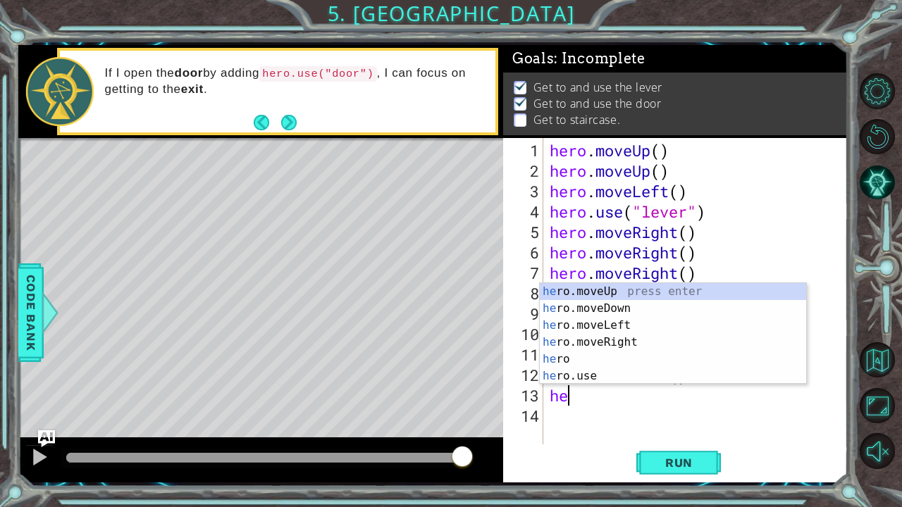
type textarea "hero"
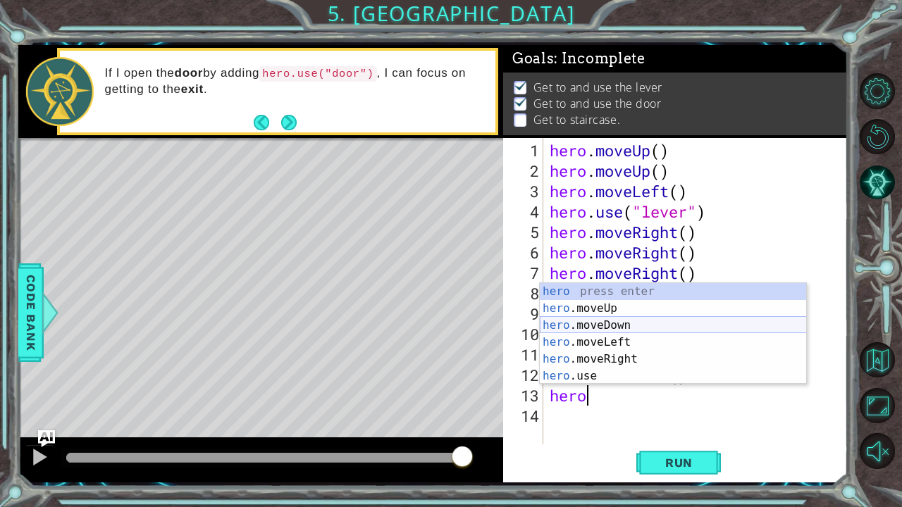
click at [602, 338] on div "hero press enter hero .moveUp press enter hero .moveDown press enter hero .move…" at bounding box center [673, 350] width 267 height 135
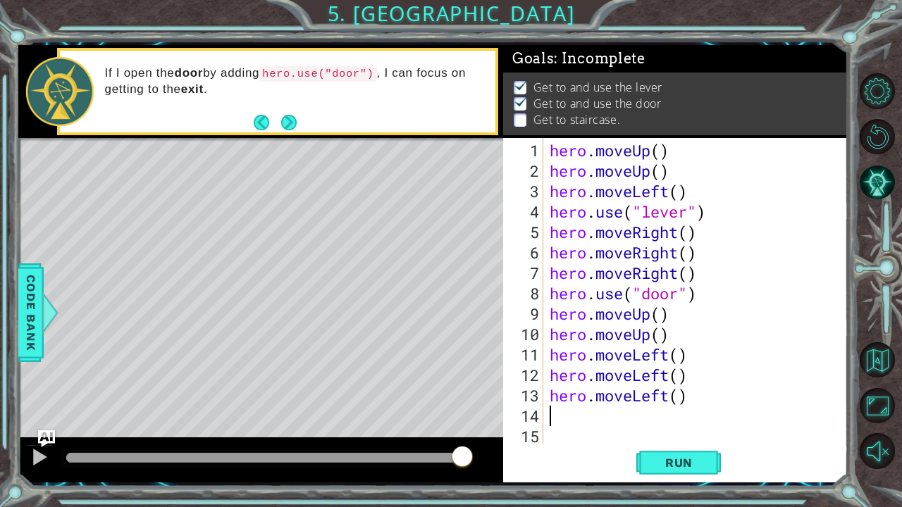
scroll to position [0, 0]
click at [700, 472] on button "Run" at bounding box center [678, 462] width 85 height 35
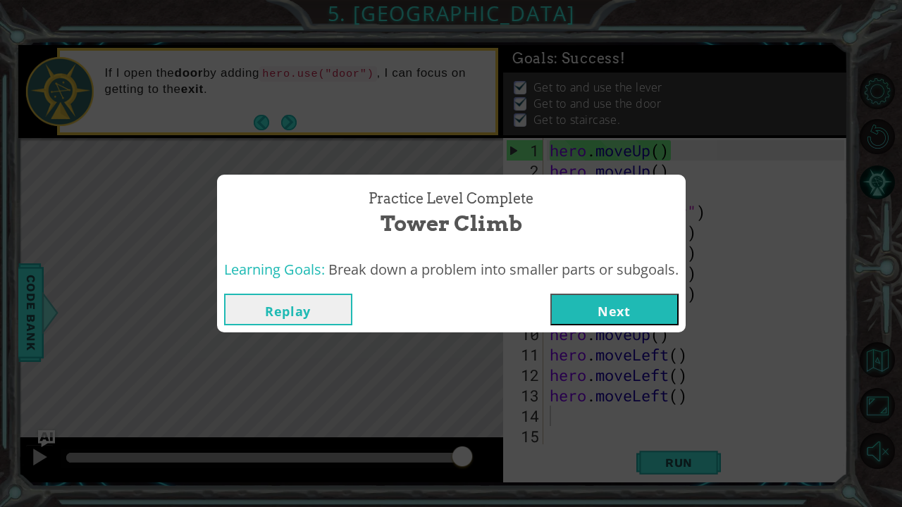
click at [571, 313] on button "Next" at bounding box center [614, 310] width 128 height 32
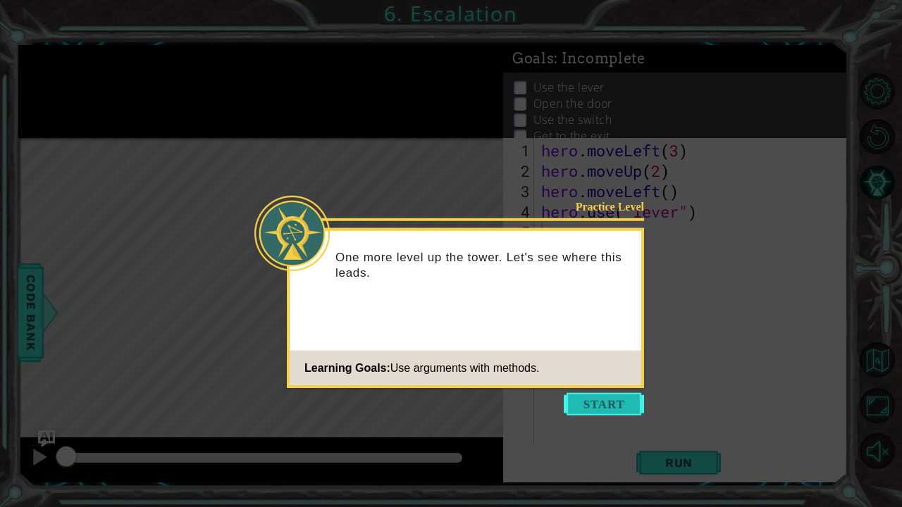
click at [617, 399] on button "Start" at bounding box center [604, 404] width 80 height 23
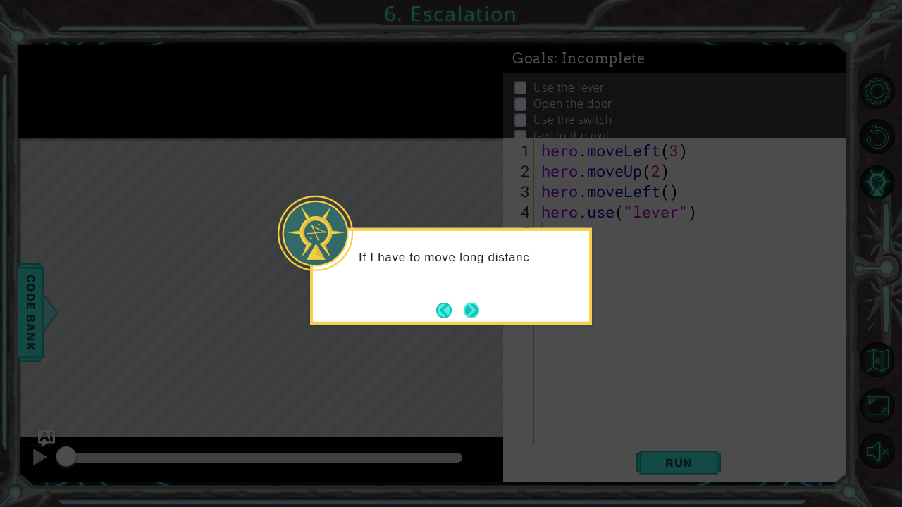
click at [469, 306] on button "Next" at bounding box center [471, 309] width 15 height 15
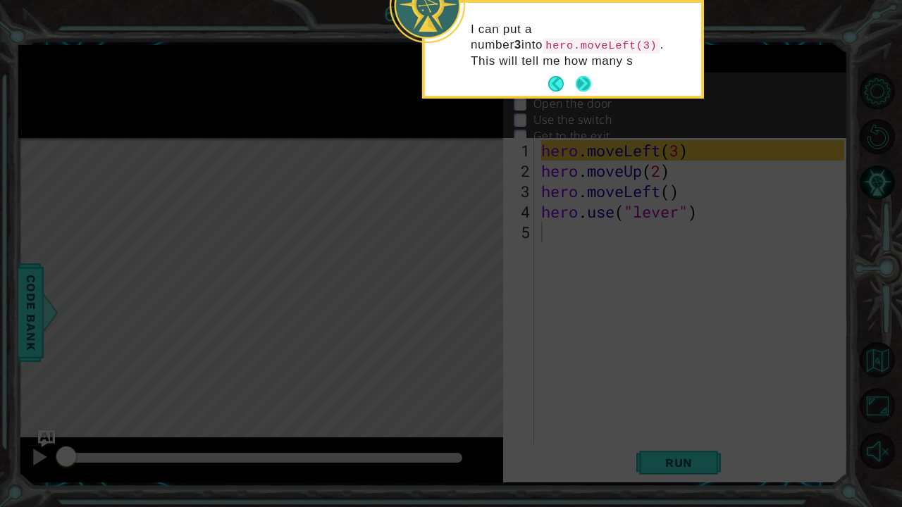
click at [578, 75] on footer at bounding box center [569, 83] width 43 height 21
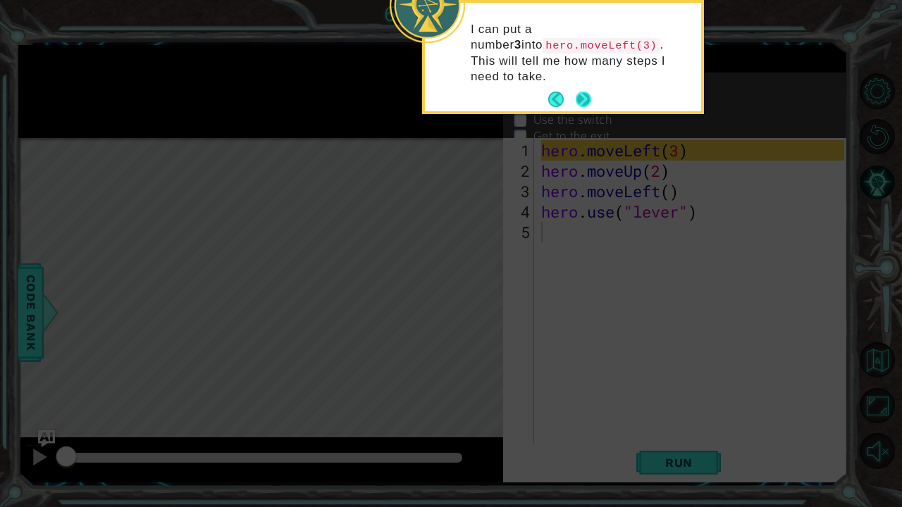
click at [583, 92] on button "Next" at bounding box center [583, 99] width 15 height 15
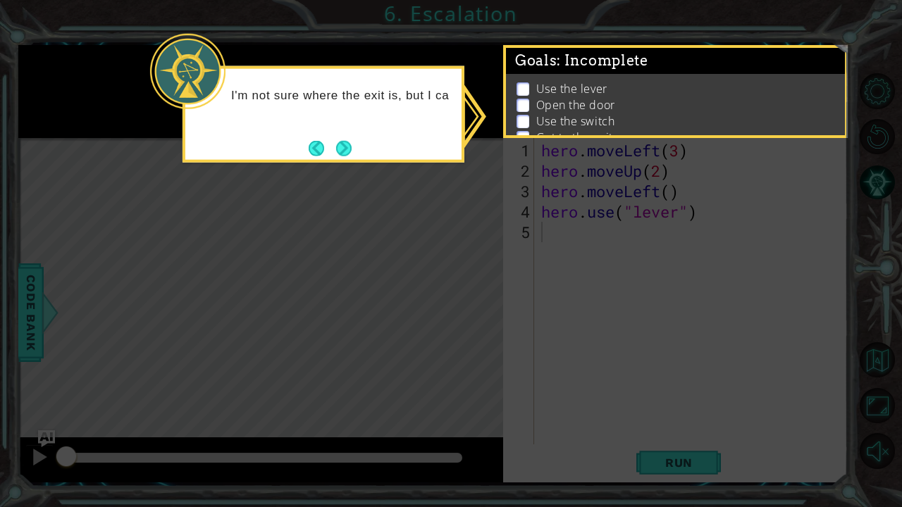
click at [557, 220] on icon at bounding box center [451, 253] width 902 height 507
click at [338, 148] on button "Next" at bounding box center [343, 147] width 15 height 15
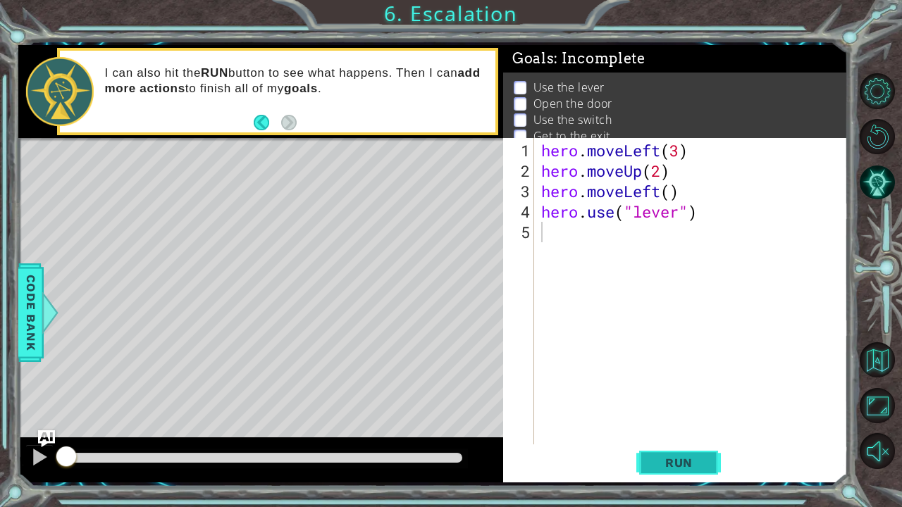
click at [689, 453] on button "Run" at bounding box center [678, 462] width 85 height 35
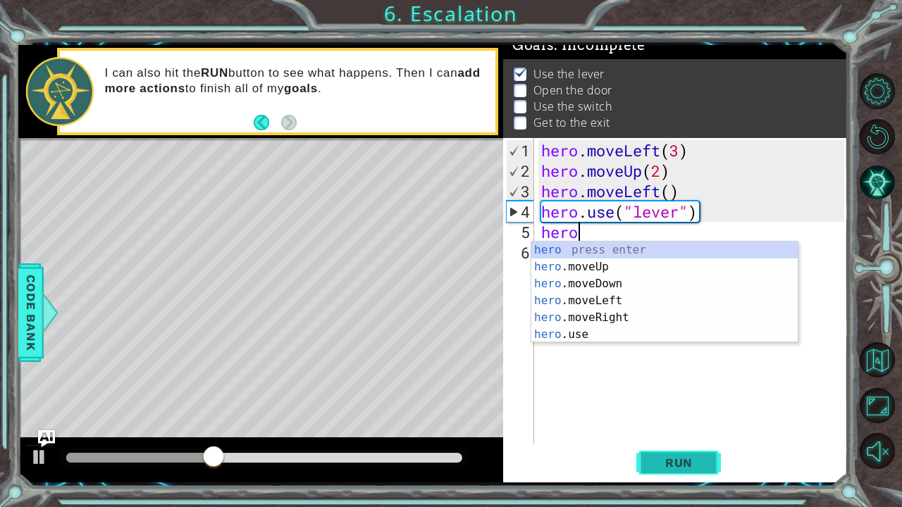
scroll to position [0, 1]
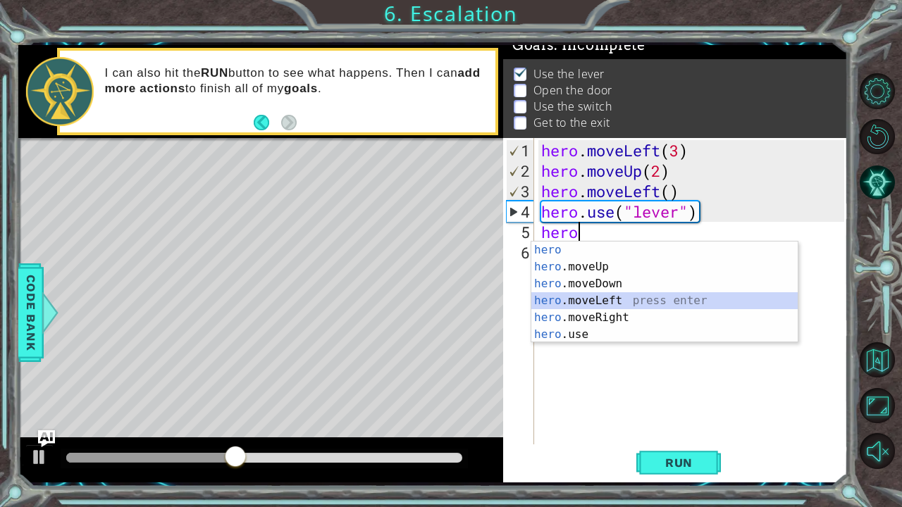
click at [609, 294] on div "hero press enter hero .moveUp press enter hero .moveDown press enter hero .move…" at bounding box center [664, 309] width 267 height 135
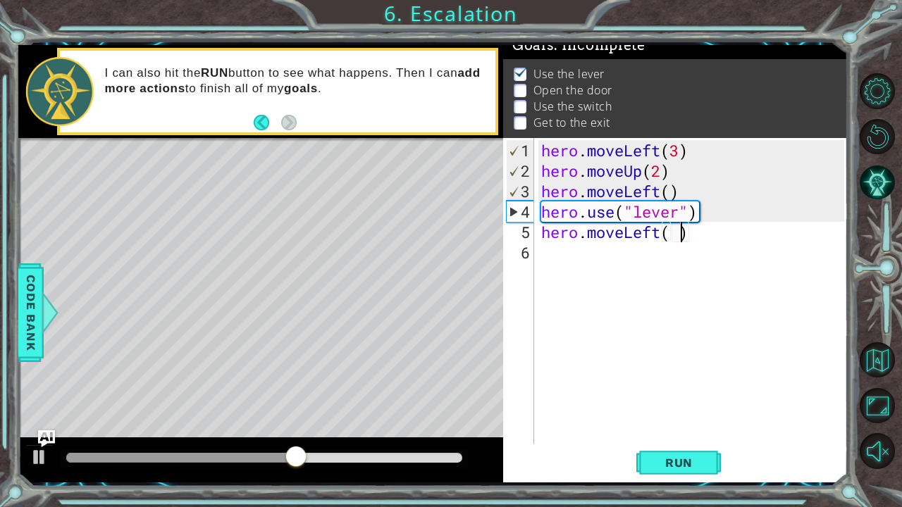
type textarea "hero.moveLeft()"
click at [554, 258] on div "hero . moveLeft ( 3 ) hero . moveUp ( 2 ) hero . moveLeft ( ) hero . use ( "lev…" at bounding box center [694, 313] width 313 height 347
click at [554, 255] on div "hero . moveLeft ( 3 ) hero . moveUp ( 2 ) hero . moveLeft ( ) hero . use ( "lev…" at bounding box center [694, 313] width 313 height 347
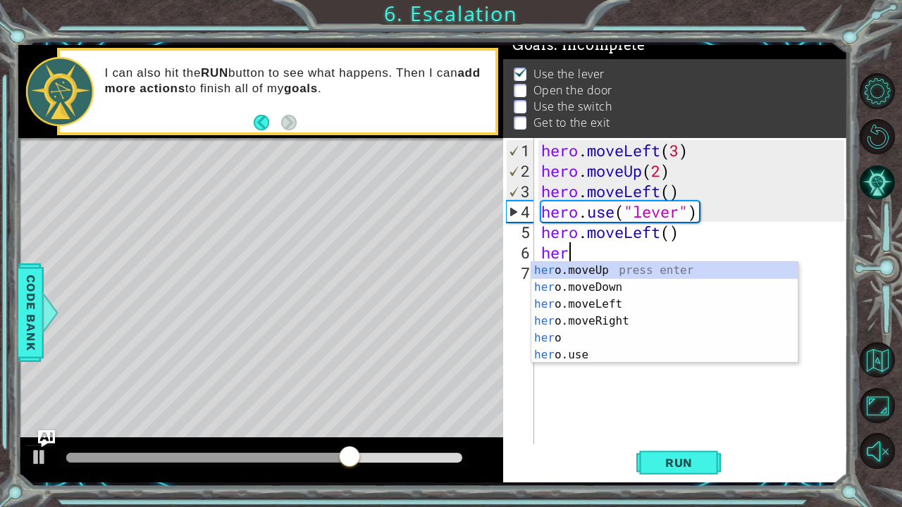
scroll to position [0, 1]
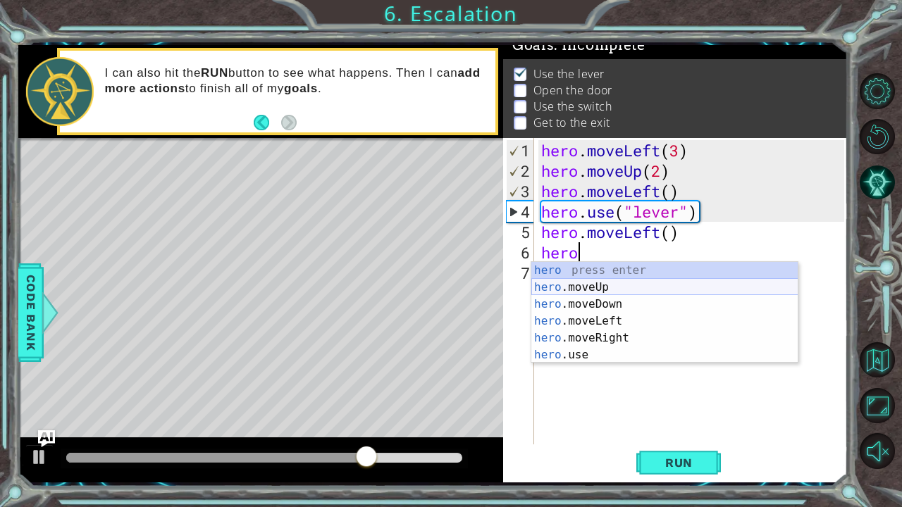
click at [611, 283] on div "hero press enter hero .moveUp press enter hero .moveDown press enter hero .move…" at bounding box center [664, 329] width 267 height 135
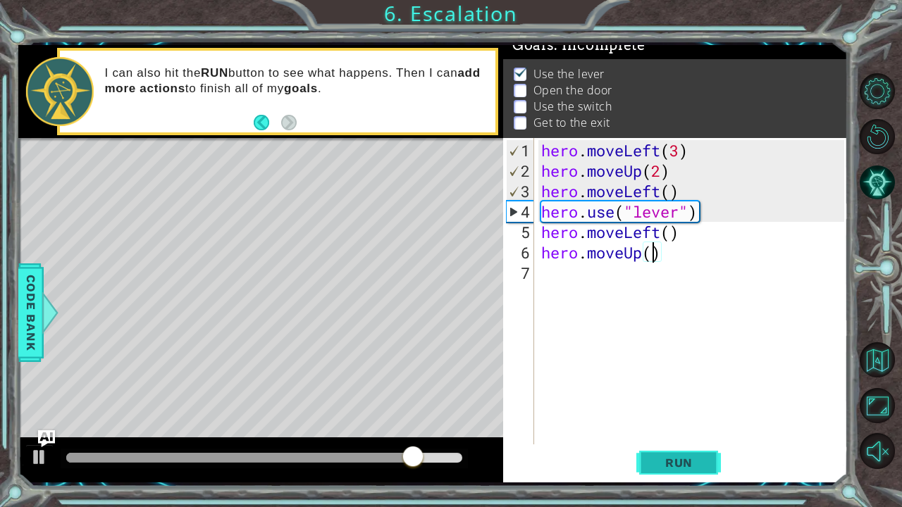
click at [666, 465] on span "Run" at bounding box center [679, 463] width 56 height 14
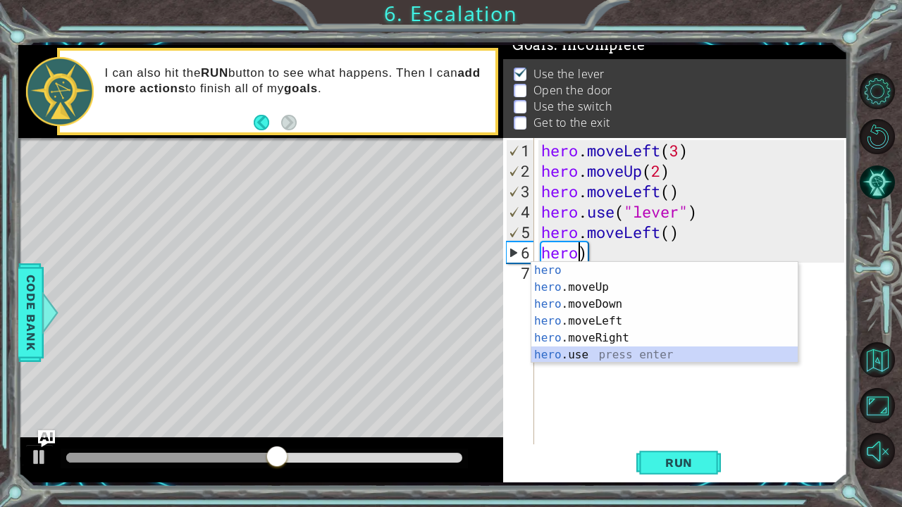
click at [666, 348] on div "hero press enter hero .moveUp press enter hero .moveDown press enter hero .move…" at bounding box center [664, 329] width 267 height 135
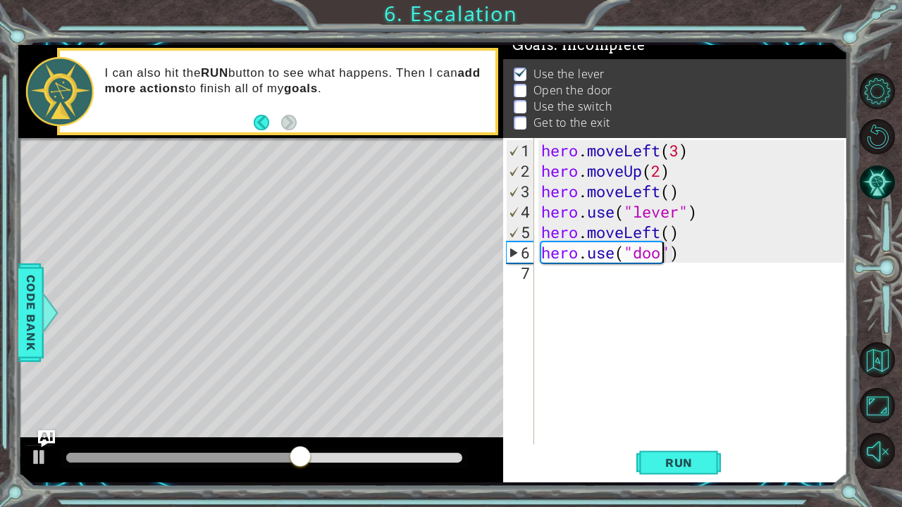
scroll to position [0, 6]
type textarea "hero.use("door")"
click at [671, 458] on span "Run" at bounding box center [679, 463] width 56 height 14
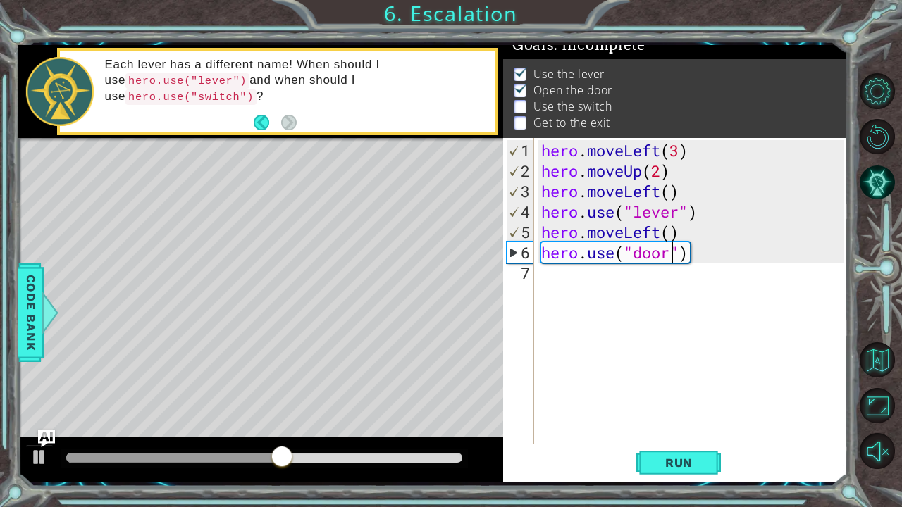
click at [689, 258] on div "hero . moveLeft ( 3 ) hero . moveUp ( 2 ) hero . moveLeft ( ) hero . use ( "lev…" at bounding box center [694, 313] width 313 height 347
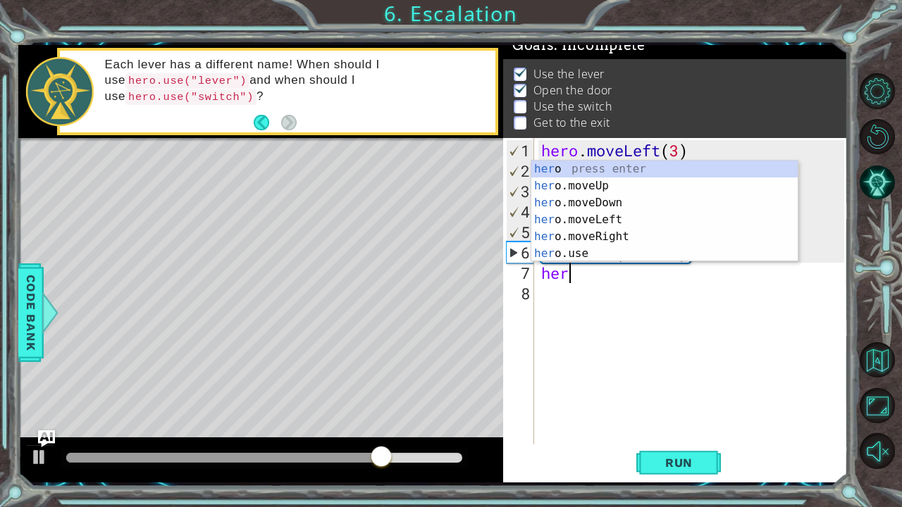
scroll to position [0, 1]
click at [607, 184] on div "hero press enter hero .moveUp press enter hero .moveDown press enter hero .move…" at bounding box center [664, 228] width 267 height 135
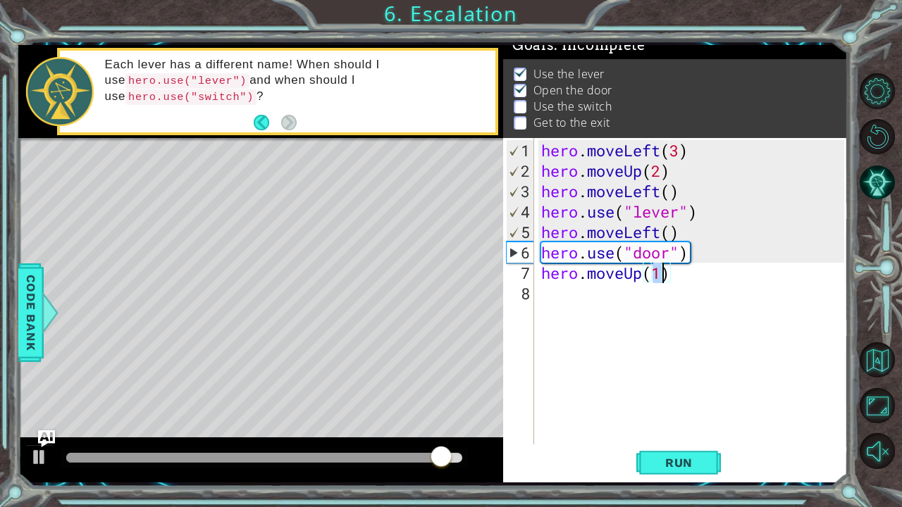
type textarea "hero.moveUp()"
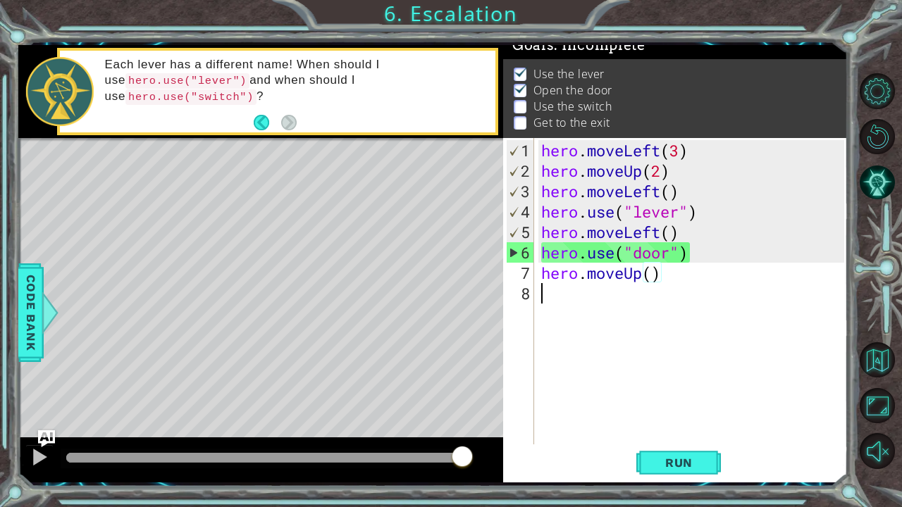
click at [542, 294] on div "hero . moveLeft ( 3 ) hero . moveUp ( 2 ) hero . moveLeft ( ) hero . use ( "lev…" at bounding box center [694, 313] width 313 height 347
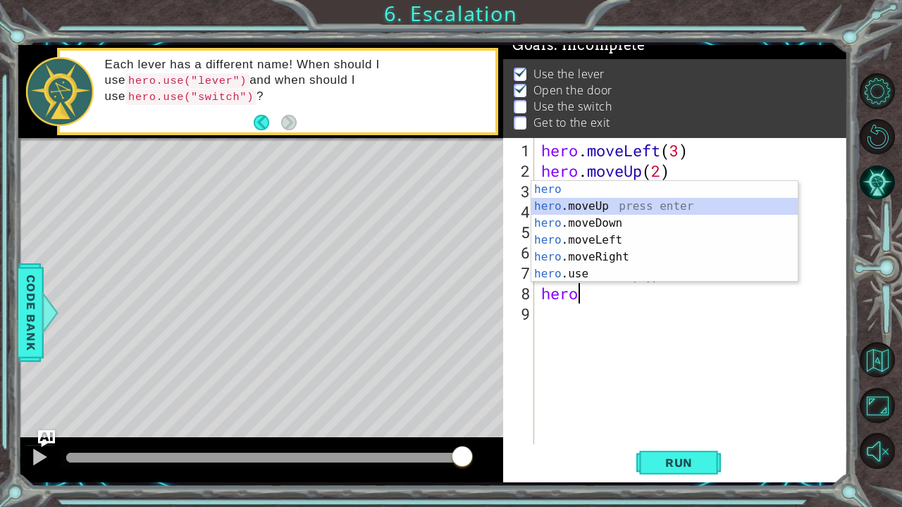
click at [608, 199] on div "hero press enter hero .moveUp press enter hero .moveDown press enter hero .move…" at bounding box center [664, 248] width 267 height 135
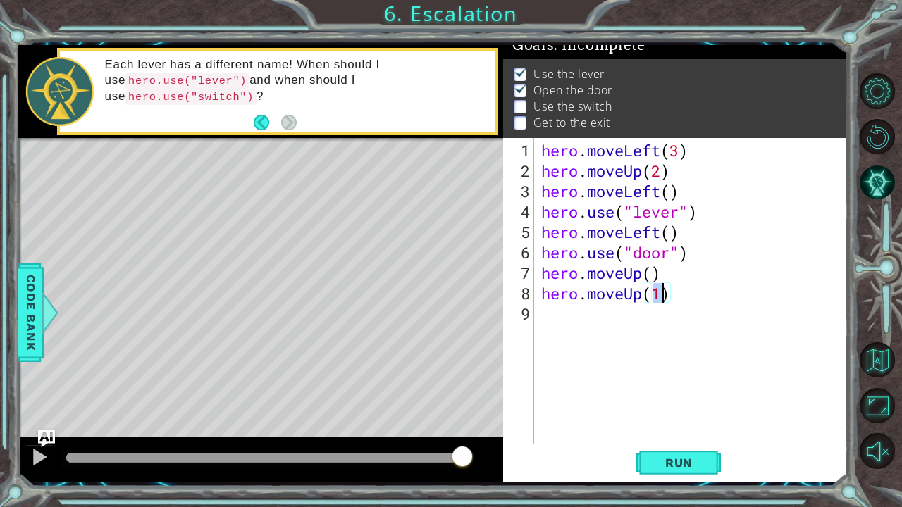
type textarea "hero.moveUp()"
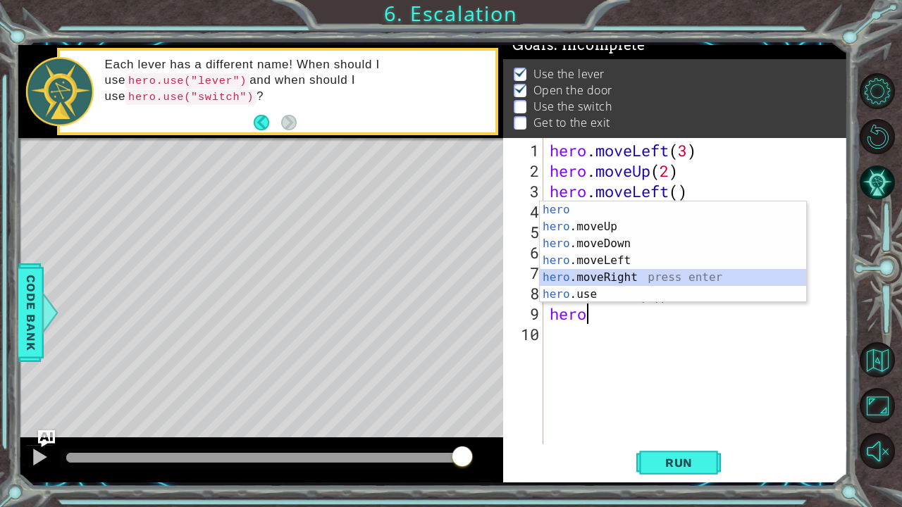
click at [659, 275] on div "hero press enter hero .moveUp press enter hero .moveDown press enter hero .move…" at bounding box center [673, 268] width 267 height 135
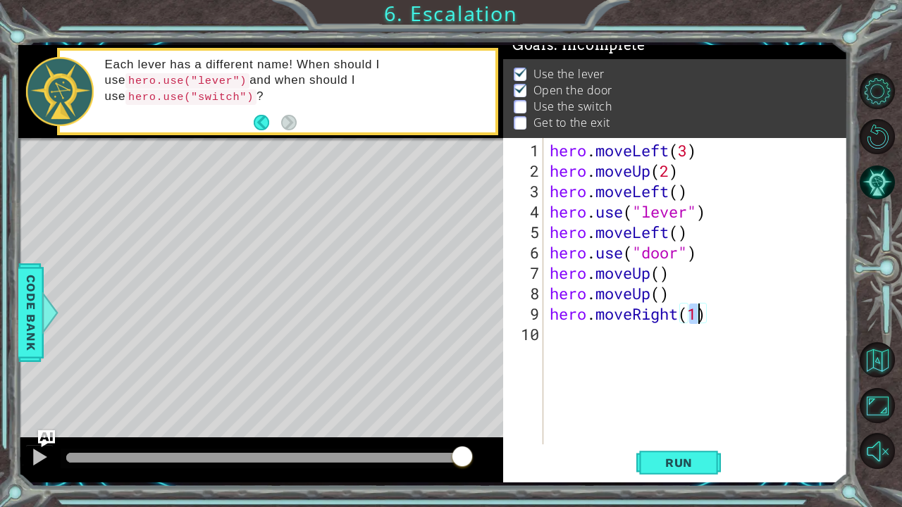
type textarea "hero.moveRight()"
click at [561, 342] on div "hero . moveLeft ( 3 ) hero . moveUp ( 2 ) hero . moveLeft ( ) hero . use ( "lev…" at bounding box center [699, 313] width 304 height 347
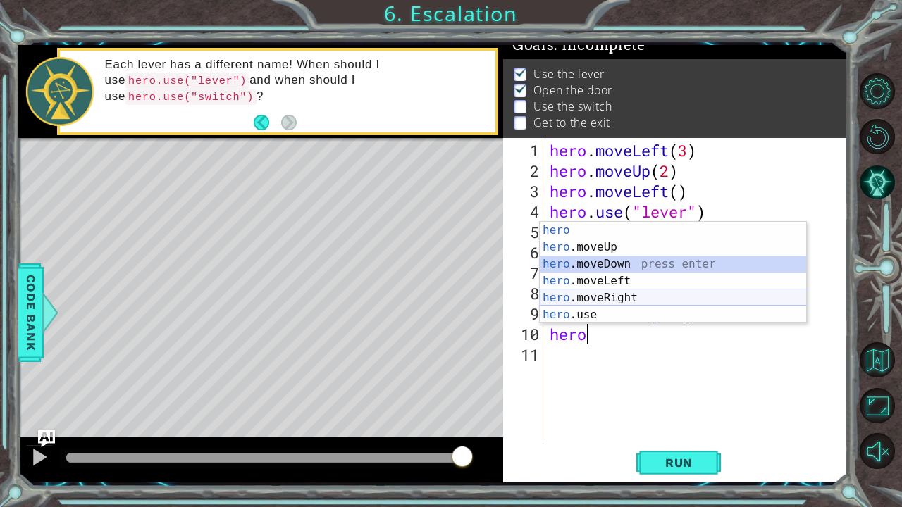
drag, startPoint x: 595, startPoint y: 261, endPoint x: 638, endPoint y: 292, distance: 53.0
click at [638, 292] on div "hero press enter hero .moveUp press enter hero .moveDown press enter hero .move…" at bounding box center [673, 289] width 267 height 135
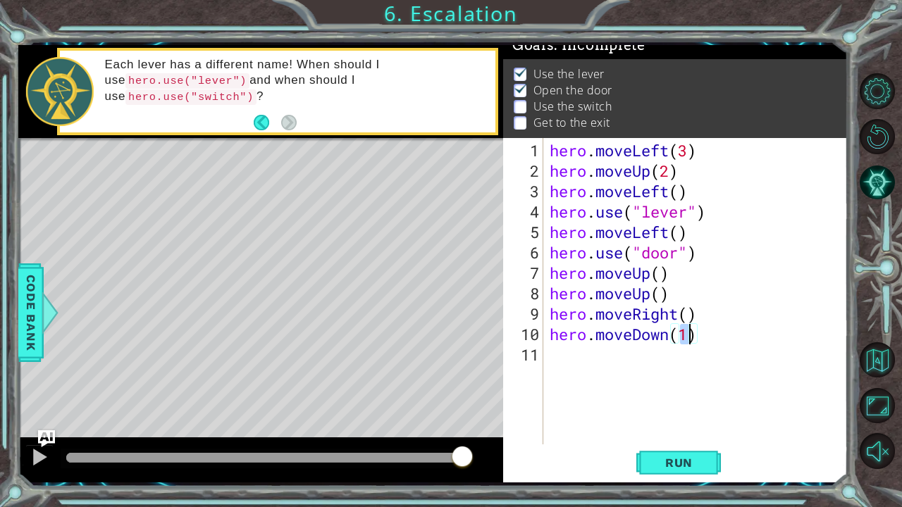
type textarea "hero.moveDown()"
click at [559, 358] on div "hero . moveLeft ( 3 ) hero . moveUp ( 2 ) hero . moveLeft ( ) hero . use ( "lev…" at bounding box center [699, 313] width 304 height 347
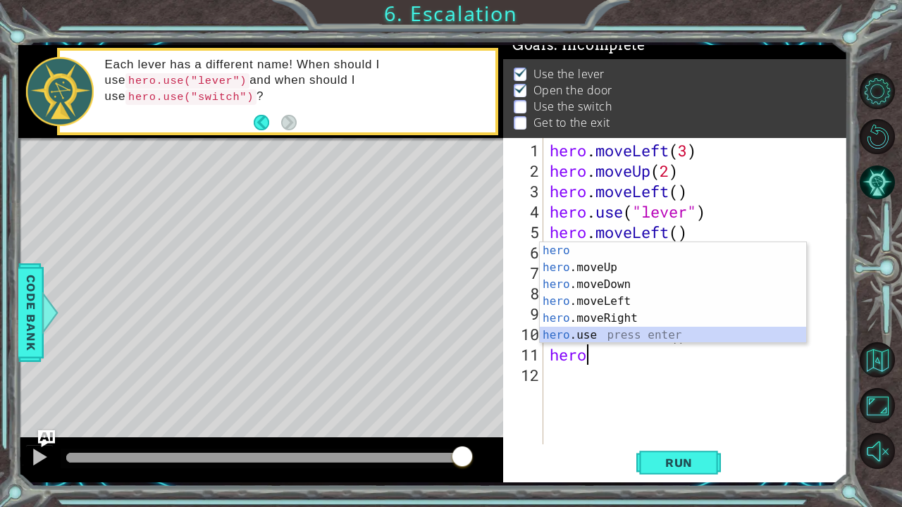
click at [612, 331] on div "hero press enter hero .moveUp press enter hero .moveDown press enter hero .move…" at bounding box center [673, 309] width 267 height 135
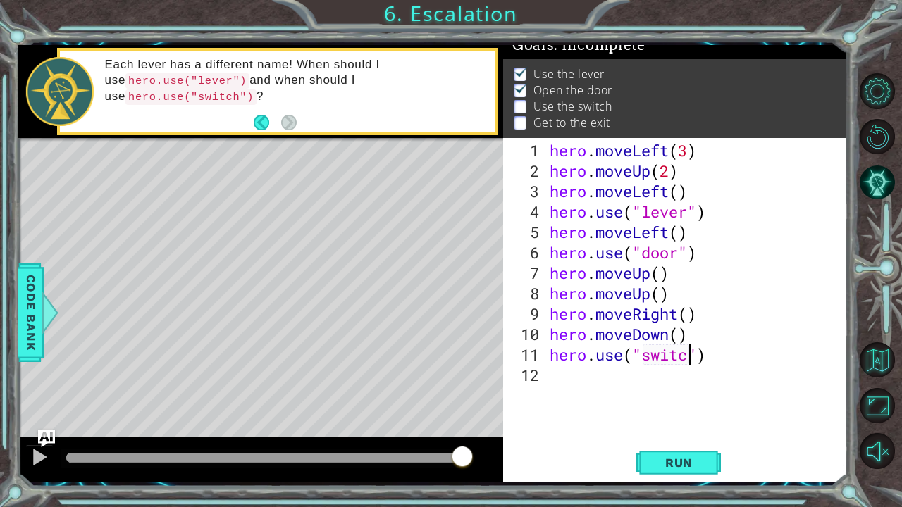
scroll to position [0, 7]
click at [700, 468] on span "Run" at bounding box center [679, 463] width 56 height 14
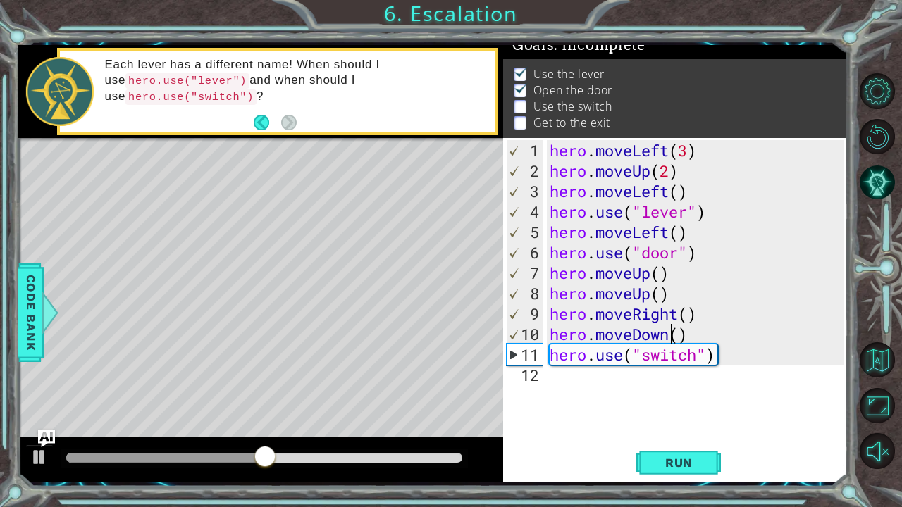
click at [669, 334] on div "hero . moveLeft ( 3 ) hero . moveUp ( 2 ) hero . moveLeft ( ) hero . use ( "lev…" at bounding box center [699, 313] width 304 height 347
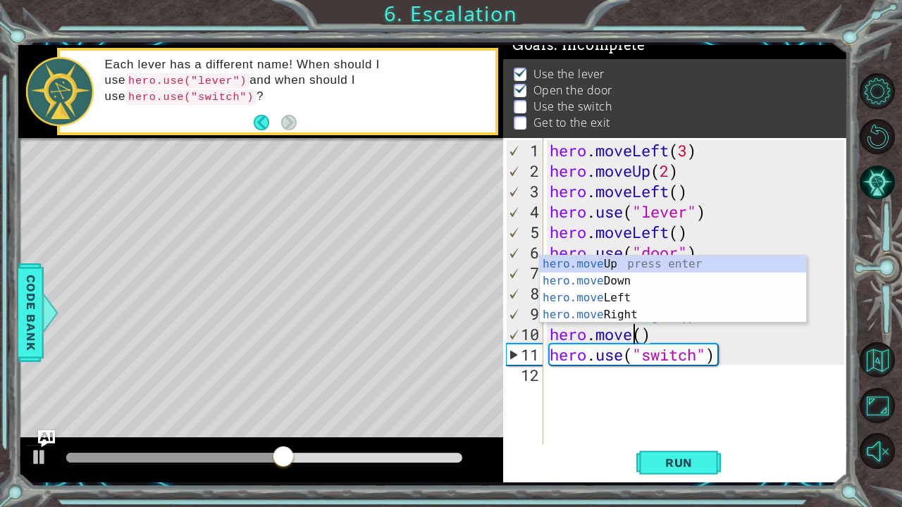
scroll to position [0, 4]
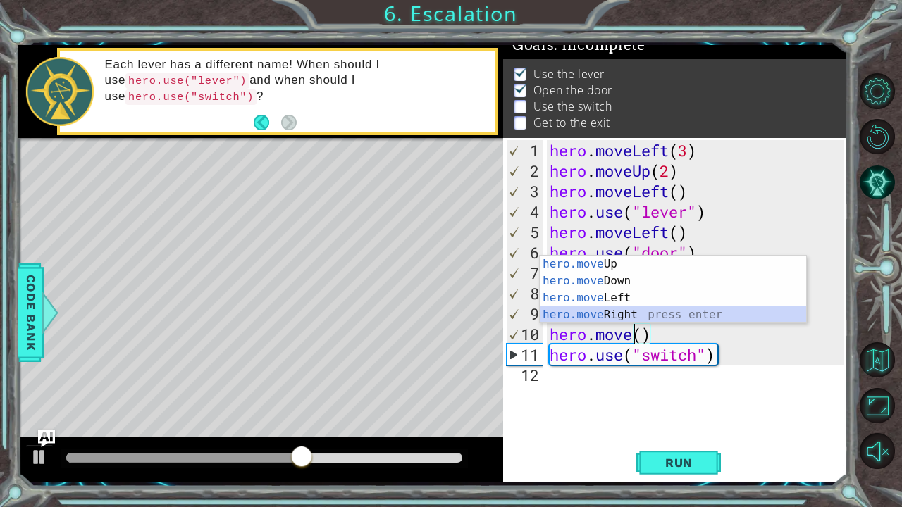
click at [643, 311] on div "hero.move Up press enter hero.move Down press enter hero.move Left press enter …" at bounding box center [673, 306] width 267 height 101
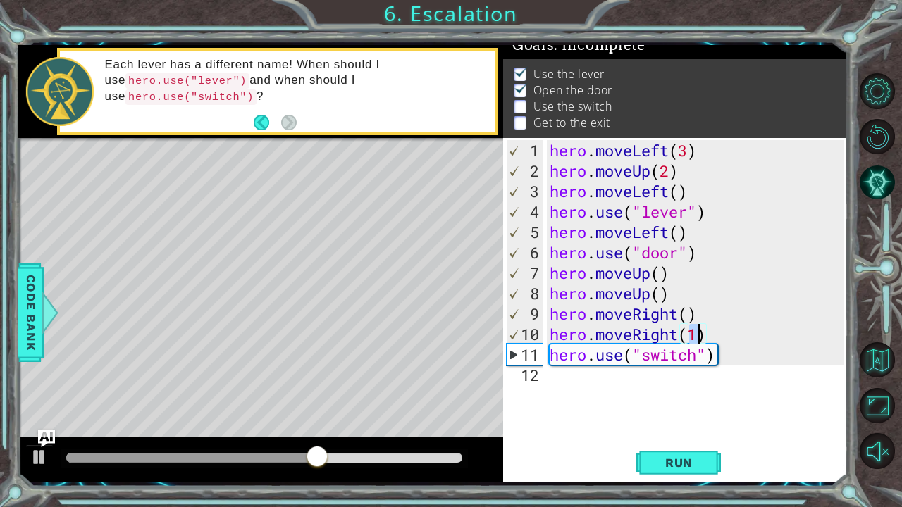
type textarea "hero.moveRight()"
click at [692, 449] on button "Run" at bounding box center [678, 462] width 85 height 35
click at [559, 382] on div "hero . moveLeft ( 3 ) hero . moveUp ( 2 ) hero . moveLeft ( ) hero . use ( "lev…" at bounding box center [699, 313] width 304 height 347
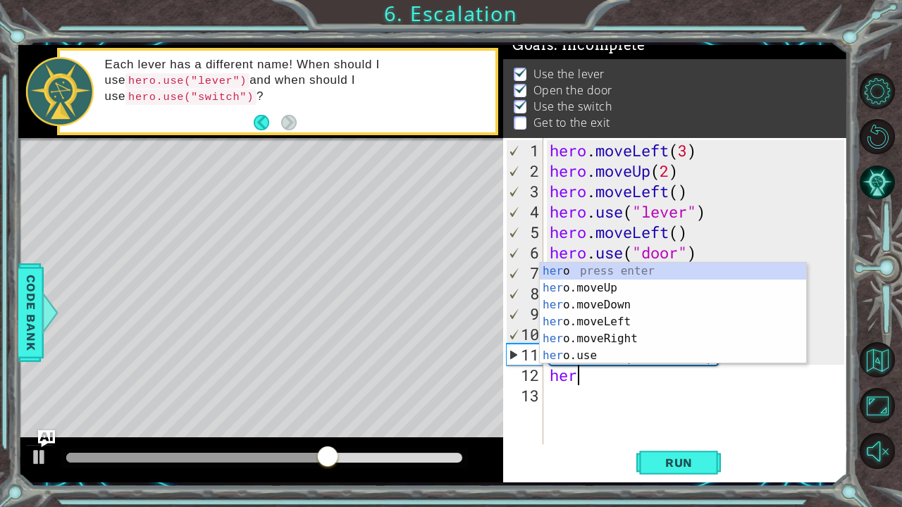
scroll to position [0, 1]
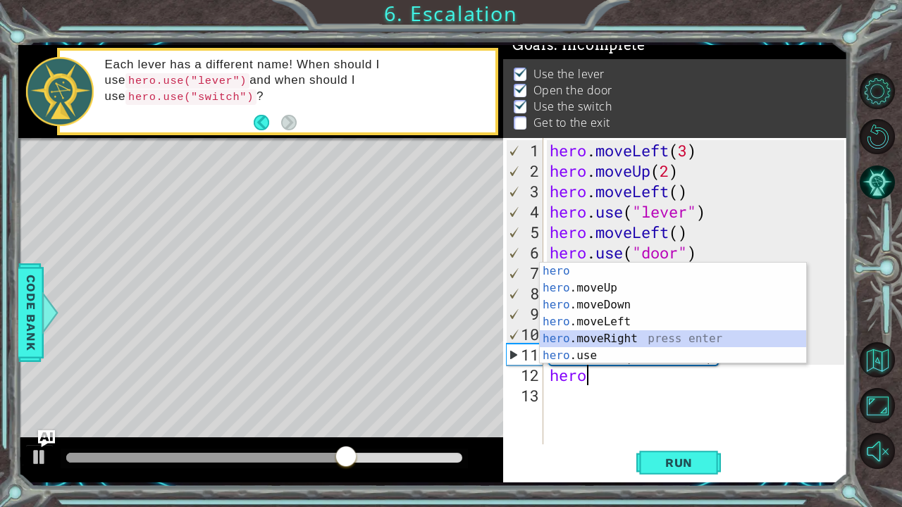
click at [619, 334] on div "hero press enter hero .moveUp press enter hero .moveDown press enter hero .move…" at bounding box center [673, 330] width 267 height 135
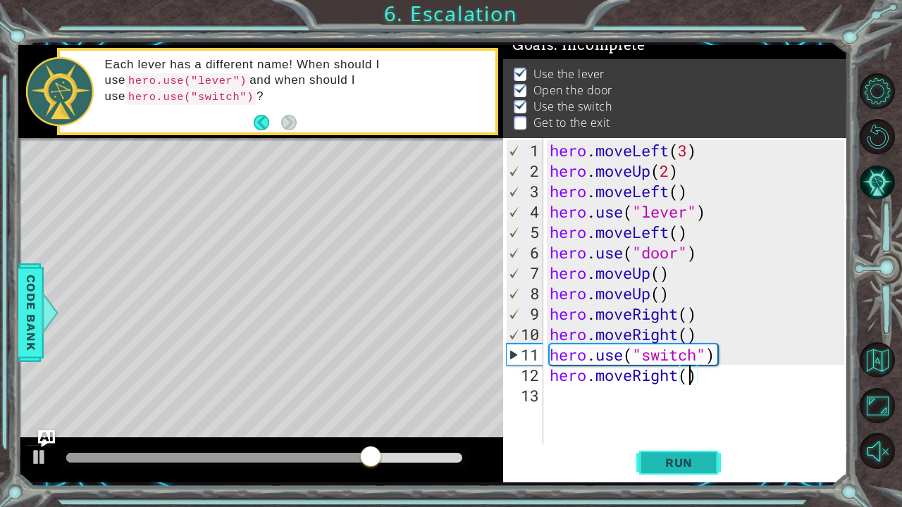
type textarea "hero.moveRight()"
click at [703, 459] on span "Run" at bounding box center [679, 463] width 56 height 14
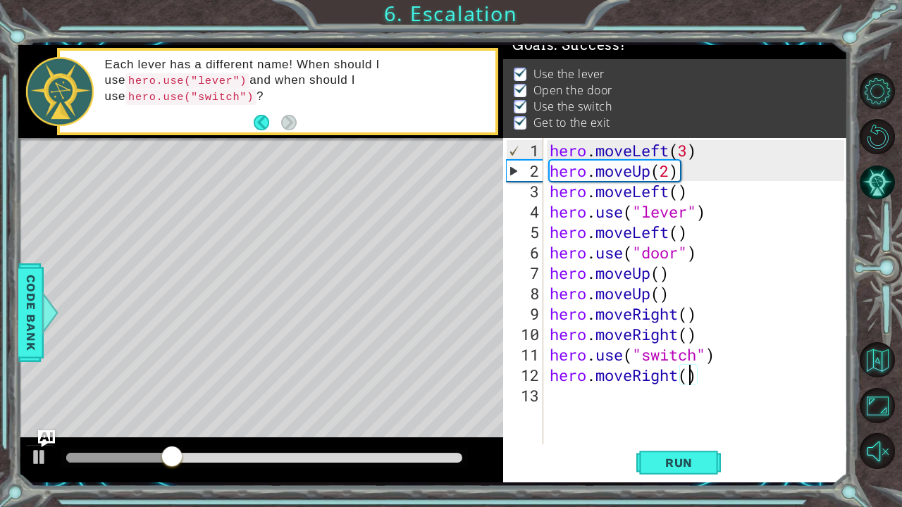
click at [551, 393] on div "hero . moveLeft ( 3 ) hero . moveUp ( 2 ) hero . moveLeft ( ) hero . use ( "lev…" at bounding box center [699, 313] width 304 height 347
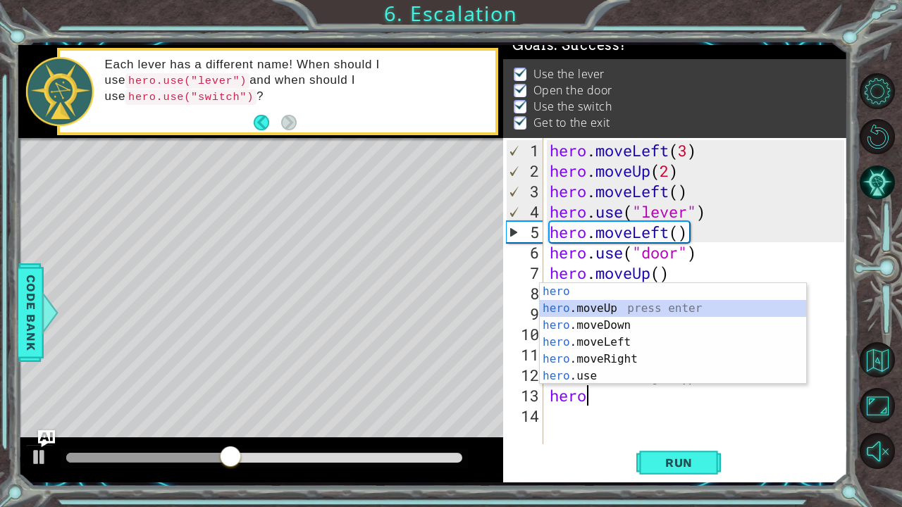
click at [592, 307] on div "hero press enter hero .moveUp press enter hero .moveDown press enter hero .move…" at bounding box center [673, 350] width 267 height 135
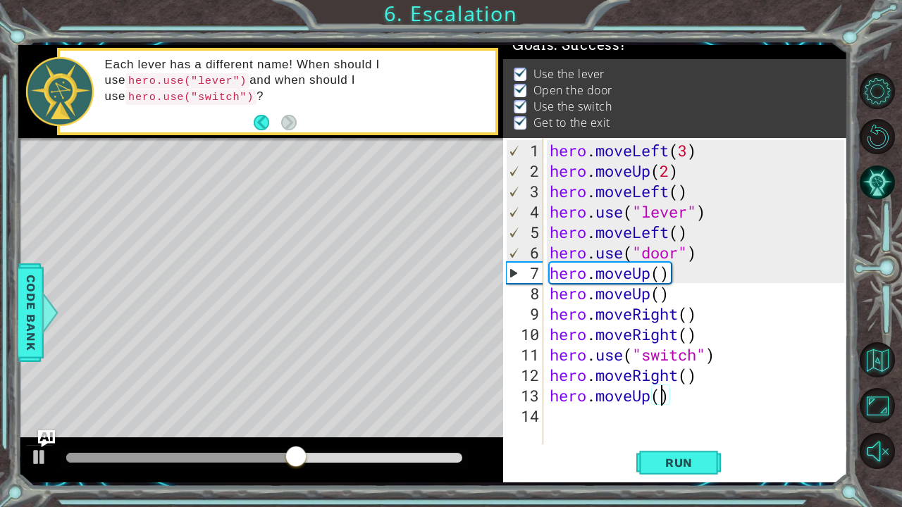
type textarea "hero.moveUp()"
click at [577, 447] on div "Run" at bounding box center [679, 462] width 345 height 35
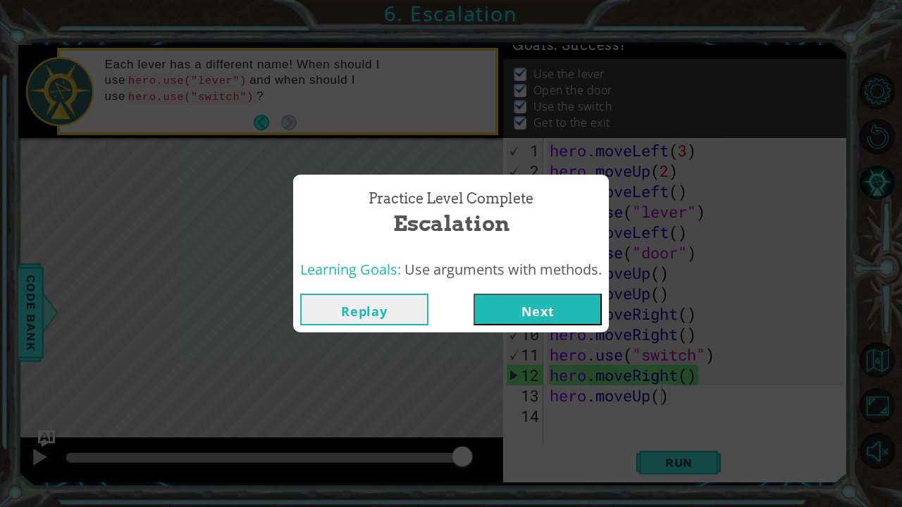
click at [538, 318] on button "Next" at bounding box center [537, 310] width 128 height 32
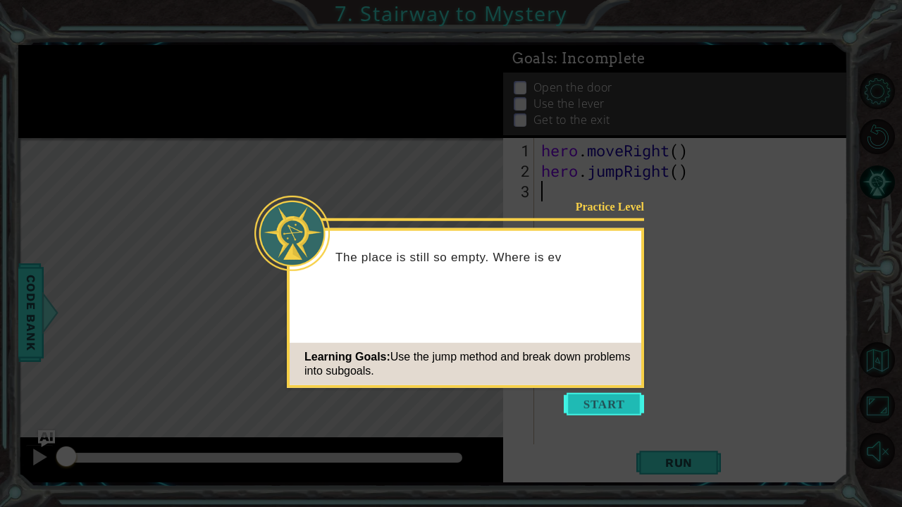
click at [612, 407] on button "Start" at bounding box center [604, 404] width 80 height 23
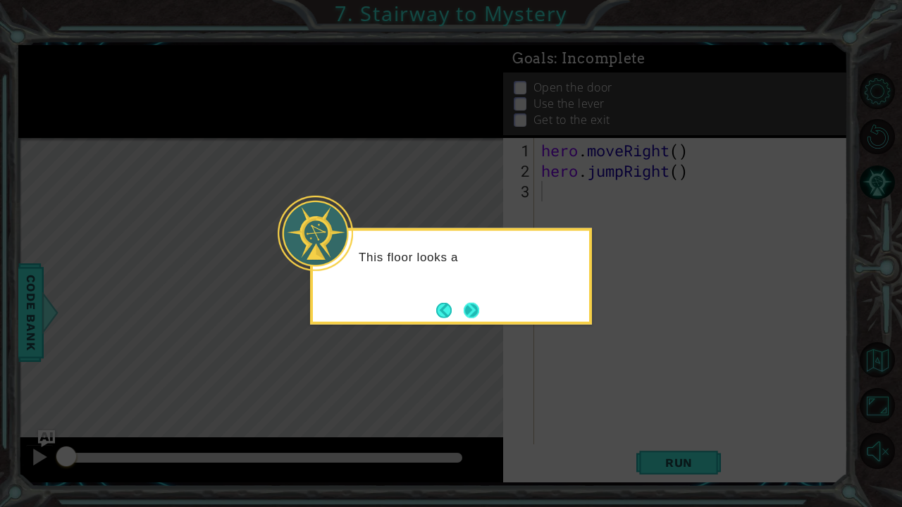
click at [479, 316] on button "Next" at bounding box center [471, 309] width 15 height 15
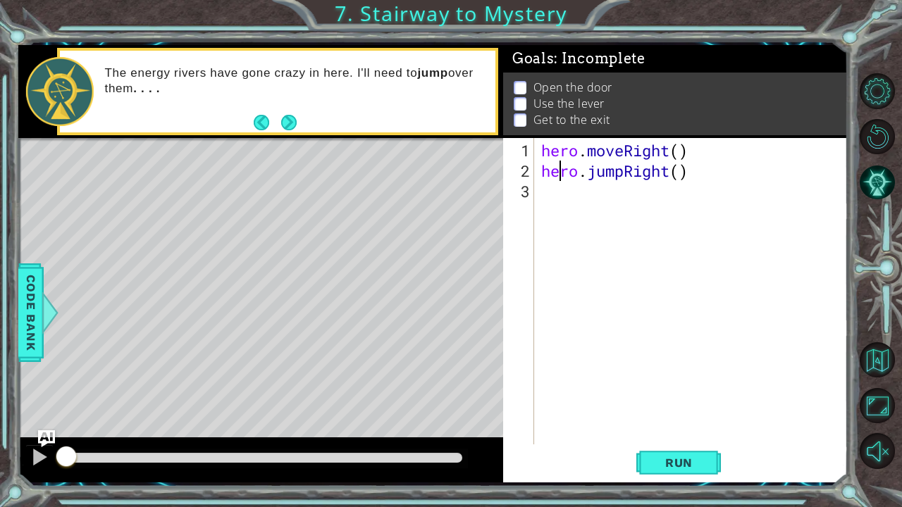
click at [564, 176] on div "hero . moveRight ( ) hero . jumpRight ( )" at bounding box center [694, 313] width 313 height 347
type textarea "hero.jumpRight()"
click at [670, 468] on span "Run" at bounding box center [679, 463] width 56 height 14
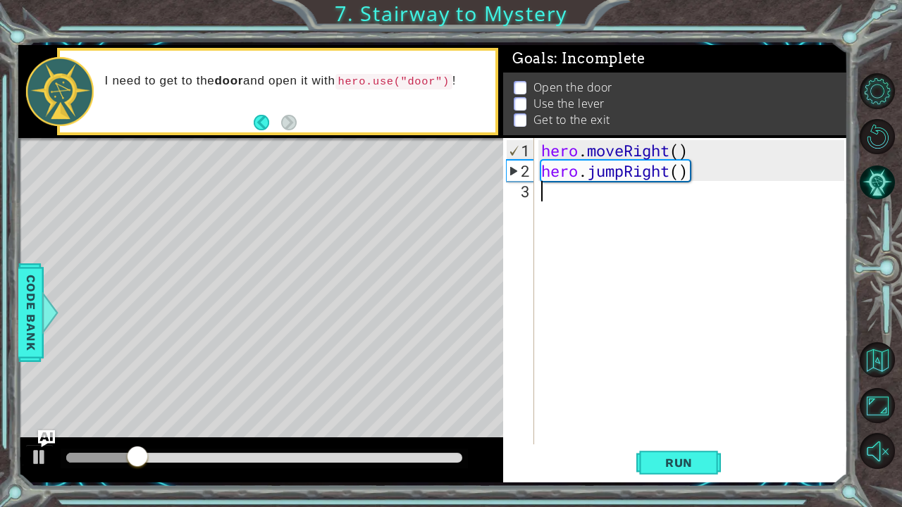
click at [542, 195] on div "hero . moveRight ( ) hero . jumpRight ( )" at bounding box center [694, 313] width 313 height 347
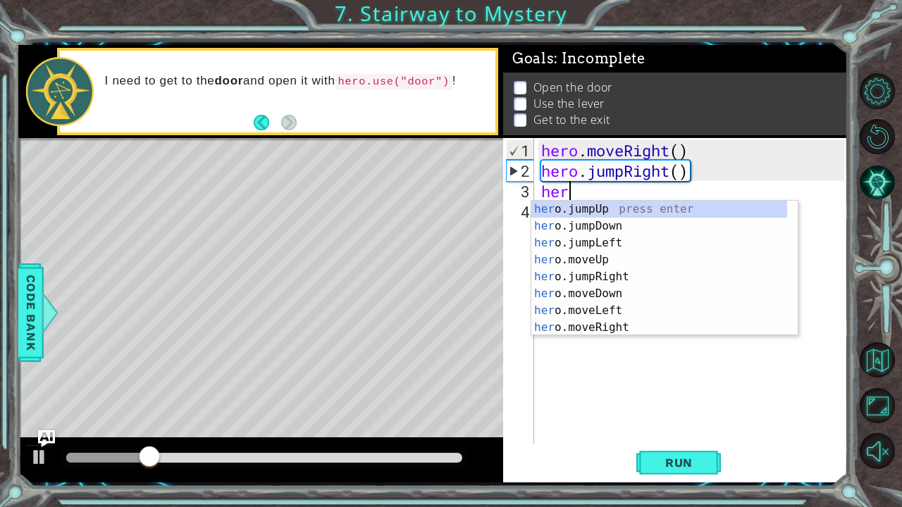
scroll to position [0, 1]
type textarea "hero"
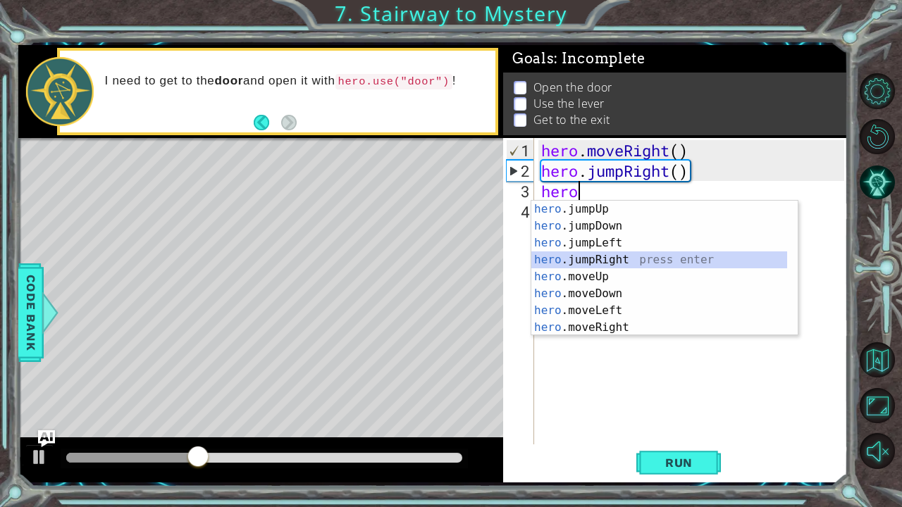
click at [625, 256] on div "hero .jumpUp press enter hero .jumpDown press enter hero .jumpLeft press enter …" at bounding box center [659, 285] width 256 height 169
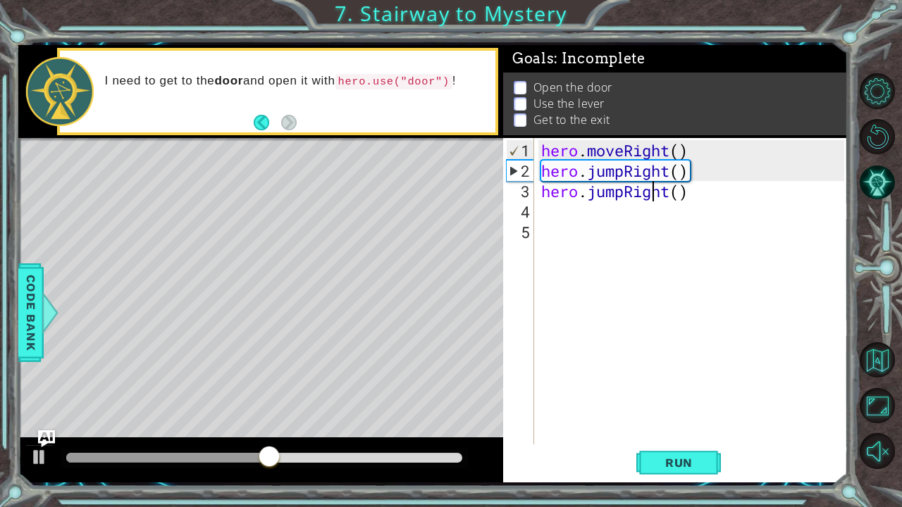
click at [655, 194] on div "hero . moveRight ( ) hero . jumpRight ( ) hero . jumpRight ( )" at bounding box center [694, 313] width 313 height 347
click at [669, 193] on div "hero . moveRight ( ) hero . jumpRight ( ) hero . jumpRight ( )" at bounding box center [694, 313] width 313 height 347
click at [623, 191] on div "hero . moveRight ( ) hero . jumpRight ( ) hero . jumpRight ( )" at bounding box center [694, 313] width 313 height 347
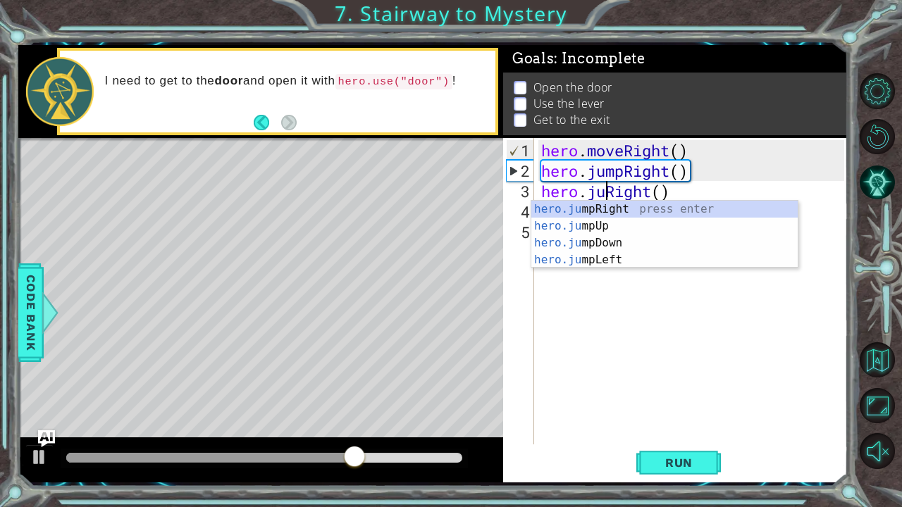
type textarea "hero.Right()"
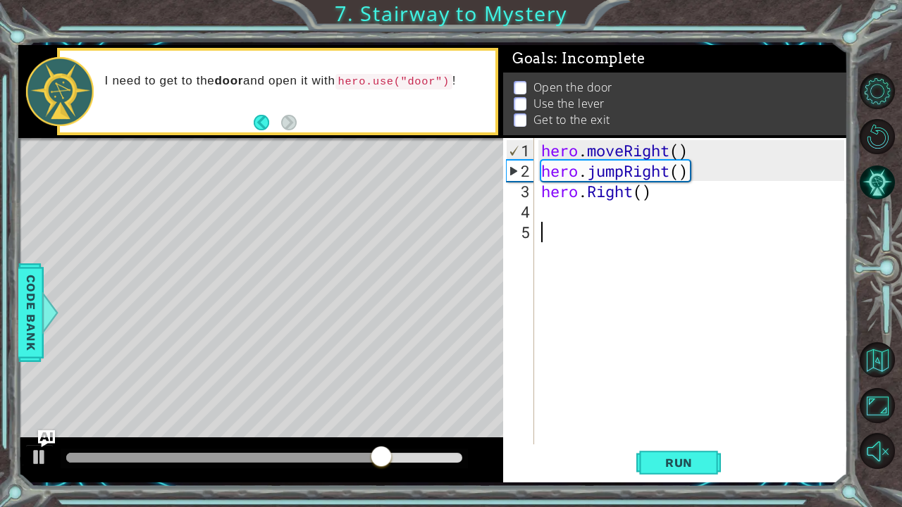
click at [619, 361] on div "hero . moveRight ( ) hero . jumpRight ( ) hero . Right ( )" at bounding box center [694, 313] width 313 height 347
click at [587, 189] on div "hero . moveRight ( ) hero . jumpRight ( ) hero . Right ( )" at bounding box center [694, 313] width 313 height 347
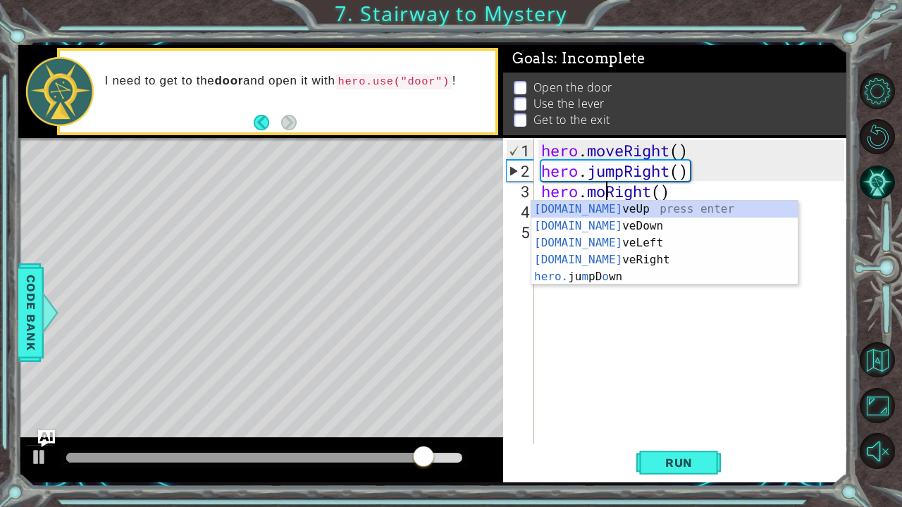
scroll to position [0, 4]
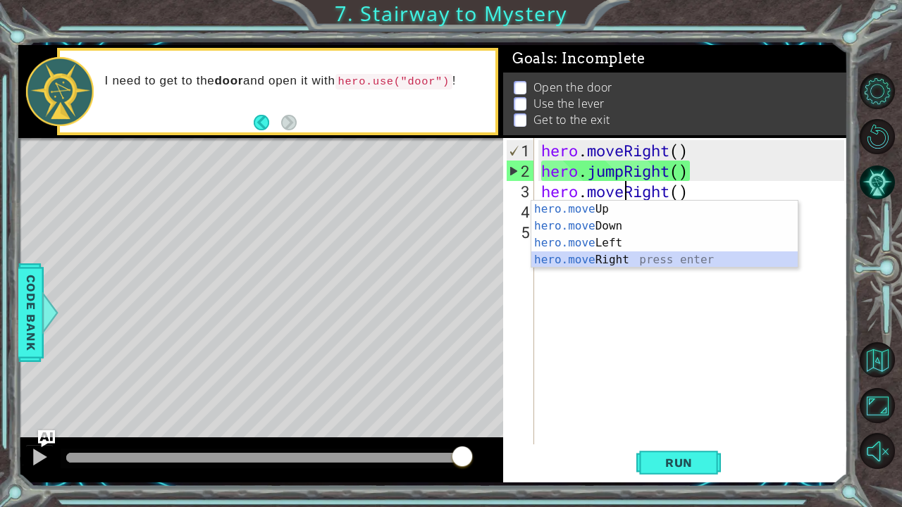
click at [632, 257] on div "hero.move Up press enter hero.move Down press enter hero.move Left press enter …" at bounding box center [664, 251] width 267 height 101
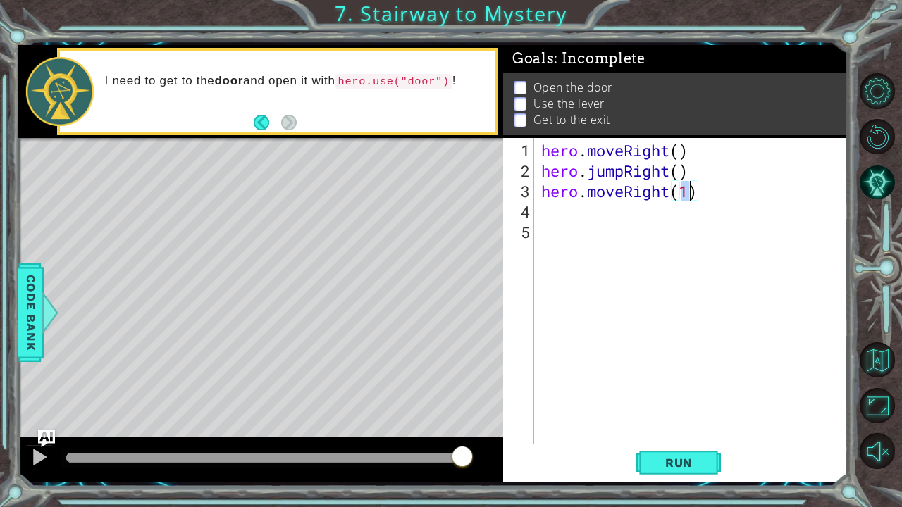
type textarea "hero.moveRight()"
click at [543, 215] on div "hero . moveRight ( ) hero . jumpRight ( ) hero . moveRight ( )" at bounding box center [694, 313] width 313 height 347
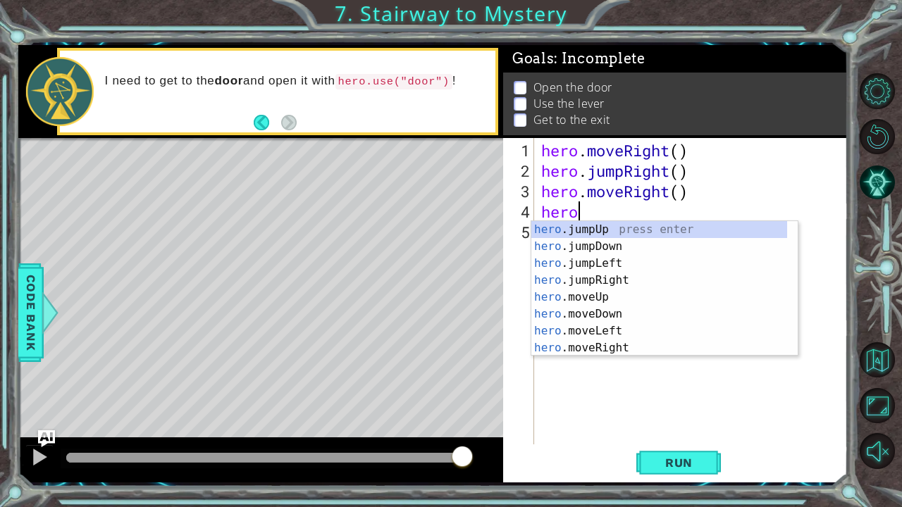
scroll to position [0, 1]
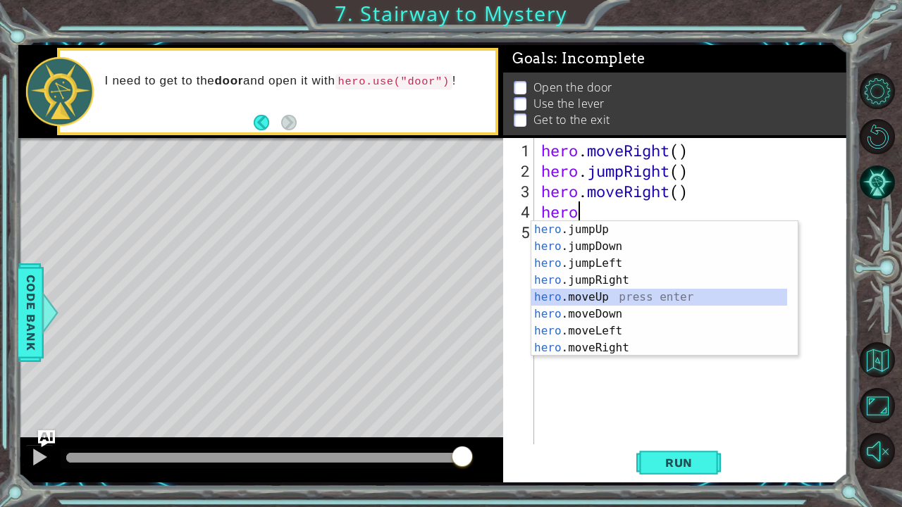
click at [627, 296] on div "hero .jumpUp press enter hero .jumpDown press enter hero .jumpLeft press enter …" at bounding box center [659, 305] width 256 height 169
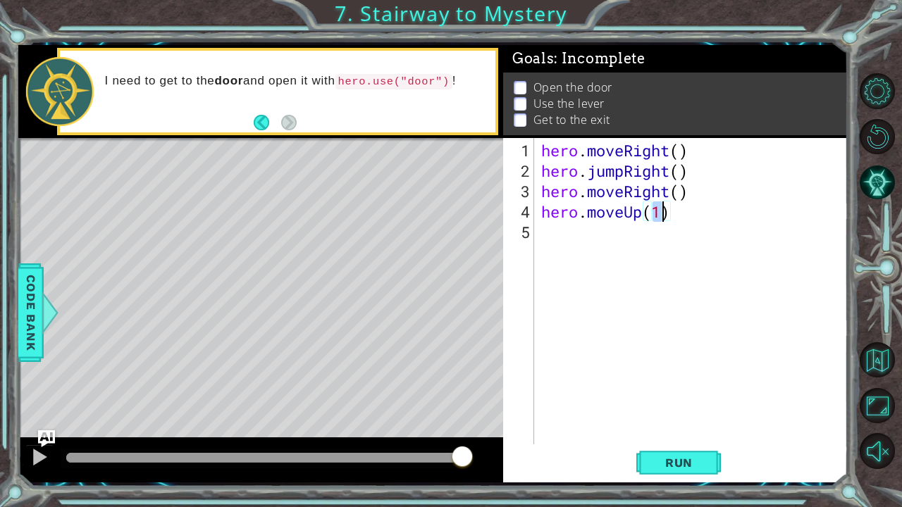
type textarea "hero.moveUp()"
click at [550, 230] on div "hero . moveRight ( ) hero . jumpRight ( ) hero . moveRight ( ) hero . moveUp ( )" at bounding box center [694, 313] width 313 height 347
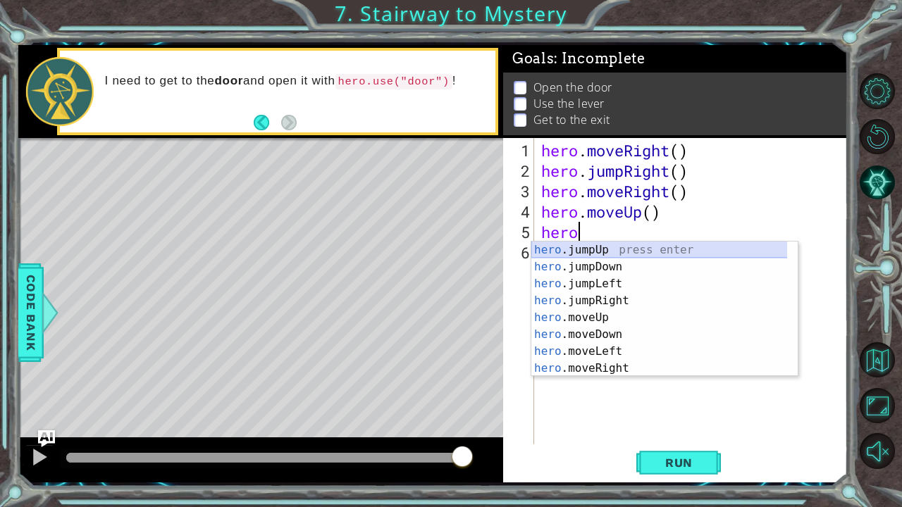
scroll to position [17, 0]
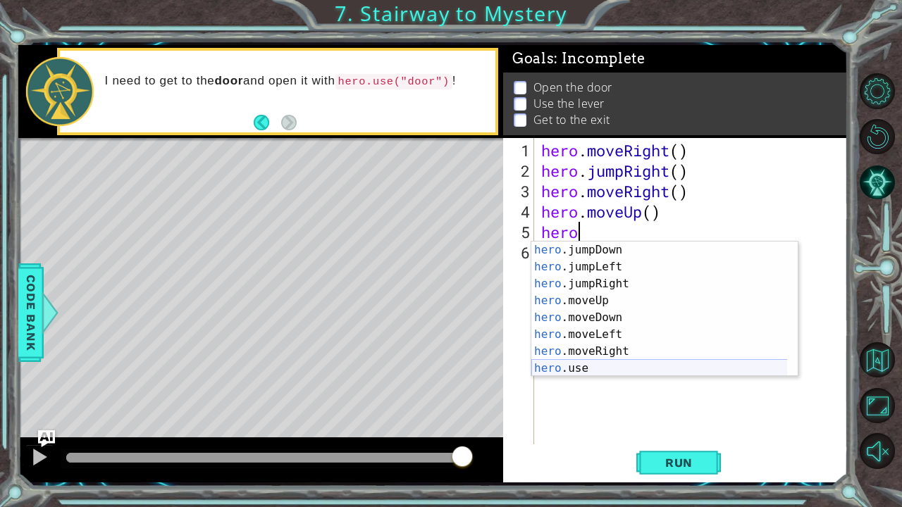
click at [585, 370] on div "hero .jumpDown press enter hero .jumpLeft press enter hero .jumpRight press ent…" at bounding box center [659, 326] width 256 height 169
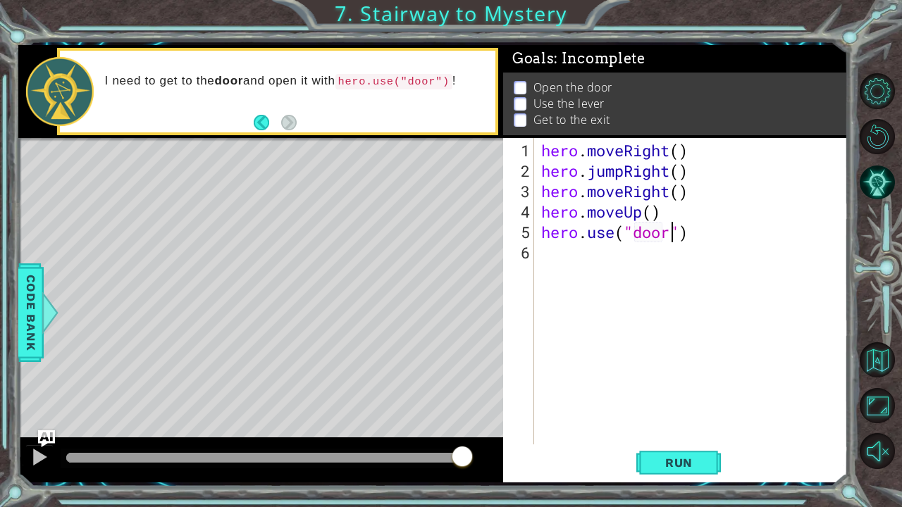
scroll to position [0, 6]
type textarea "hero.use("door")"
click at [645, 467] on button "Run" at bounding box center [678, 462] width 85 height 35
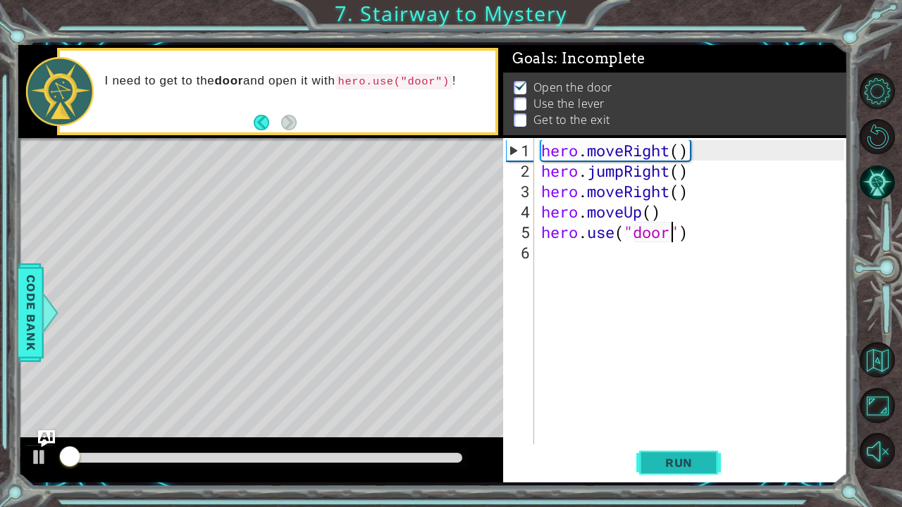
scroll to position [8, 0]
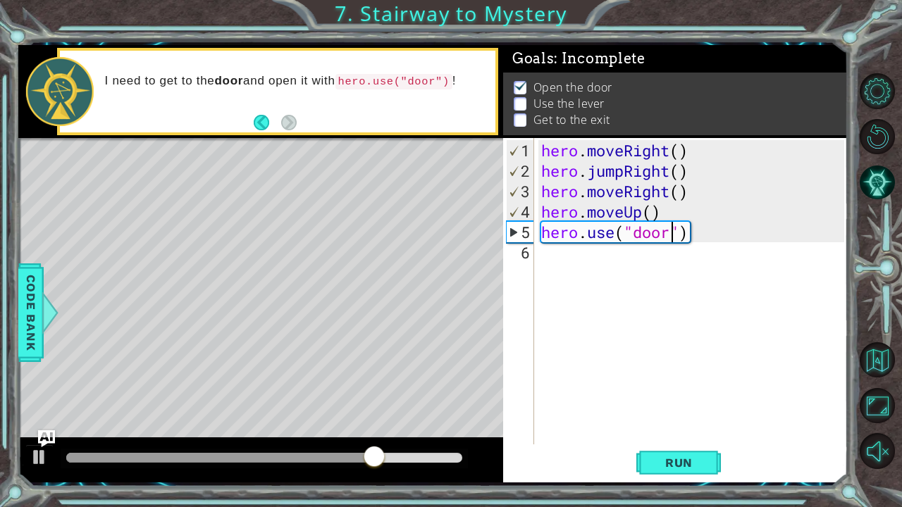
click at [542, 262] on div "hero . moveRight ( ) hero . jumpRight ( ) hero . moveRight ( ) hero . moveUp ( …" at bounding box center [694, 313] width 313 height 347
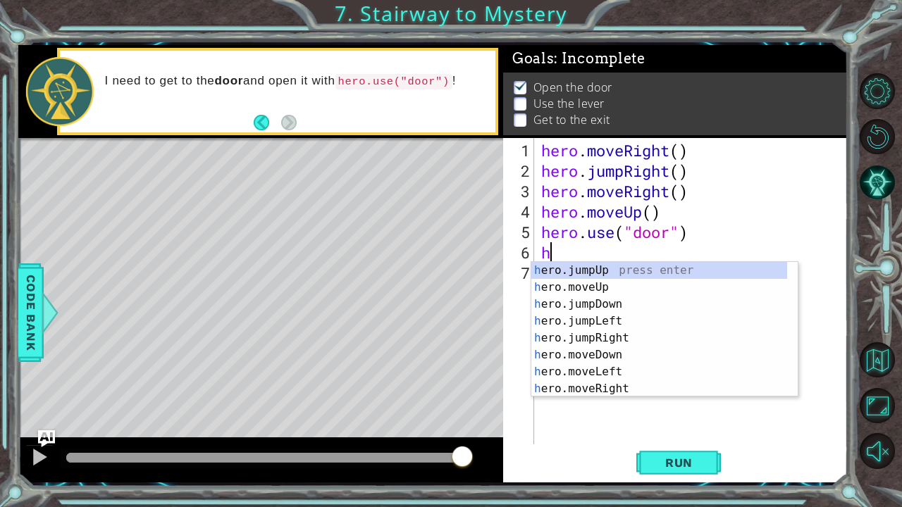
scroll to position [0, 1]
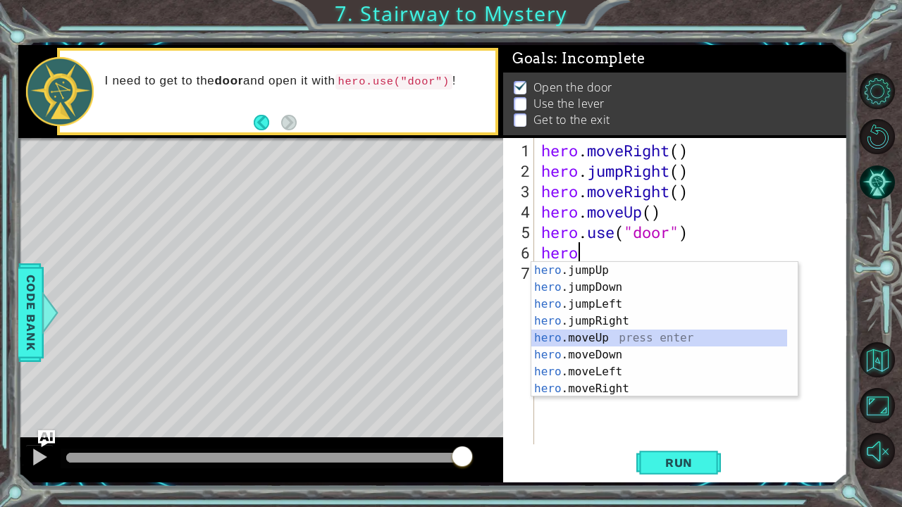
click at [624, 344] on div "hero .jumpUp press enter hero .jumpDown press enter hero .jumpLeft press enter …" at bounding box center [659, 346] width 256 height 169
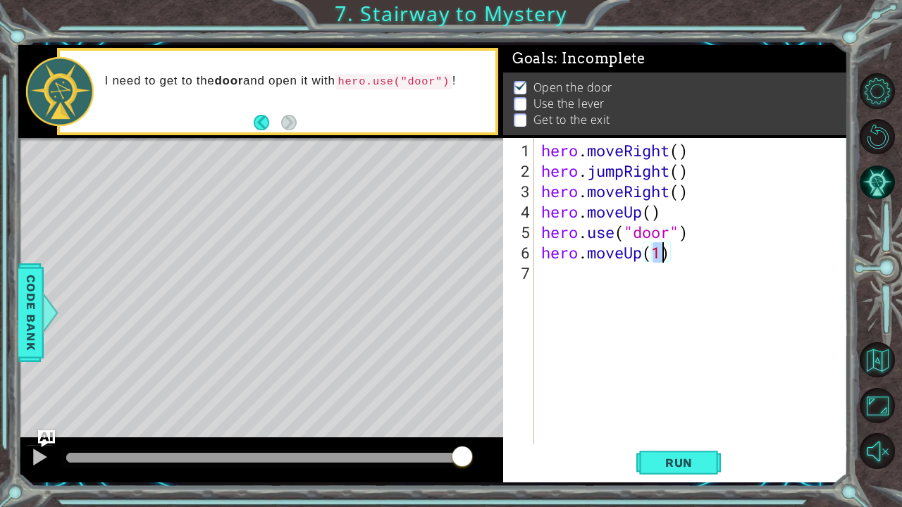
type textarea "hero.moveUp()"
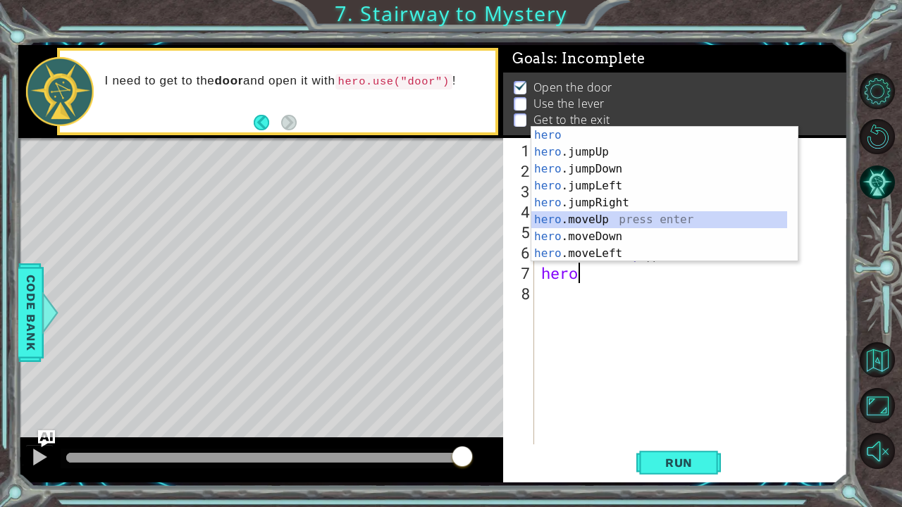
click at [620, 220] on div "hero press enter hero .jumpUp press enter hero .jumpDown press enter hero .jump…" at bounding box center [659, 211] width 256 height 169
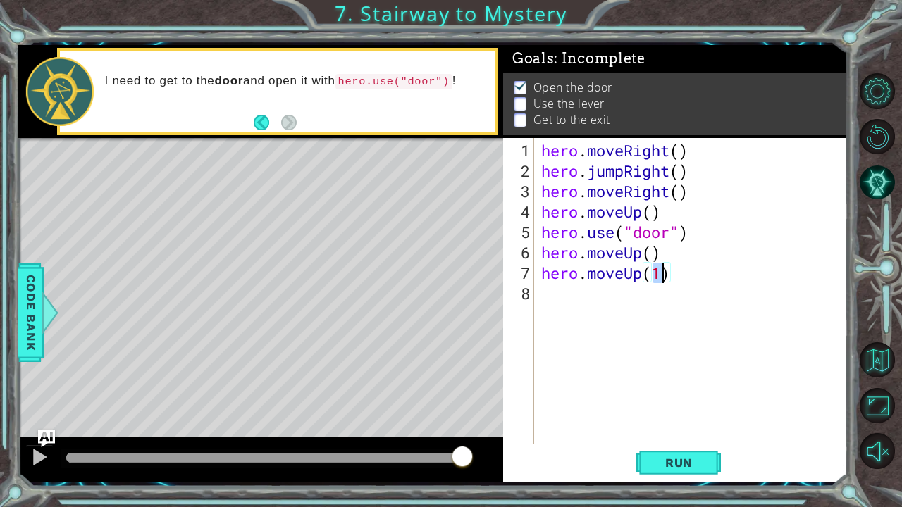
type textarea "hero.moveUp()"
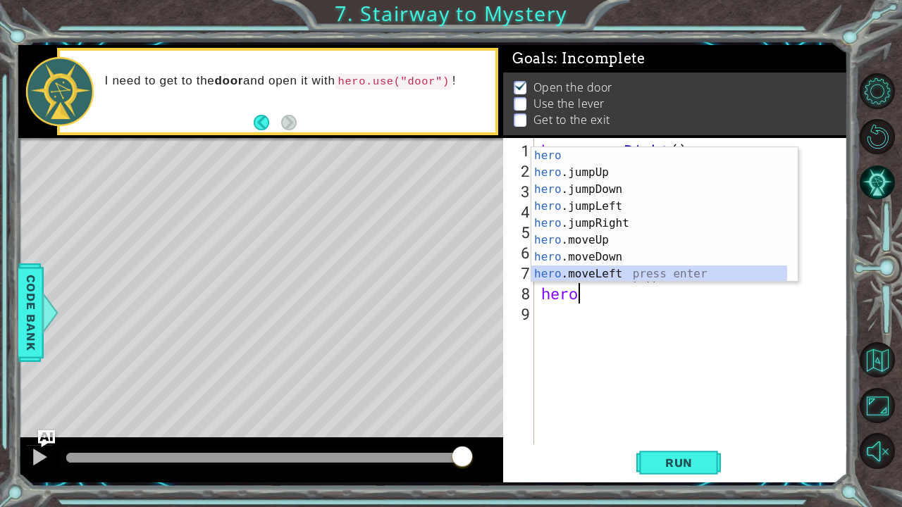
click at [638, 278] on div "hero press enter hero .jumpUp press enter hero .jumpDown press enter hero .jump…" at bounding box center [659, 231] width 256 height 169
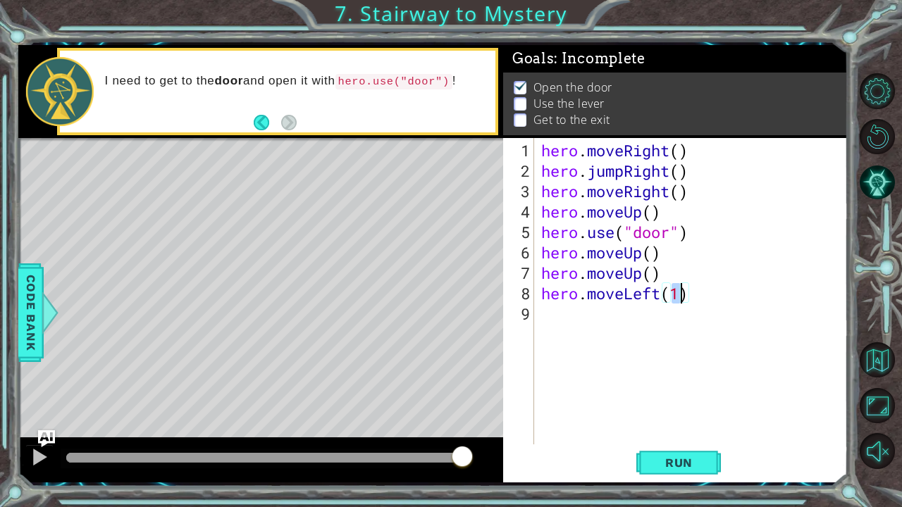
type textarea "hero.moveLeft()"
click at [546, 317] on div "hero . moveRight ( ) hero . jumpRight ( ) hero . moveRight ( ) hero . moveUp ( …" at bounding box center [694, 313] width 313 height 347
click at [0, 350] on div "1 ההההההההההההההההההההההההההההההההההההההההההההההההההההההההההההההההההההההההההההה…" at bounding box center [451, 253] width 902 height 507
